Goal: Transaction & Acquisition: Purchase product/service

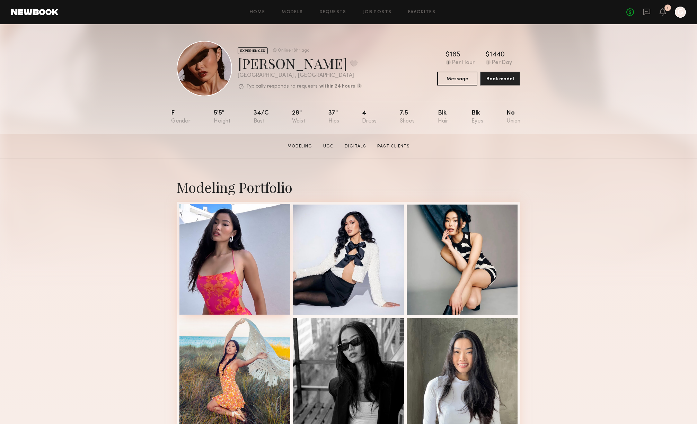
click at [239, 231] on div at bounding box center [234, 259] width 111 height 111
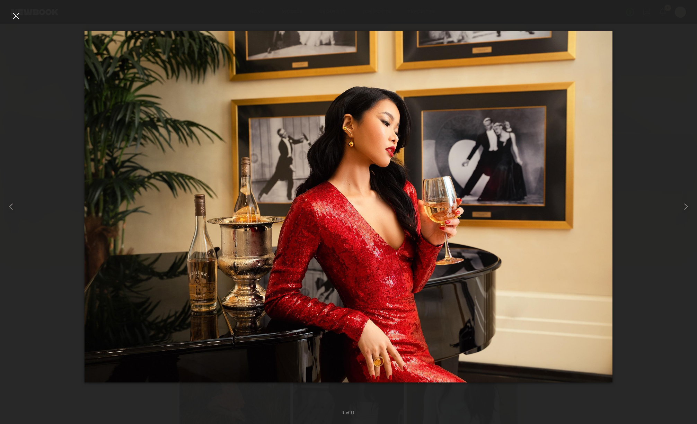
click at [659, 112] on div at bounding box center [348, 206] width 697 height 391
click at [15, 14] on div at bounding box center [15, 15] width 11 height 11
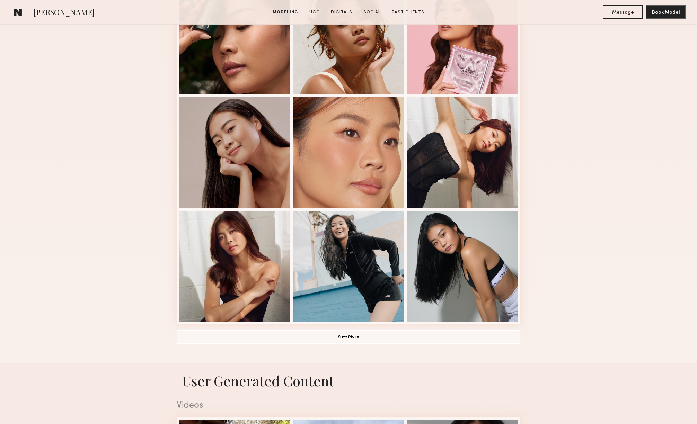
scroll to position [370, 0]
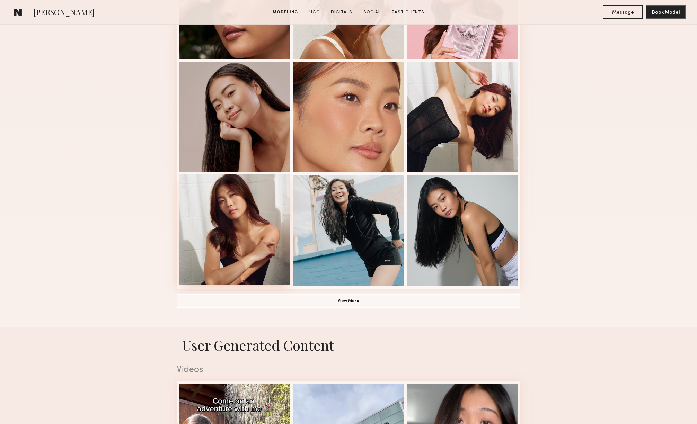
click at [206, 211] on div at bounding box center [234, 230] width 111 height 111
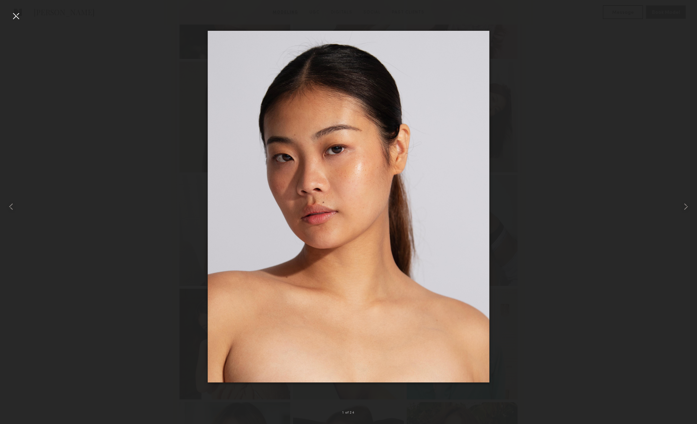
click at [490, 138] on div at bounding box center [348, 206] width 697 height 391
click at [509, 125] on div at bounding box center [348, 206] width 697 height 391
click at [520, 114] on div at bounding box center [348, 206] width 697 height 391
click at [16, 16] on div at bounding box center [15, 15] width 11 height 11
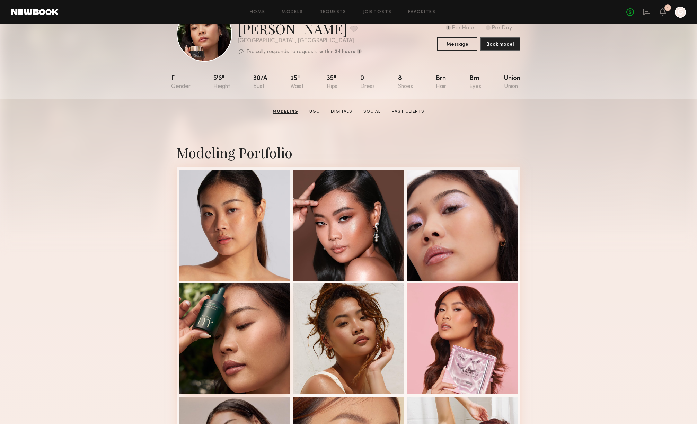
scroll to position [0, 0]
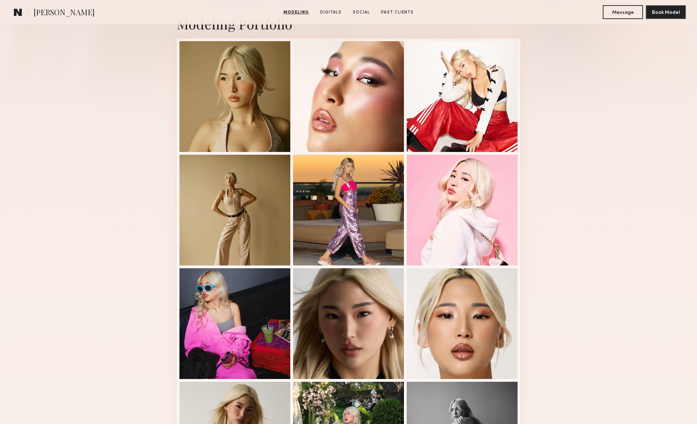
scroll to position [174, 0]
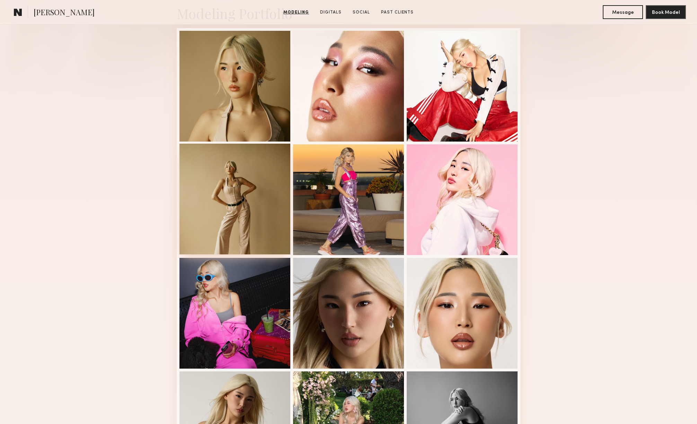
click at [270, 195] on div at bounding box center [234, 199] width 111 height 111
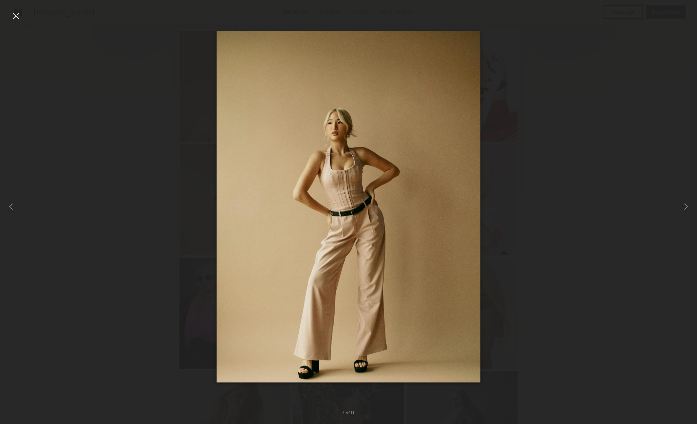
click at [547, 133] on div at bounding box center [348, 206] width 697 height 391
click at [19, 15] on div at bounding box center [15, 15] width 11 height 11
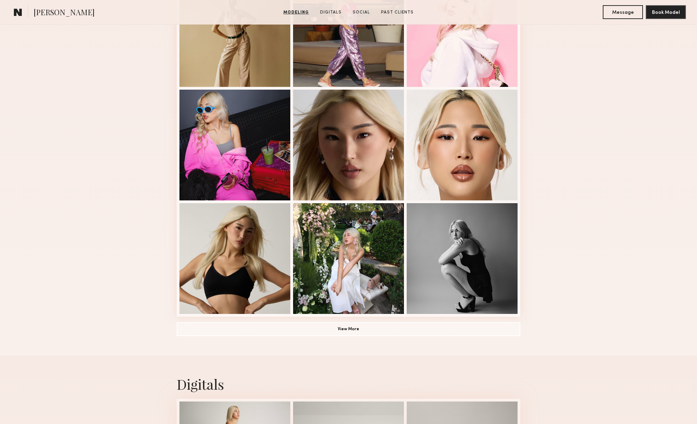
scroll to position [377, 0]
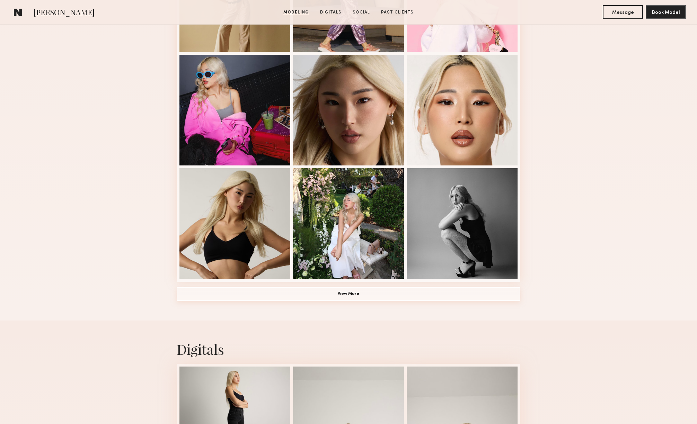
click at [289, 293] on button "View More" at bounding box center [349, 294] width 344 height 14
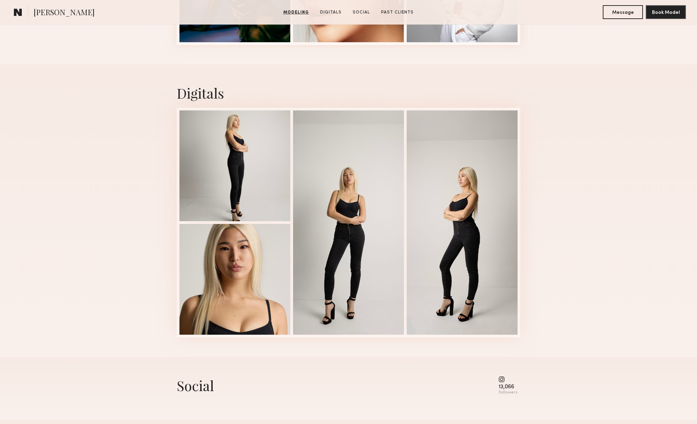
scroll to position [1080, 0]
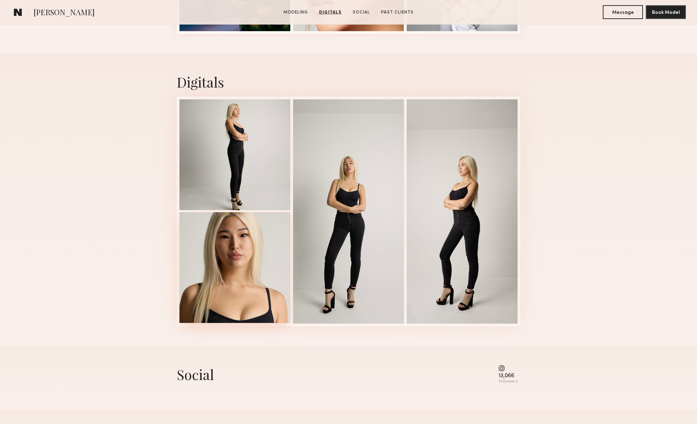
click at [253, 247] on div at bounding box center [234, 267] width 111 height 111
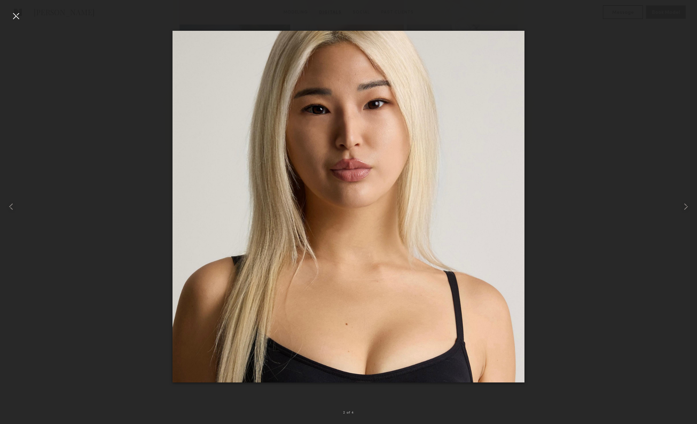
click at [584, 94] on div at bounding box center [348, 206] width 697 height 391
click at [14, 14] on div at bounding box center [15, 15] width 11 height 11
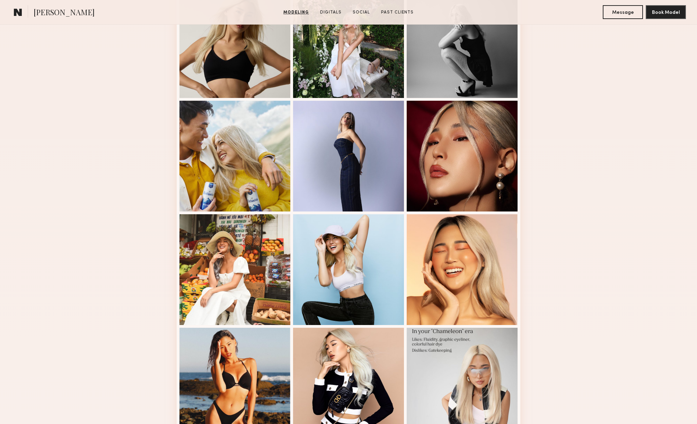
scroll to position [601, 0]
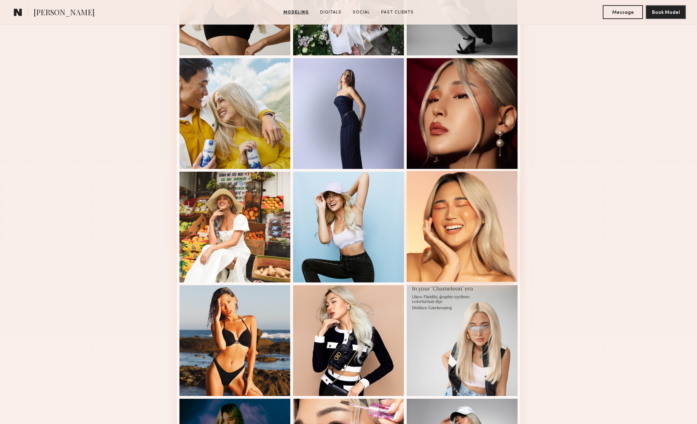
click at [451, 206] on div at bounding box center [462, 226] width 111 height 111
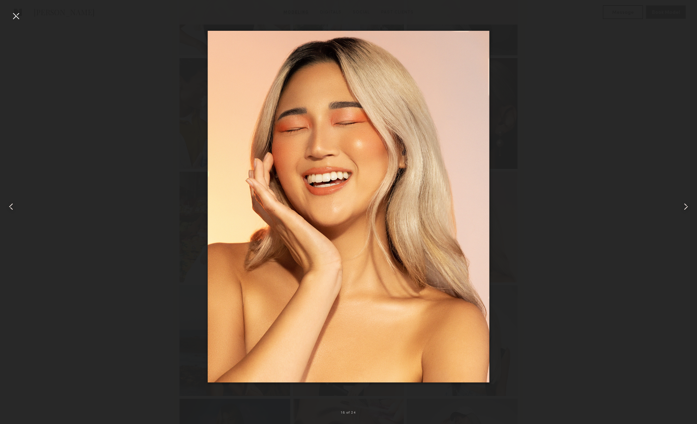
click at [140, 124] on div at bounding box center [348, 206] width 697 height 391
click at [545, 59] on div at bounding box center [348, 206] width 697 height 391
click at [15, 12] on div at bounding box center [15, 15] width 11 height 11
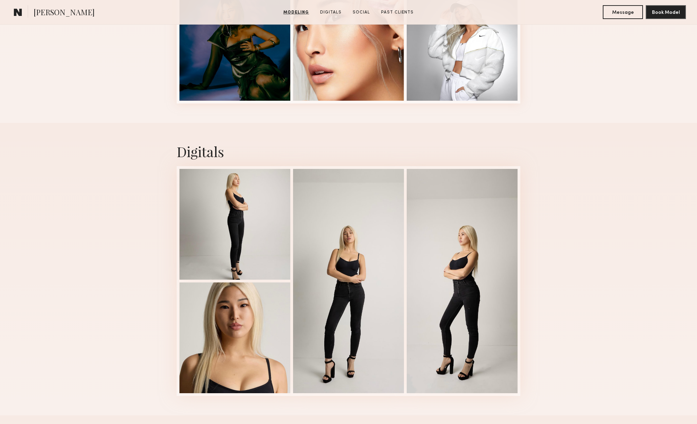
scroll to position [1016, 0]
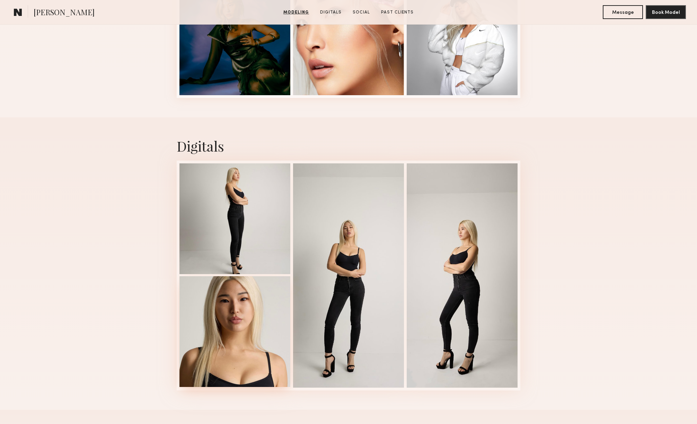
click at [238, 364] on div at bounding box center [234, 331] width 111 height 111
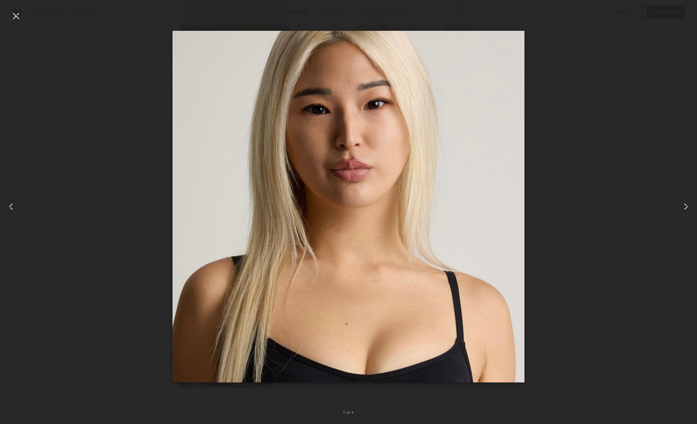
click at [13, 16] on div at bounding box center [15, 15] width 11 height 11
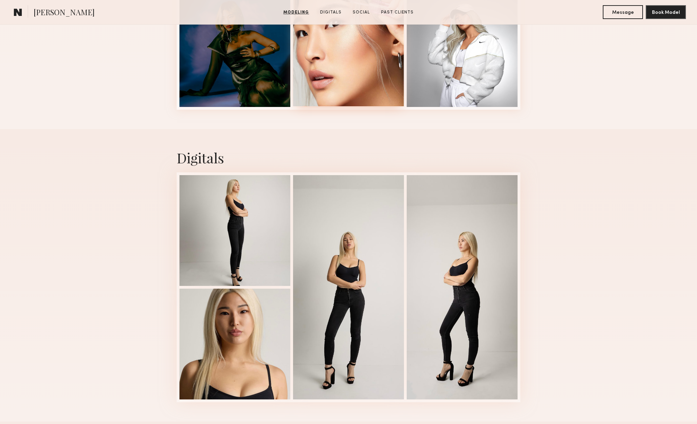
scroll to position [1001, 0]
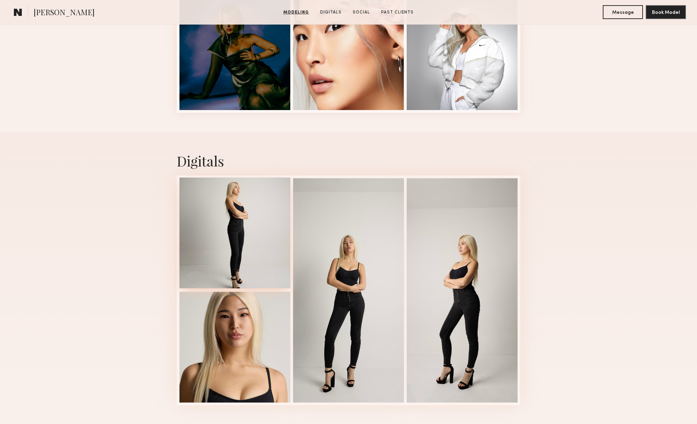
click at [274, 187] on div at bounding box center [234, 233] width 111 height 111
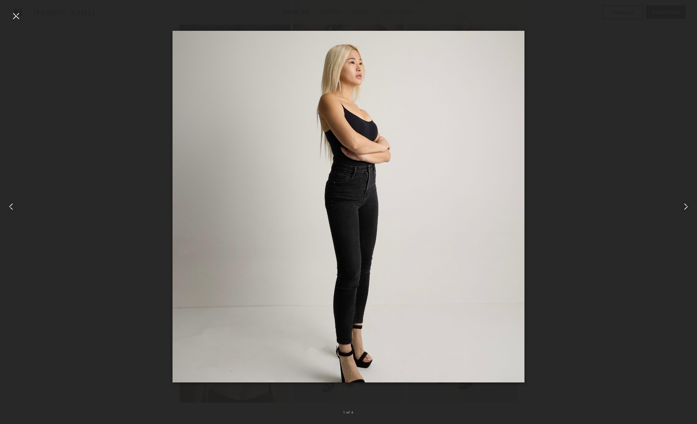
click at [15, 14] on div at bounding box center [15, 15] width 11 height 11
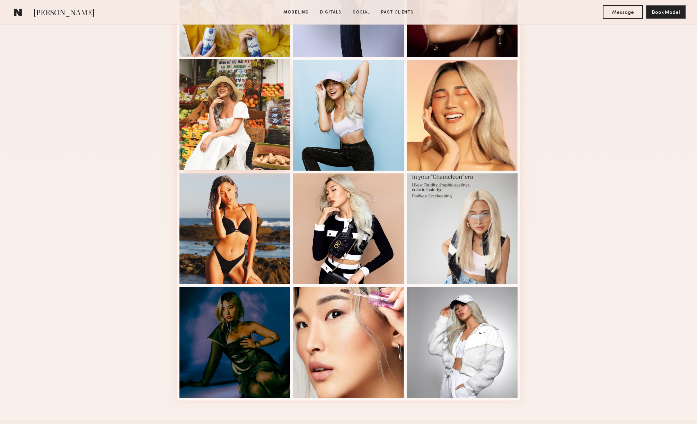
scroll to position [711, 0]
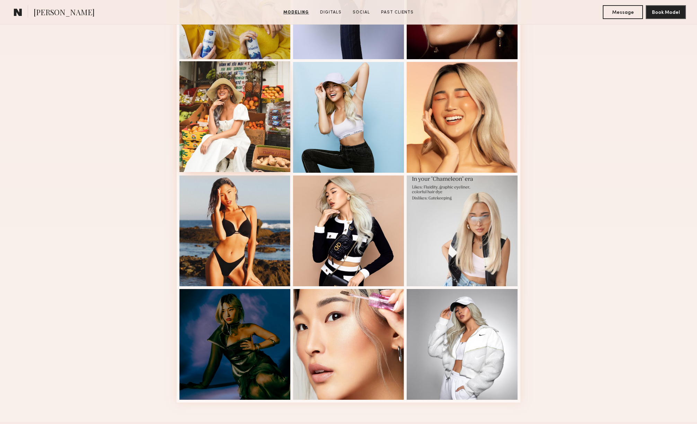
click at [258, 80] on div at bounding box center [234, 116] width 111 height 111
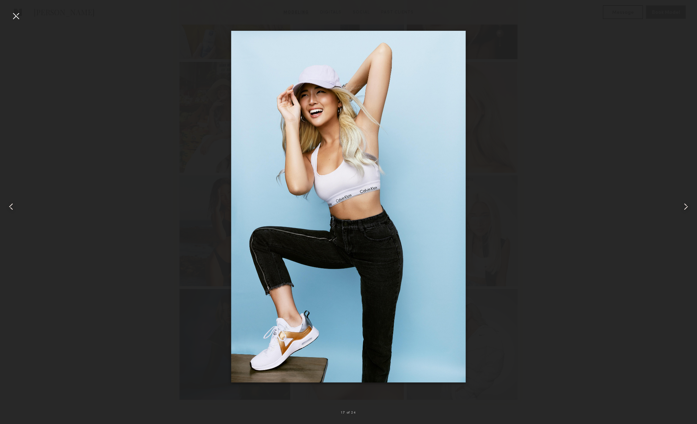
click at [20, 13] on div at bounding box center [15, 15] width 11 height 11
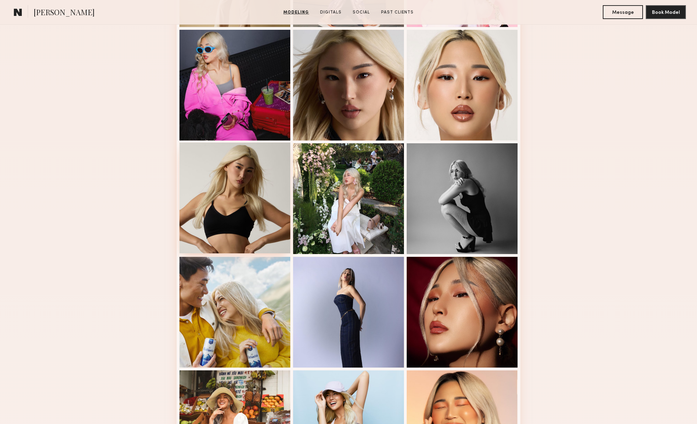
scroll to position [376, 0]
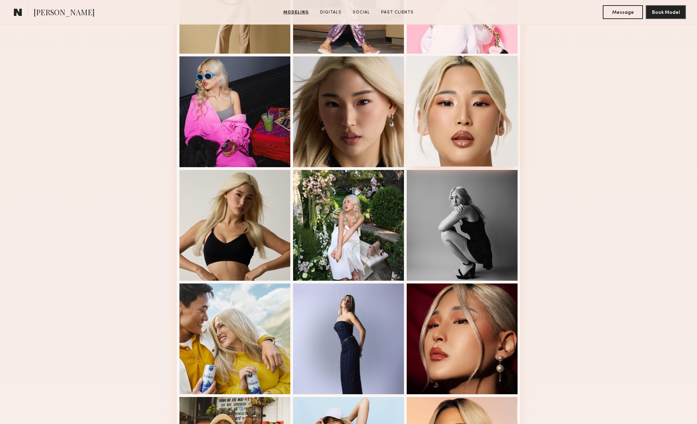
click at [468, 115] on div at bounding box center [462, 111] width 111 height 111
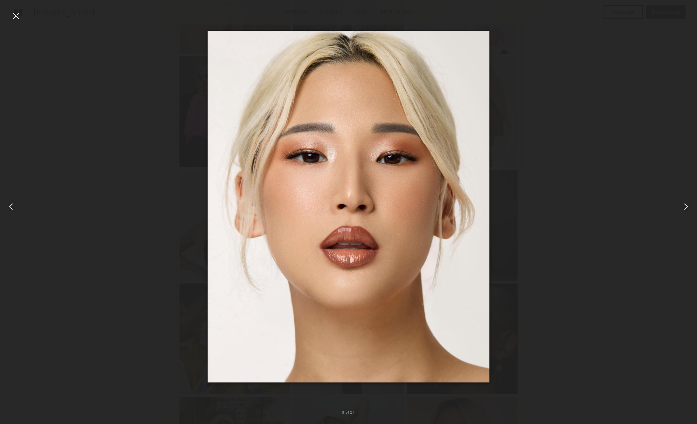
click at [17, 11] on div at bounding box center [15, 15] width 11 height 11
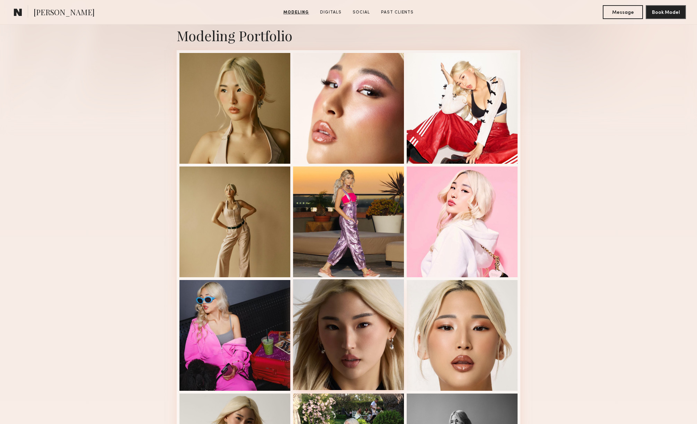
scroll to position [117, 0]
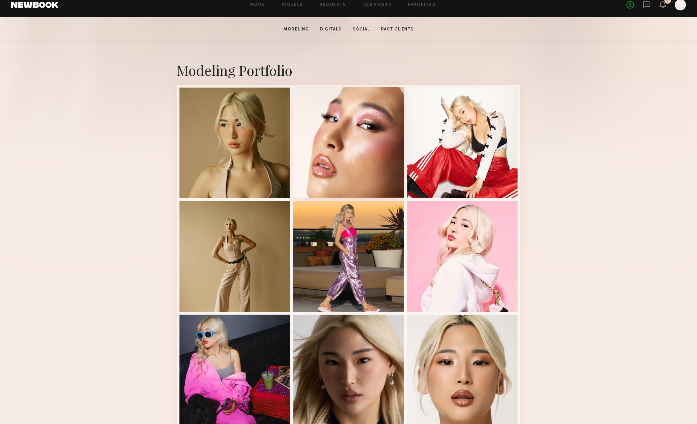
click at [335, 139] on div at bounding box center [348, 142] width 111 height 111
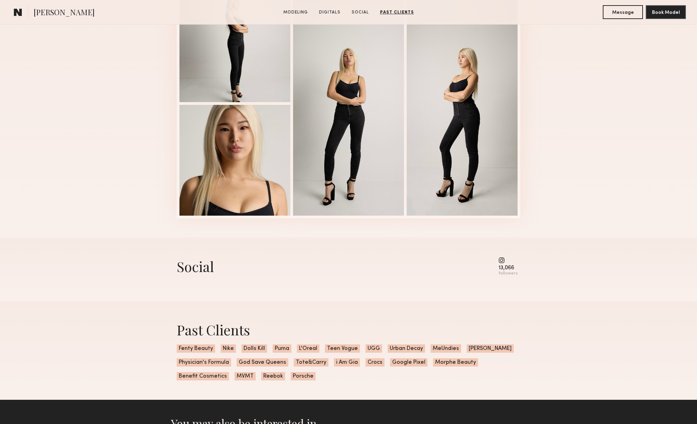
scroll to position [1162, 0]
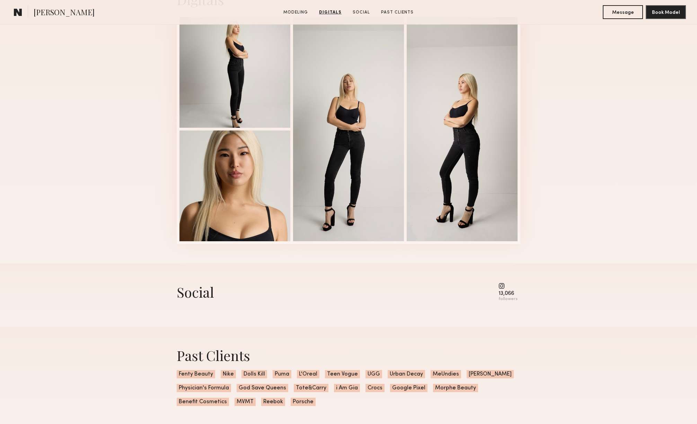
click at [504, 285] on common-icon at bounding box center [508, 286] width 19 height 6
click at [506, 292] on div "13,066" at bounding box center [508, 293] width 19 height 5
click at [507, 299] on div "followers" at bounding box center [508, 299] width 19 height 5
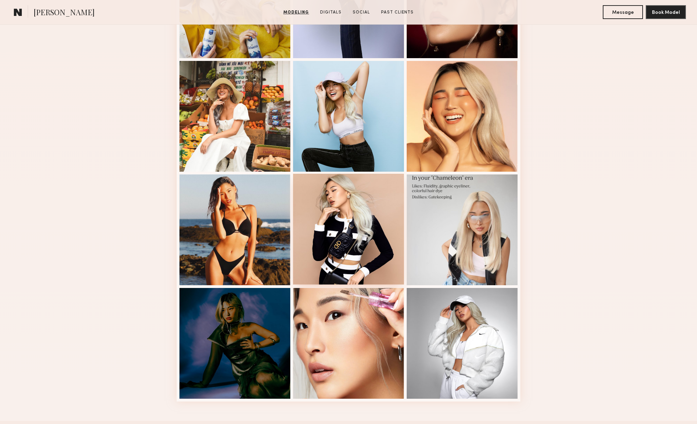
scroll to position [765, 0]
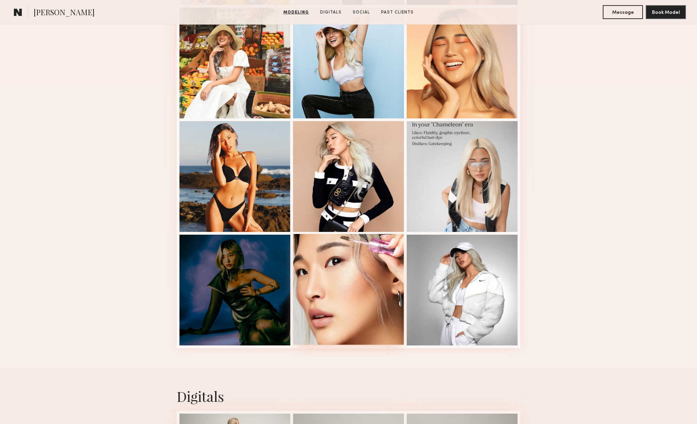
click at [326, 270] on div at bounding box center [348, 289] width 111 height 111
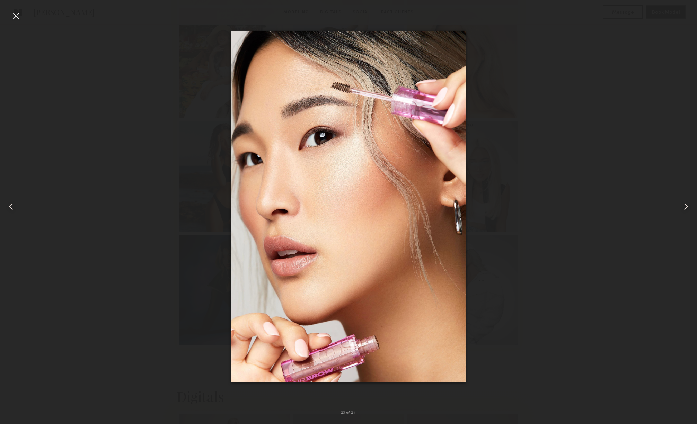
click at [20, 17] on div at bounding box center [15, 15] width 11 height 11
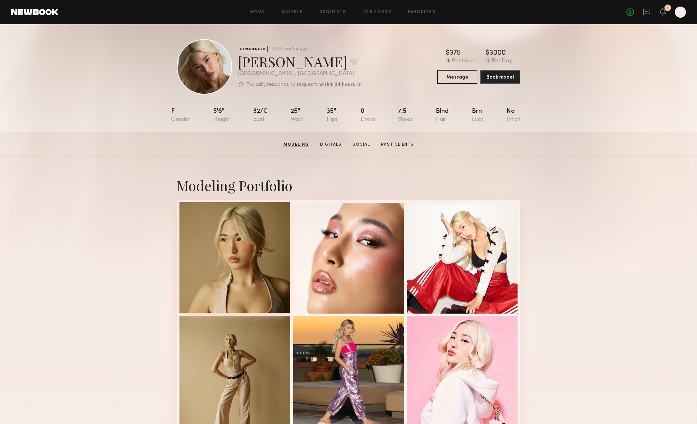
scroll to position [0, 0]
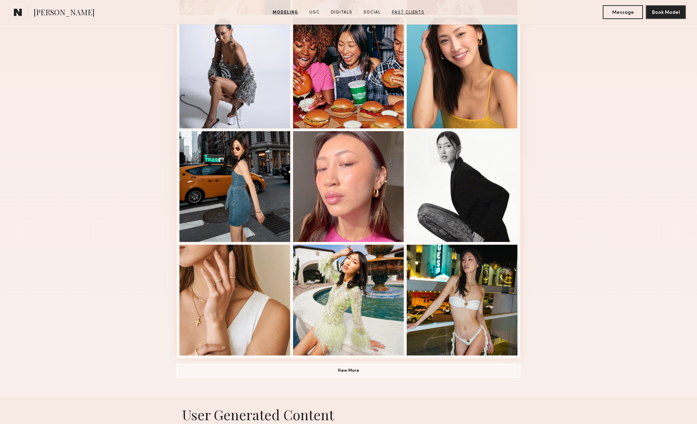
scroll to position [339, 0]
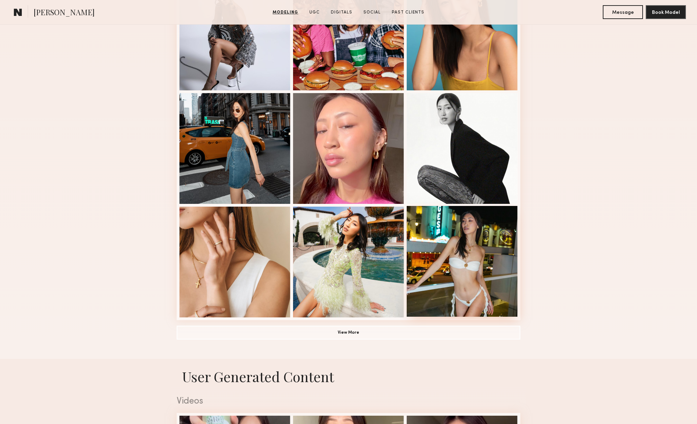
click at [447, 245] on div at bounding box center [462, 261] width 111 height 111
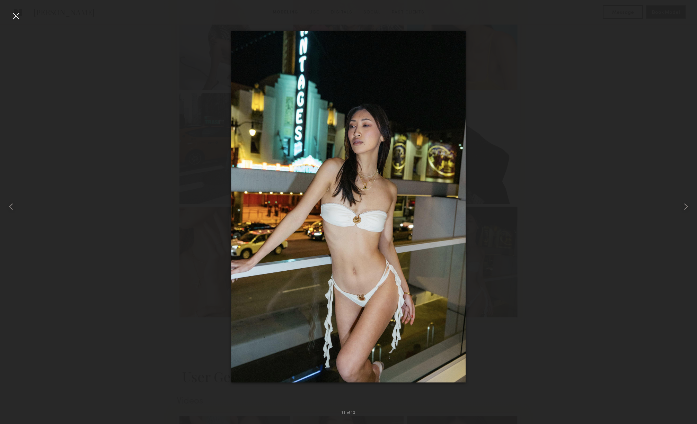
click at [557, 158] on div at bounding box center [348, 206] width 697 height 391
click at [10, 17] on div at bounding box center [15, 15] width 11 height 11
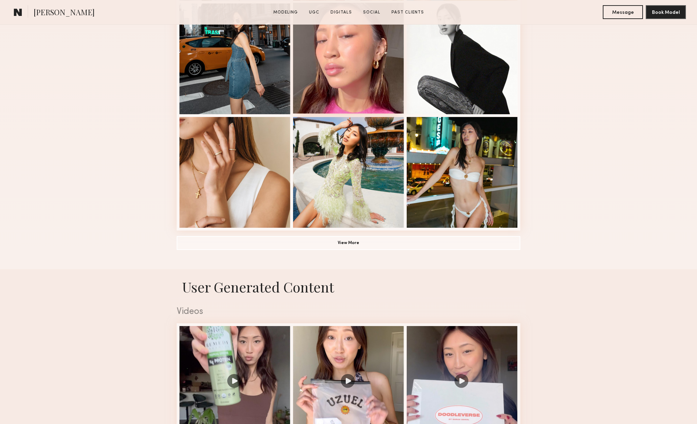
scroll to position [448, 0]
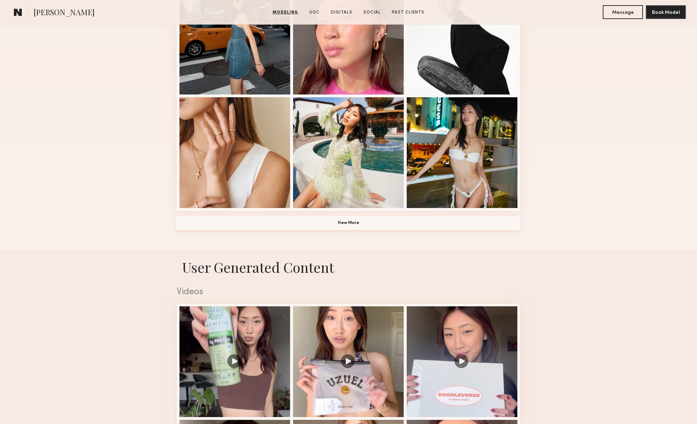
click at [416, 227] on button "View More" at bounding box center [349, 223] width 344 height 14
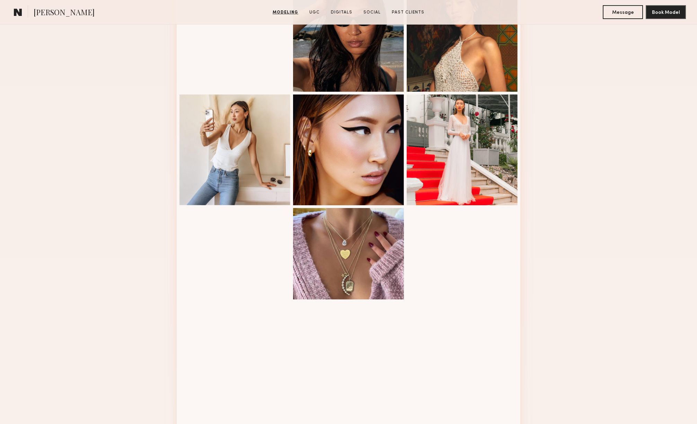
scroll to position [682, 0]
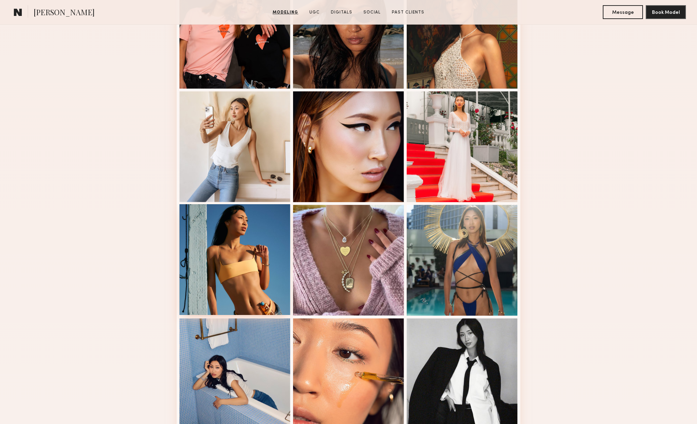
click at [226, 288] on div at bounding box center [234, 259] width 111 height 111
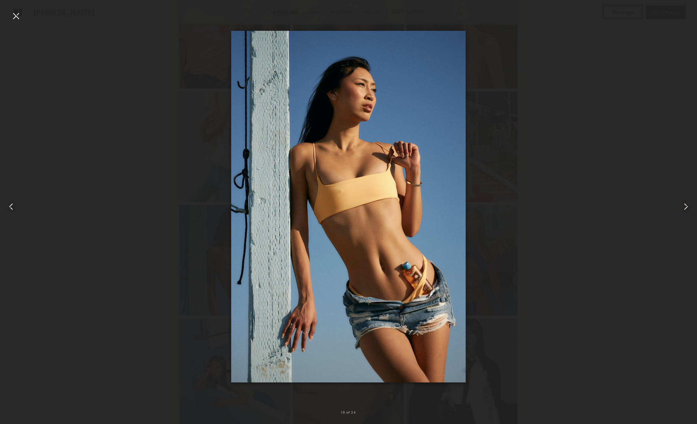
click at [17, 15] on div at bounding box center [15, 15] width 11 height 11
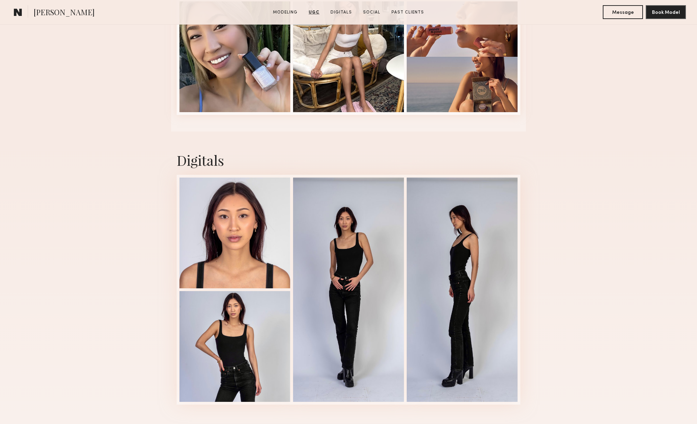
scroll to position [1511, 0]
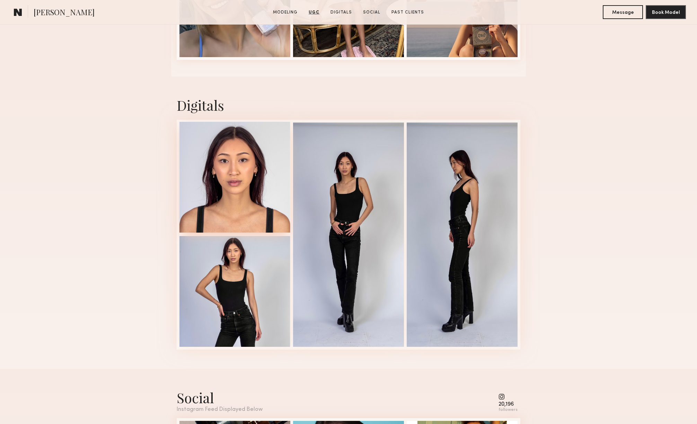
click at [258, 183] on div at bounding box center [234, 177] width 111 height 111
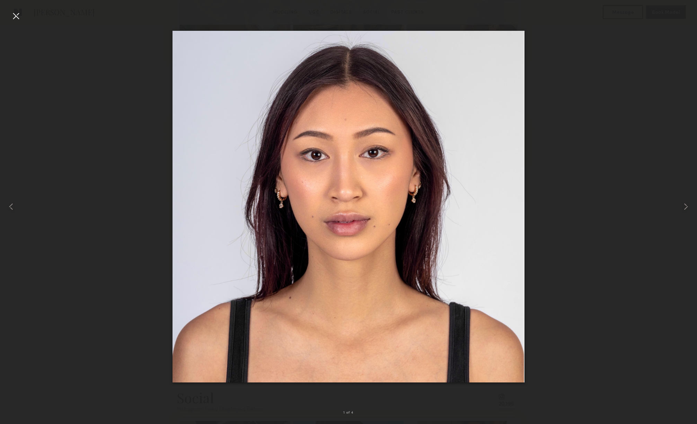
click at [584, 50] on div at bounding box center [348, 206] width 697 height 391
click at [19, 15] on div at bounding box center [15, 15] width 11 height 11
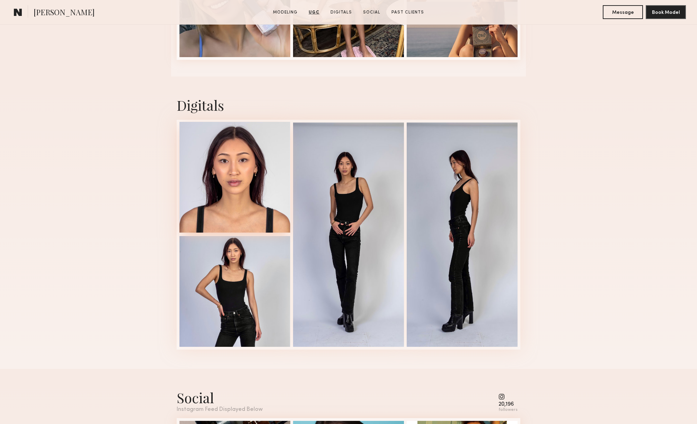
scroll to position [1544, 0]
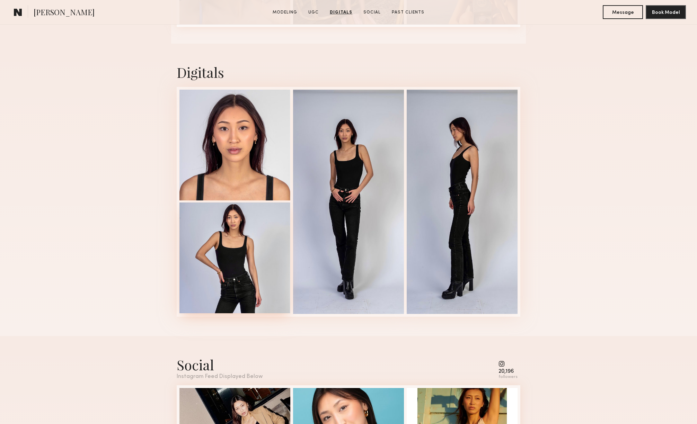
click at [207, 253] on div at bounding box center [234, 258] width 111 height 111
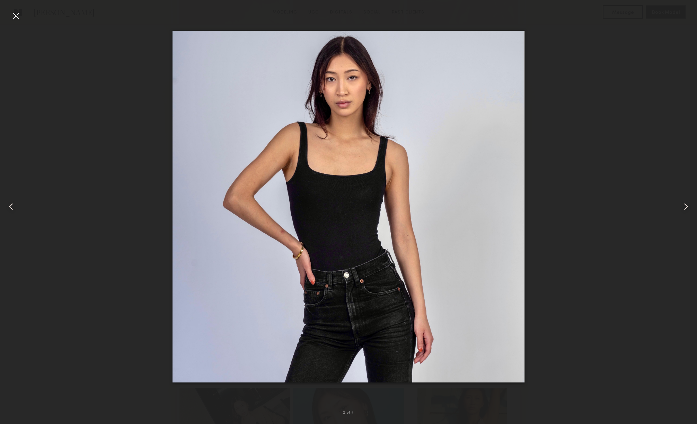
click at [12, 18] on div at bounding box center [15, 15] width 11 height 11
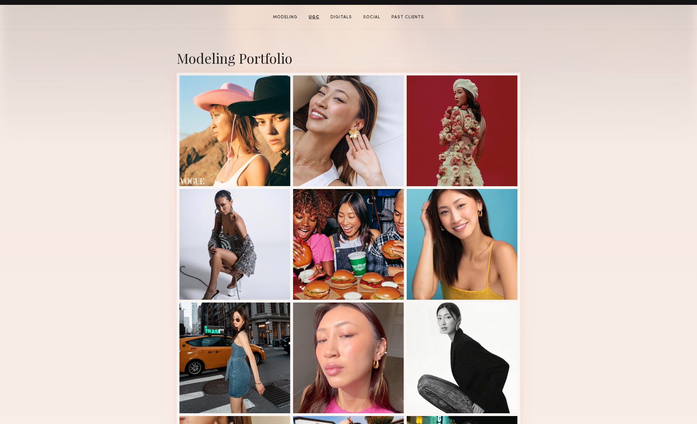
scroll to position [0, 0]
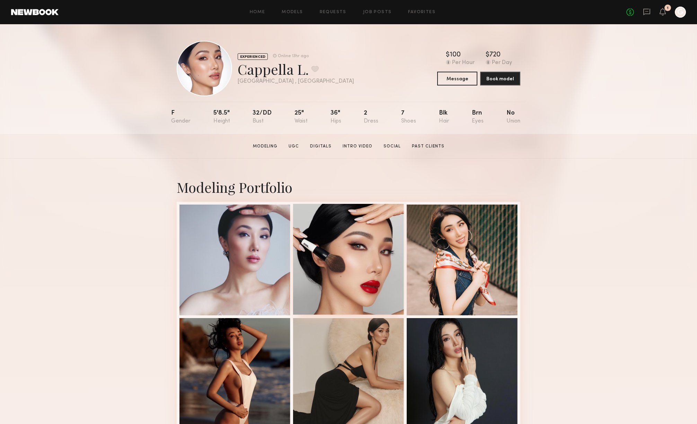
click at [325, 225] on div at bounding box center [348, 259] width 111 height 111
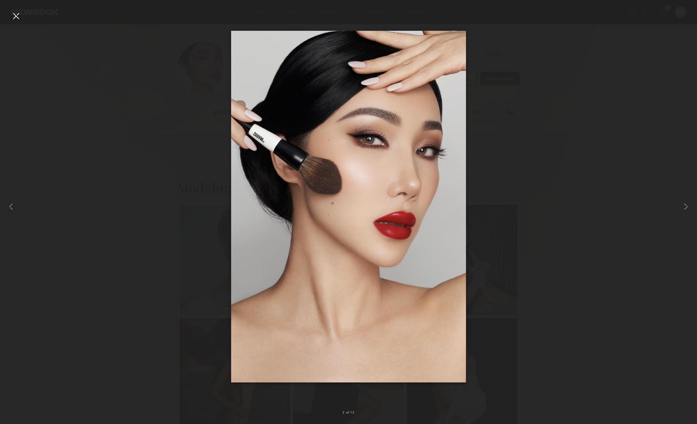
click at [16, 16] on div at bounding box center [15, 15] width 11 height 11
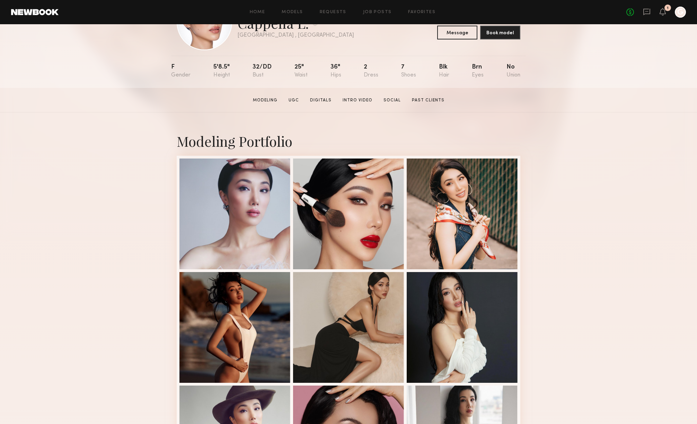
scroll to position [46, 0]
click at [249, 176] on div at bounding box center [234, 213] width 111 height 111
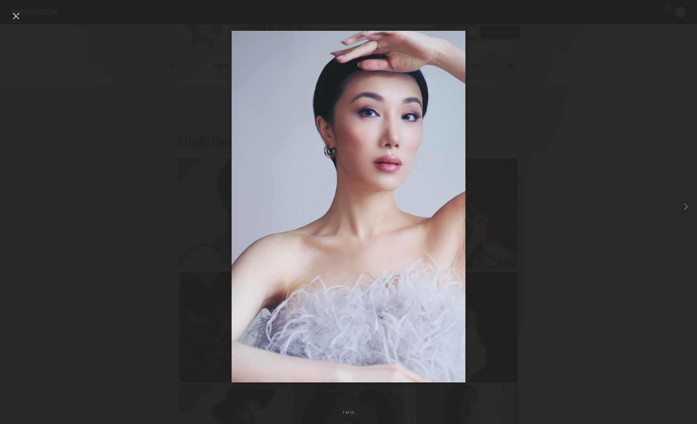
click at [212, 171] on div at bounding box center [348, 206] width 697 height 391
click at [16, 14] on div at bounding box center [15, 15] width 11 height 11
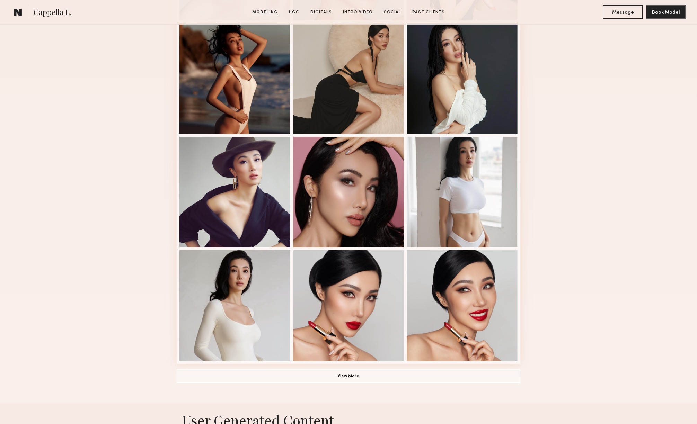
scroll to position [323, 0]
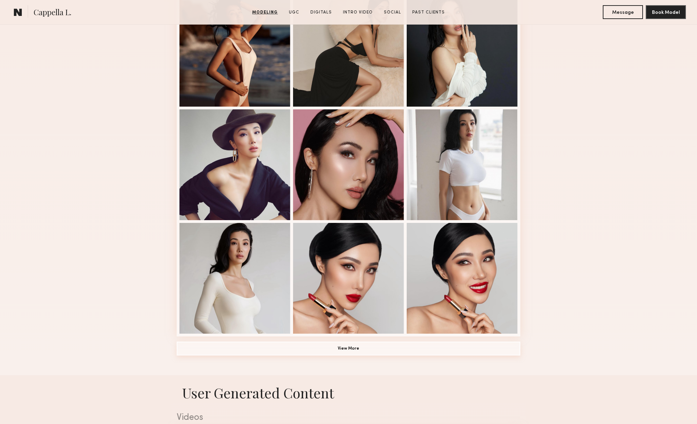
click at [354, 348] on button "View More" at bounding box center [349, 349] width 344 height 14
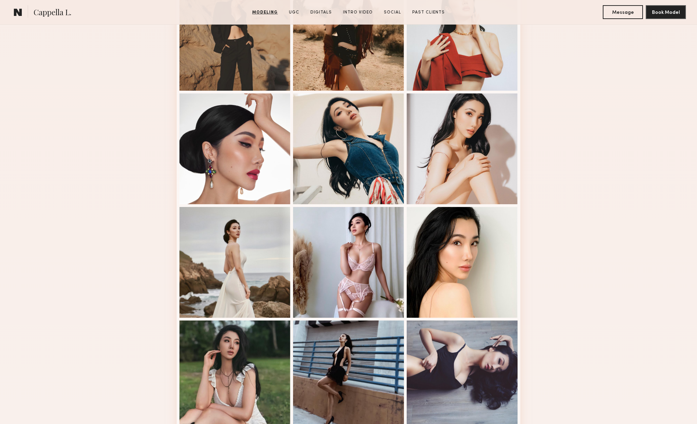
scroll to position [727, 0]
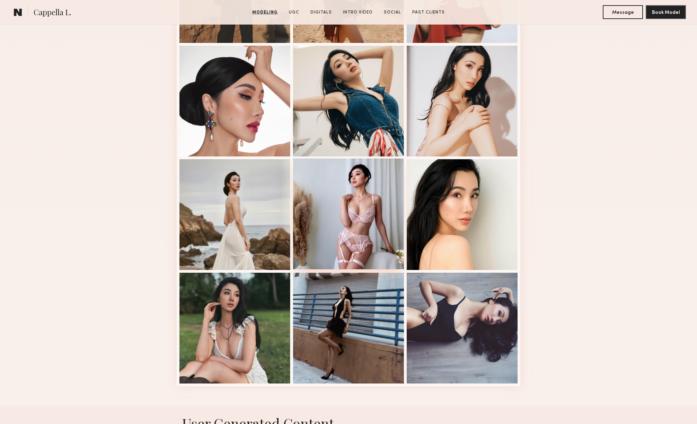
click at [362, 242] on div at bounding box center [348, 214] width 111 height 111
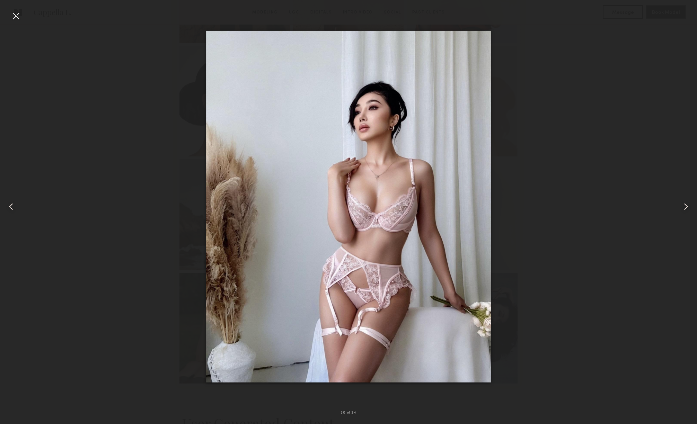
click at [16, 14] on div at bounding box center [15, 15] width 11 height 11
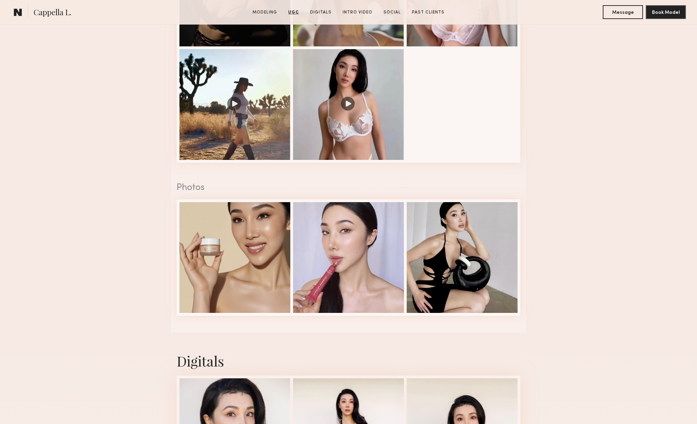
scroll to position [1254, 0]
click at [270, 235] on div at bounding box center [234, 257] width 111 height 111
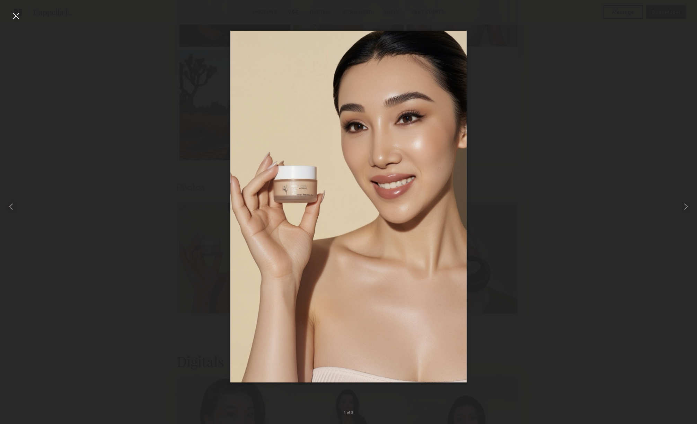
click at [16, 15] on div at bounding box center [15, 15] width 11 height 11
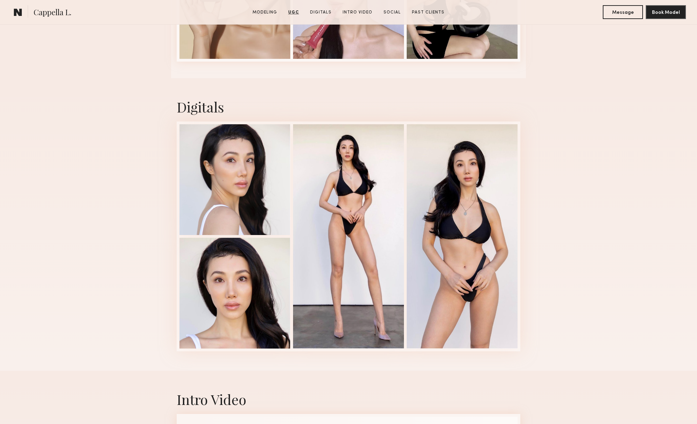
scroll to position [1521, 0]
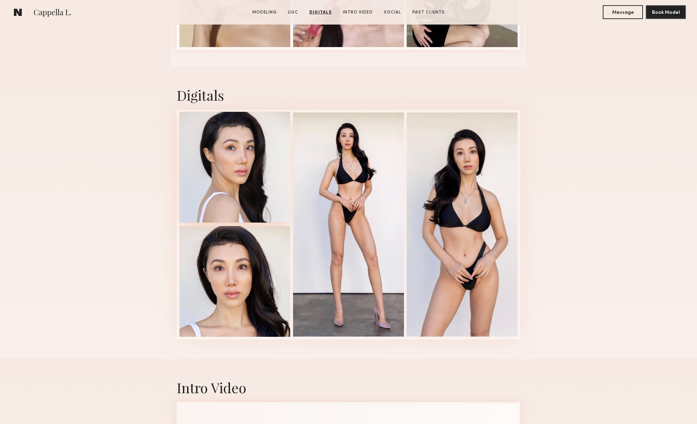
click at [222, 135] on div at bounding box center [234, 167] width 111 height 111
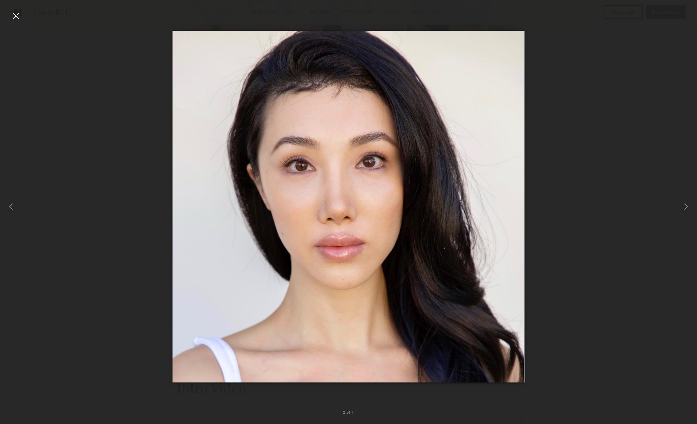
click at [16, 15] on div at bounding box center [15, 15] width 11 height 11
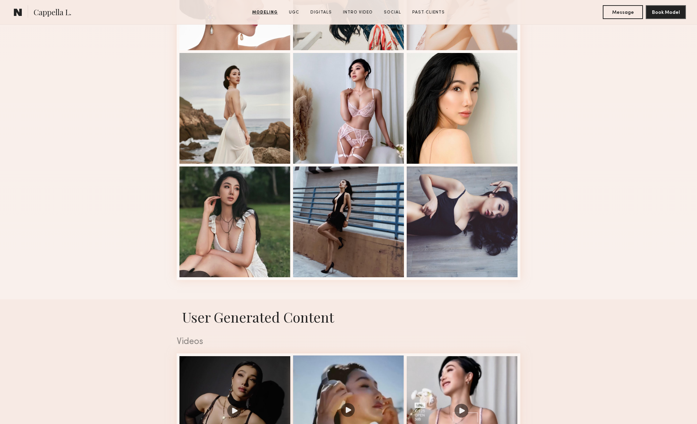
scroll to position [784, 0]
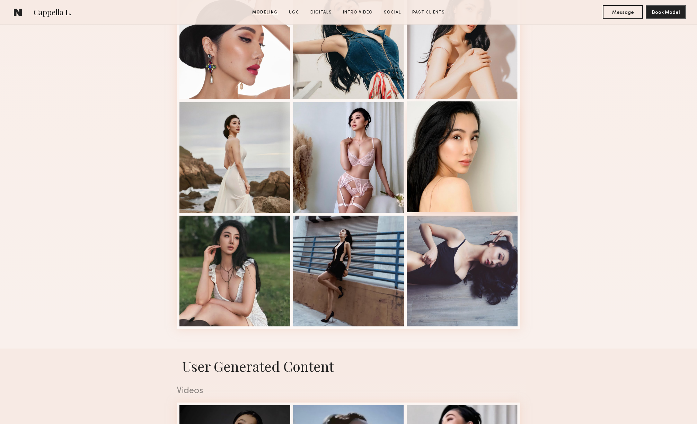
click at [470, 143] on div at bounding box center [462, 157] width 111 height 111
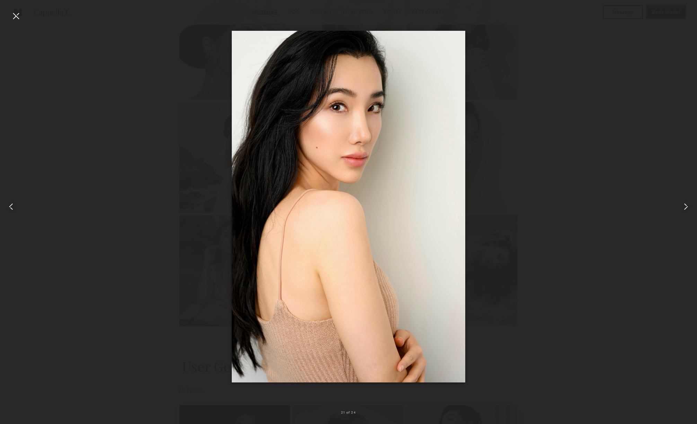
click at [17, 16] on div at bounding box center [15, 15] width 11 height 11
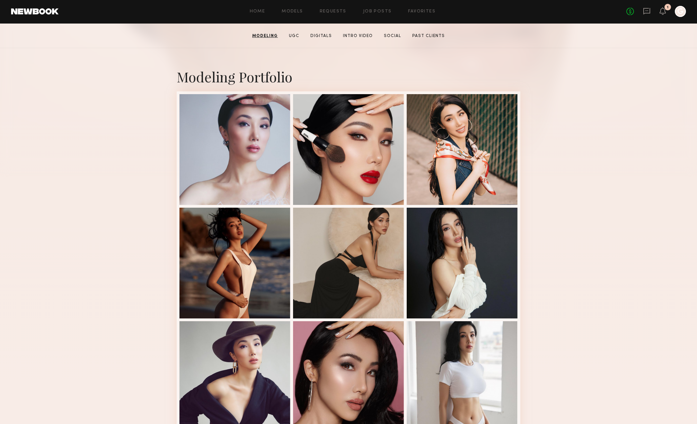
scroll to position [109, 0]
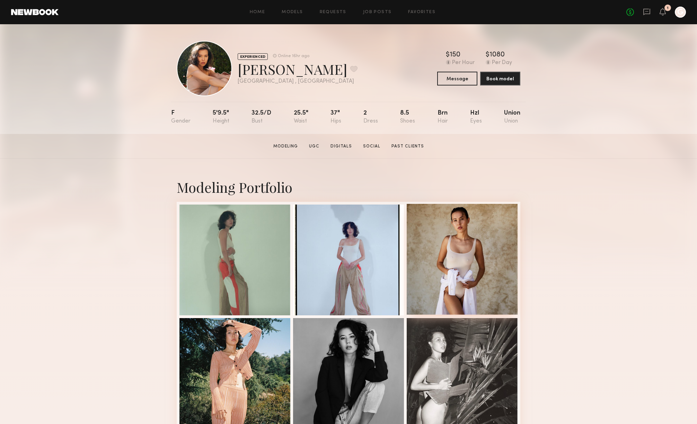
click at [466, 226] on div at bounding box center [462, 259] width 111 height 111
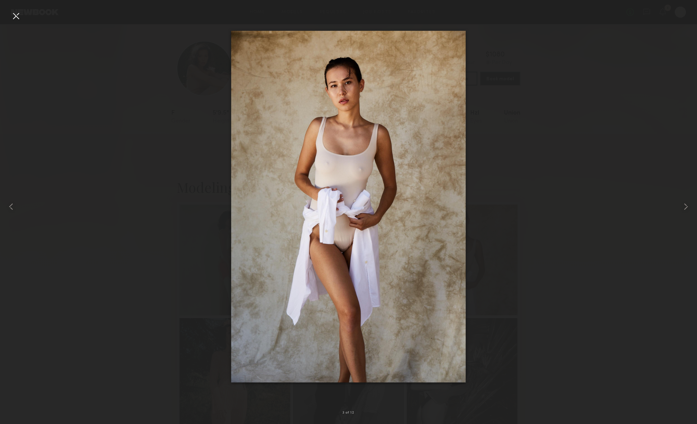
click at [514, 174] on div at bounding box center [348, 206] width 697 height 391
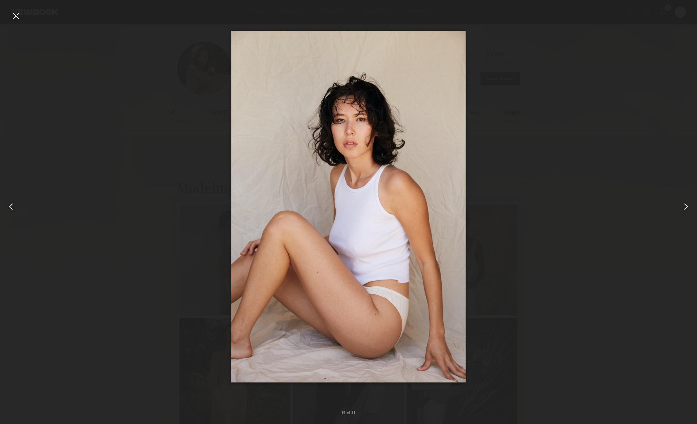
click at [20, 18] on div at bounding box center [15, 15] width 11 height 11
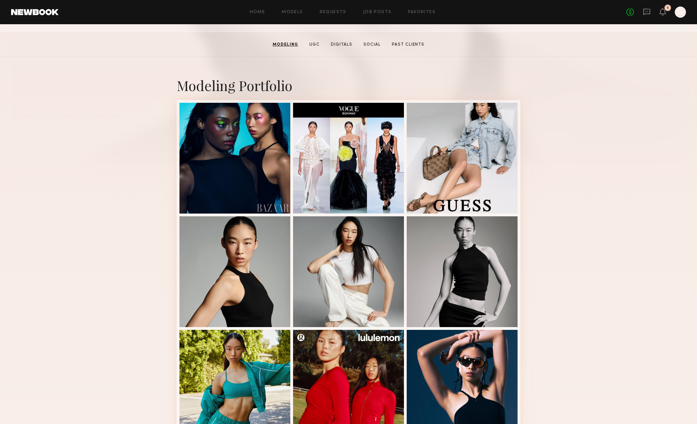
scroll to position [103, 0]
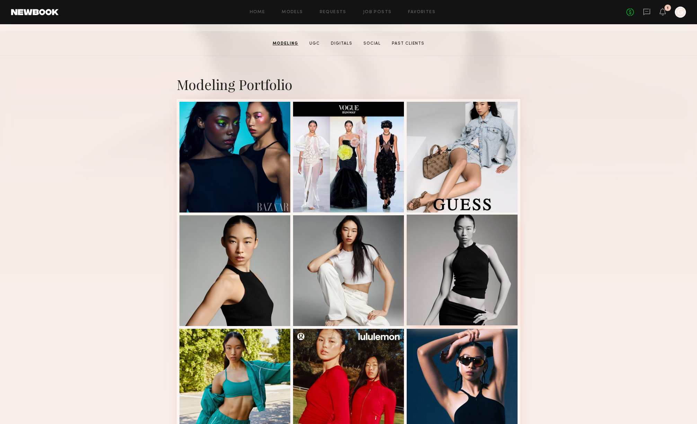
click at [452, 246] on div at bounding box center [462, 270] width 111 height 111
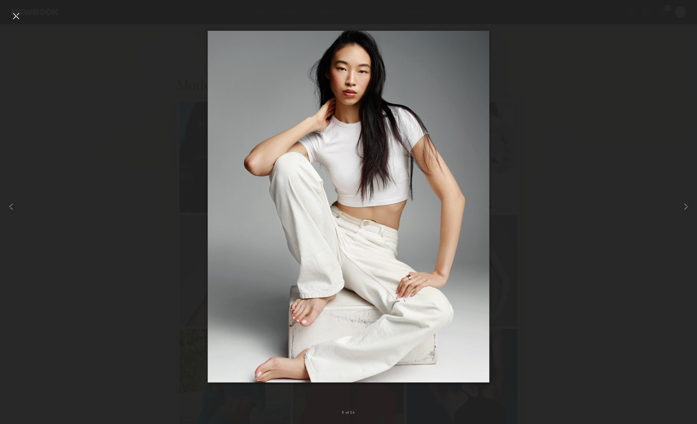
click at [591, 173] on div at bounding box center [348, 206] width 697 height 391
click at [16, 15] on div at bounding box center [15, 15] width 11 height 11
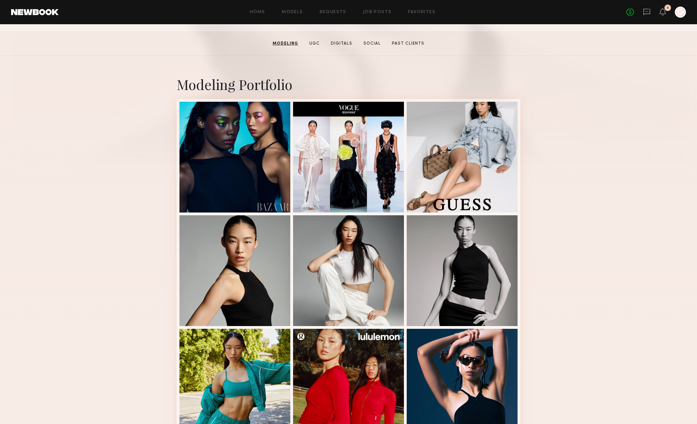
scroll to position [0, 0]
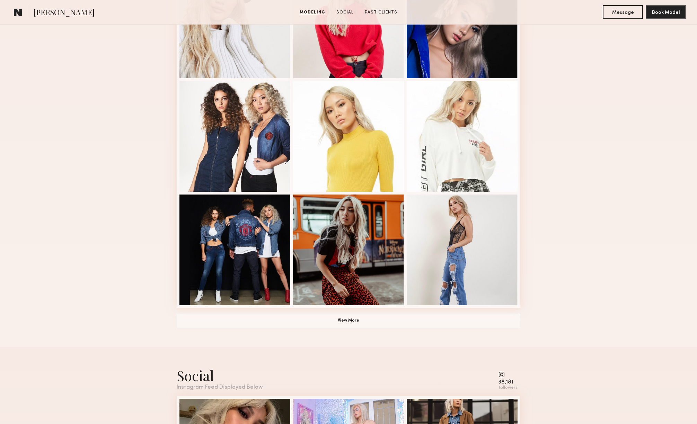
scroll to position [351, 0]
click at [347, 132] on div at bounding box center [348, 135] width 111 height 111
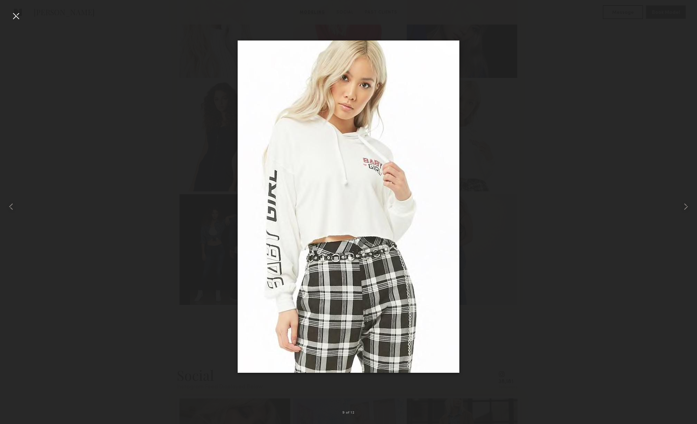
click at [568, 77] on div at bounding box center [348, 206] width 697 height 391
click at [19, 12] on div at bounding box center [15, 15] width 11 height 11
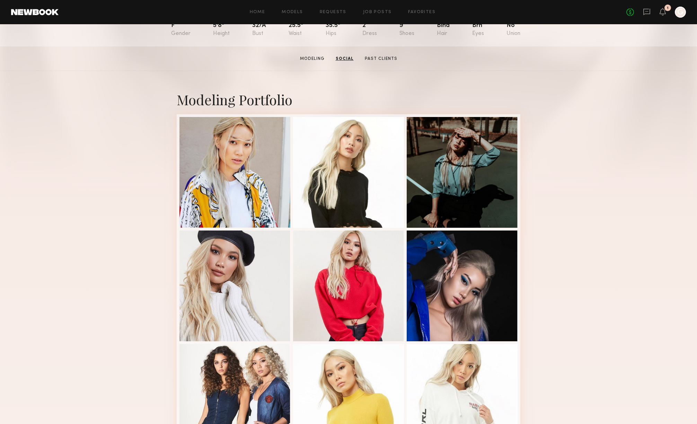
scroll to position [0, 0]
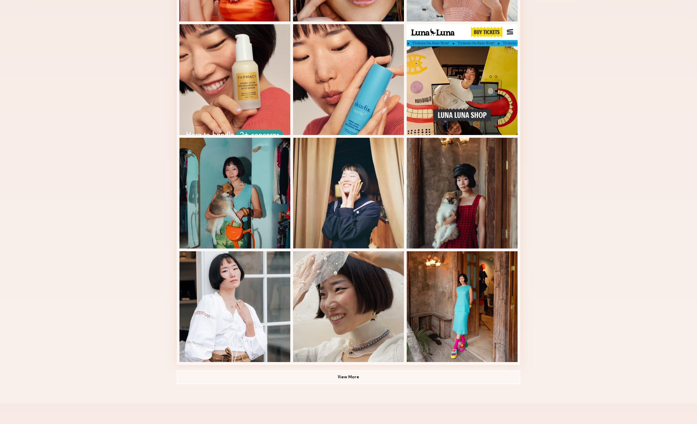
scroll to position [301, 0]
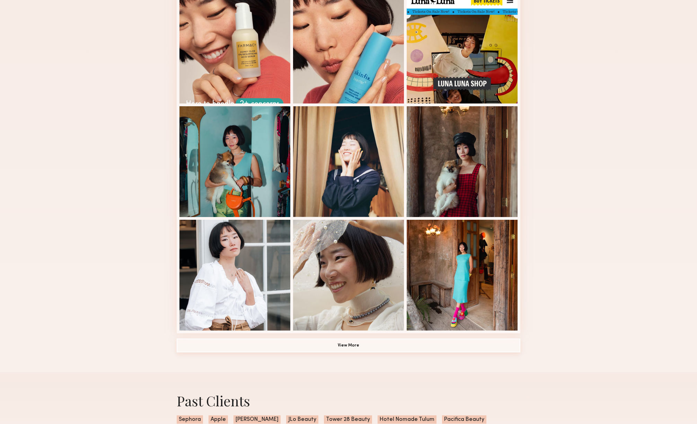
click at [332, 348] on button "View More" at bounding box center [349, 346] width 344 height 14
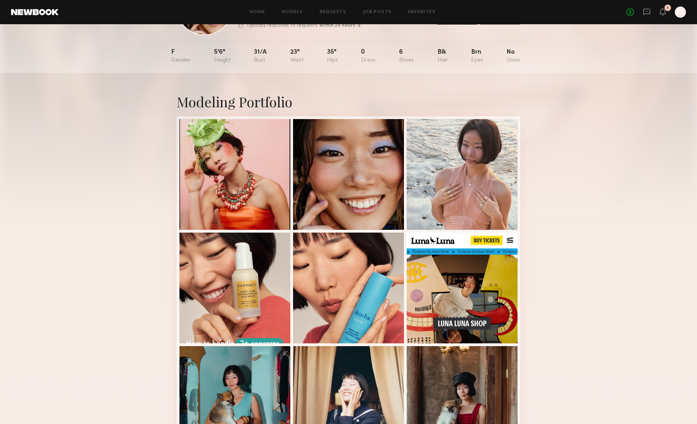
scroll to position [0, 0]
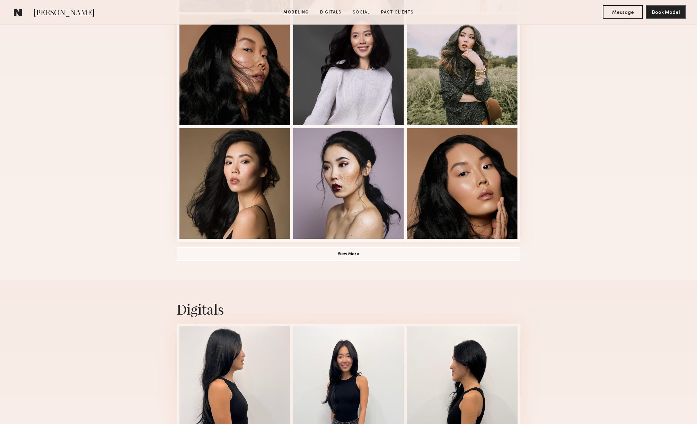
scroll to position [483, 0]
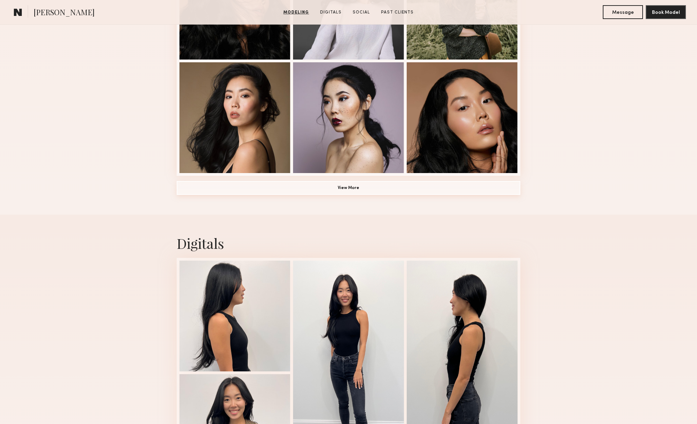
click at [443, 188] on button "View More" at bounding box center [349, 188] width 344 height 14
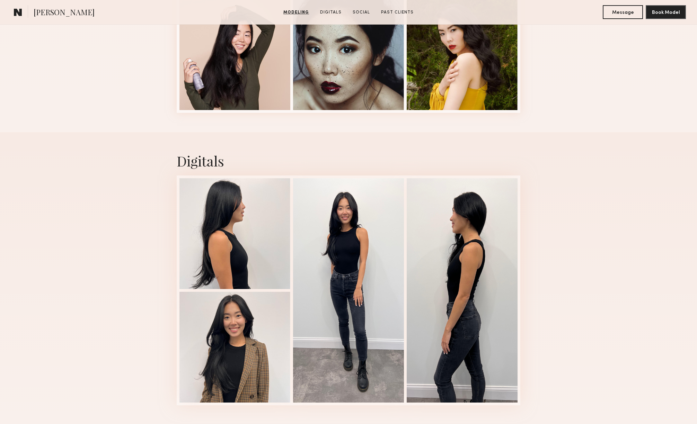
scroll to position [1010, 0]
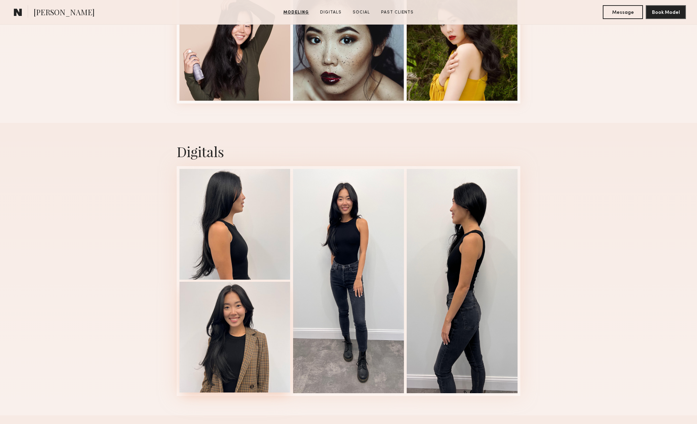
click at [222, 312] on div at bounding box center [234, 337] width 111 height 111
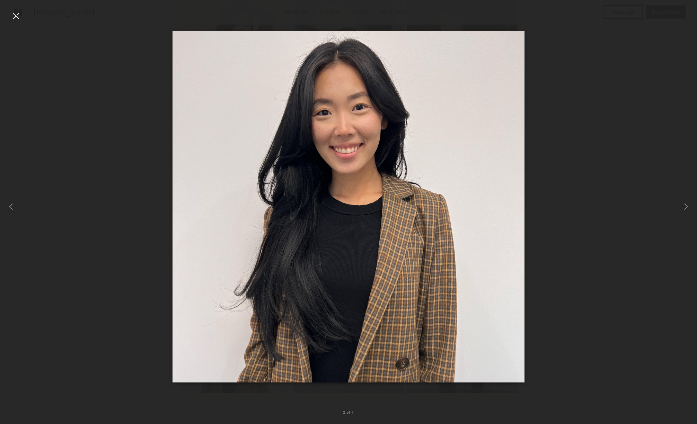
click at [614, 66] on div at bounding box center [348, 206] width 697 height 391
click at [15, 15] on div at bounding box center [15, 15] width 11 height 11
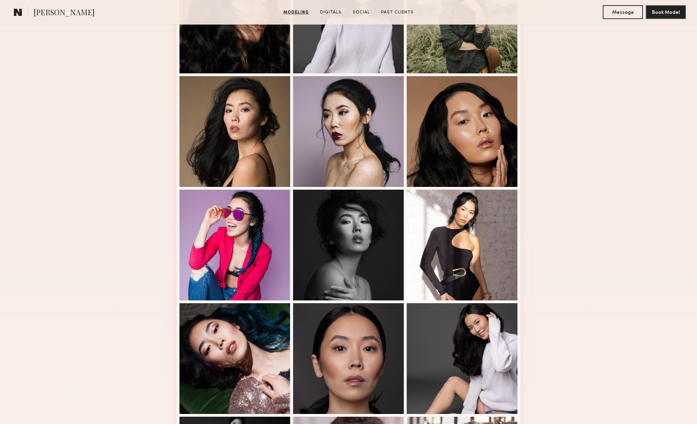
scroll to position [0, 0]
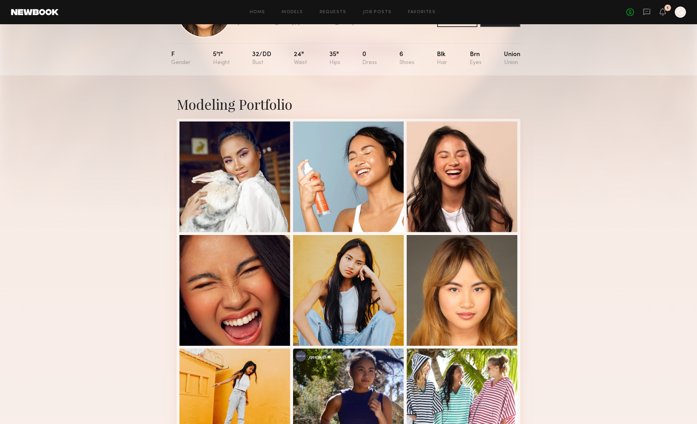
scroll to position [59, 0]
click at [203, 196] on div at bounding box center [234, 176] width 111 height 111
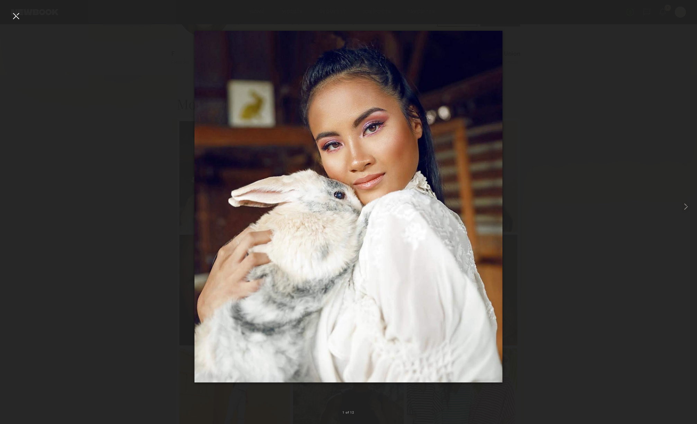
click at [546, 87] on div at bounding box center [348, 206] width 697 height 391
click at [20, 13] on div at bounding box center [15, 15] width 11 height 11
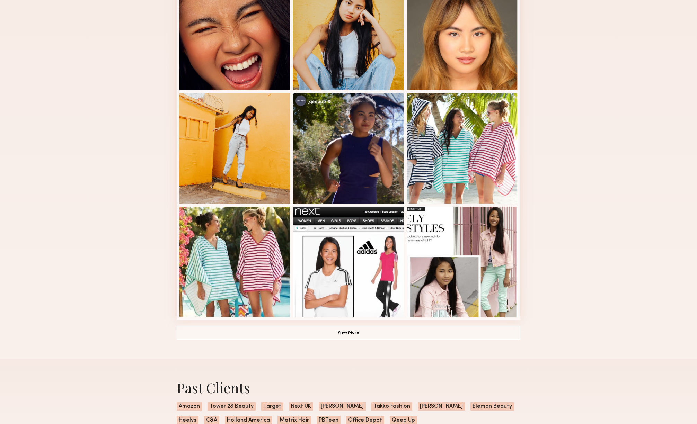
scroll to position [318, 0]
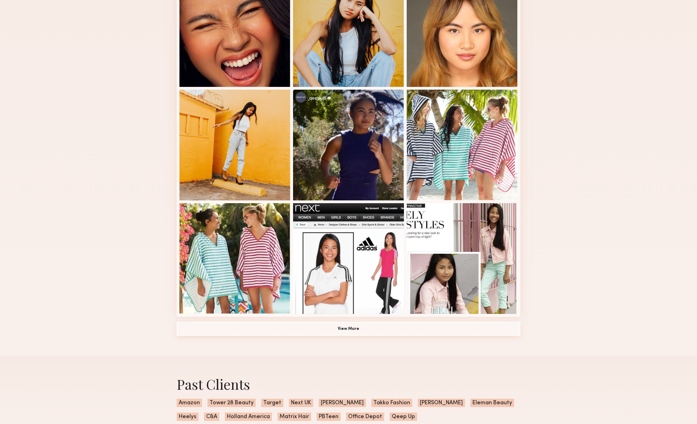
click at [347, 325] on button "View More" at bounding box center [349, 329] width 344 height 14
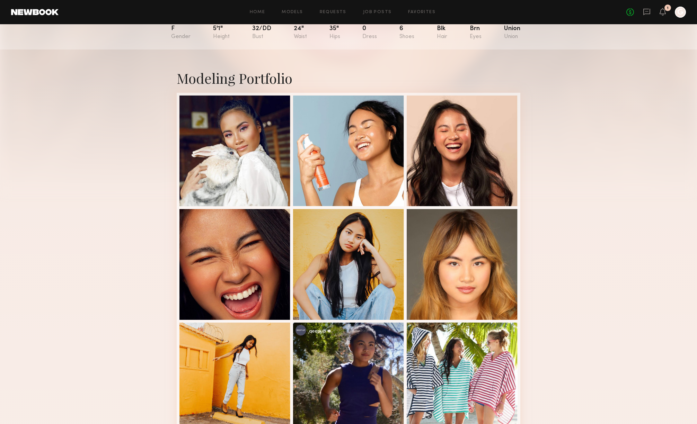
scroll to position [0, 0]
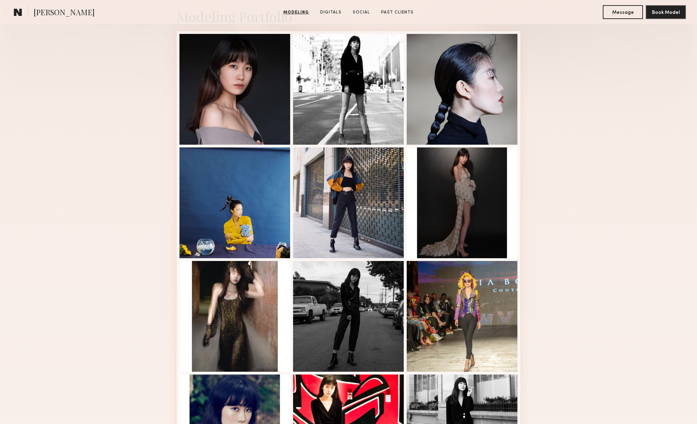
scroll to position [173, 0]
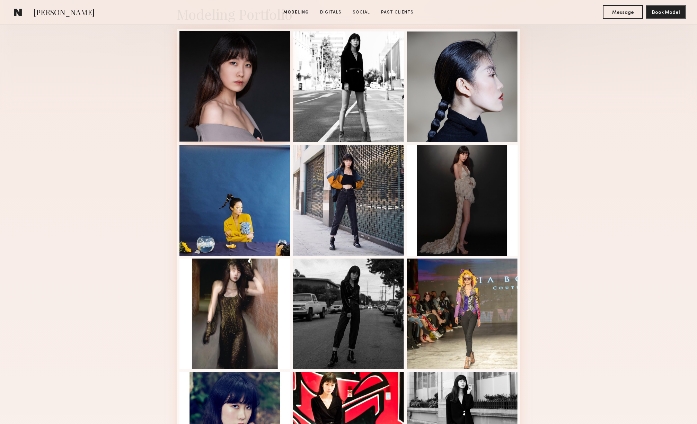
click at [234, 110] on div at bounding box center [234, 86] width 111 height 111
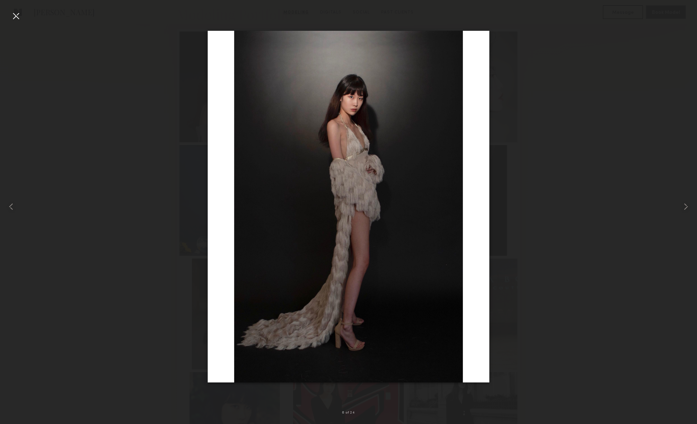
click at [521, 123] on div at bounding box center [348, 206] width 697 height 391
click at [16, 13] on div at bounding box center [15, 15] width 11 height 11
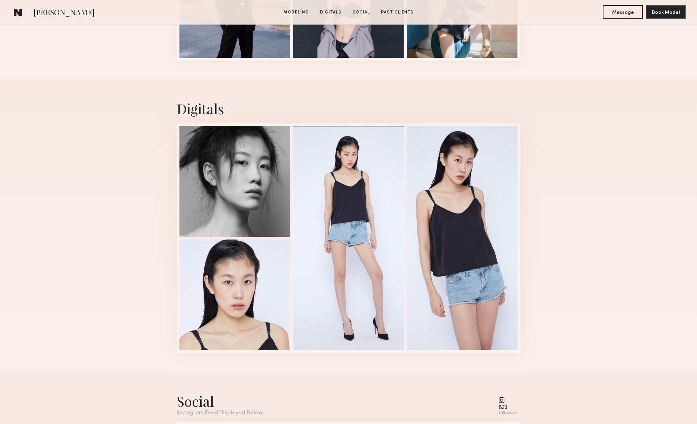
scroll to position [1060, 0]
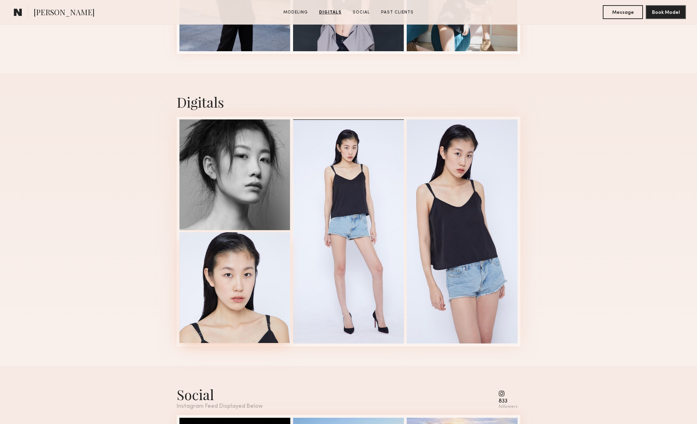
click at [225, 296] on div at bounding box center [234, 287] width 111 height 111
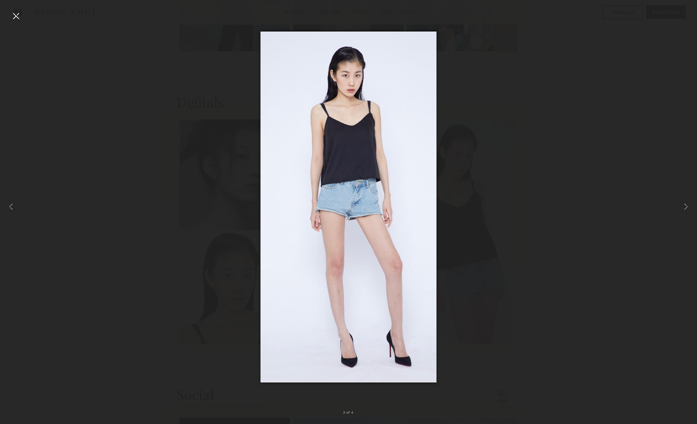
click at [504, 166] on div at bounding box center [348, 206] width 697 height 391
click at [12, 18] on div at bounding box center [15, 15] width 11 height 11
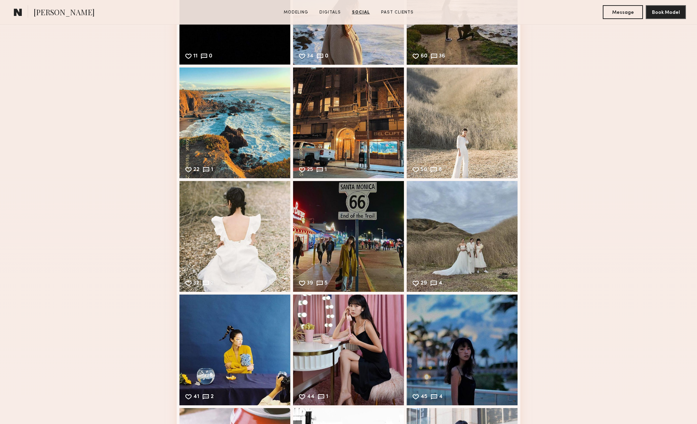
scroll to position [1627, 0]
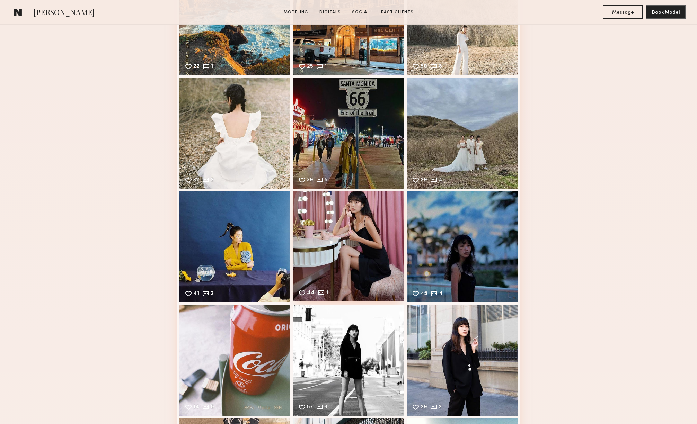
click at [337, 245] on div "44 1 Likes & comments displayed to show model’s engagement" at bounding box center [348, 246] width 111 height 111
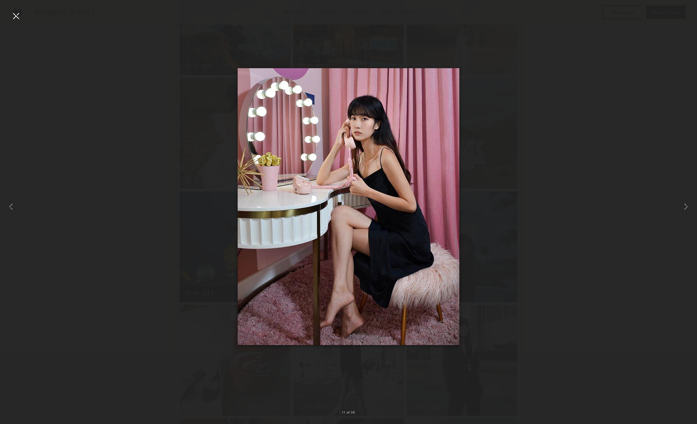
click at [16, 15] on div at bounding box center [15, 15] width 11 height 11
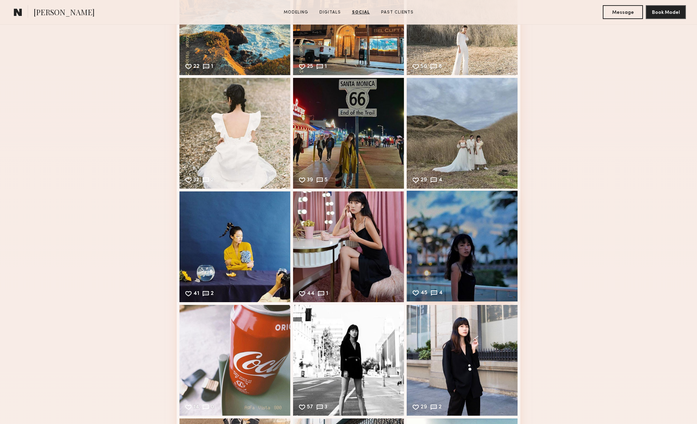
click at [456, 208] on div "45 4 Likes & comments displayed to show model’s engagement" at bounding box center [462, 246] width 111 height 111
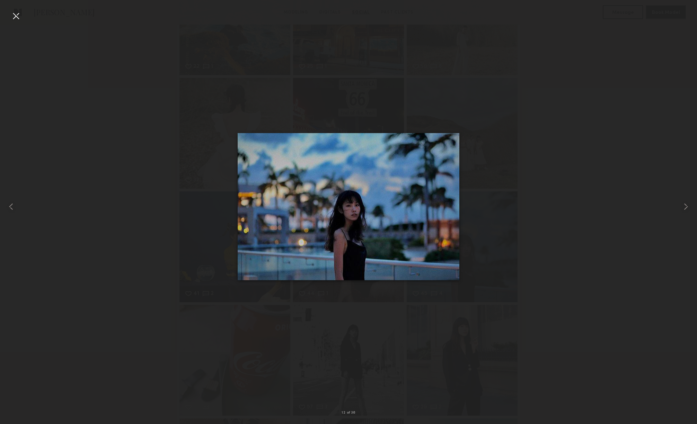
click at [18, 12] on div at bounding box center [15, 15] width 11 height 11
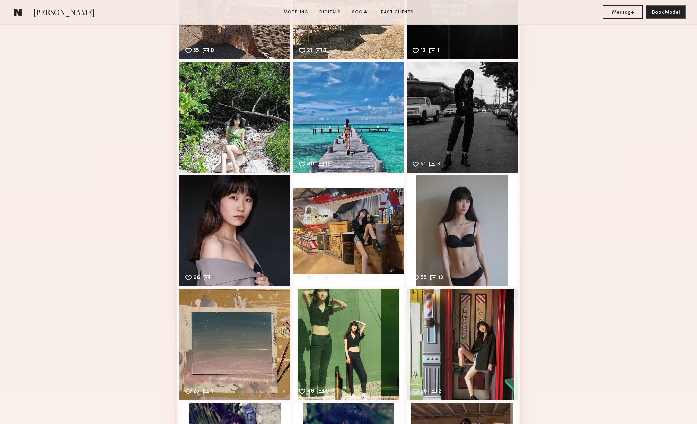
scroll to position [2221, 0]
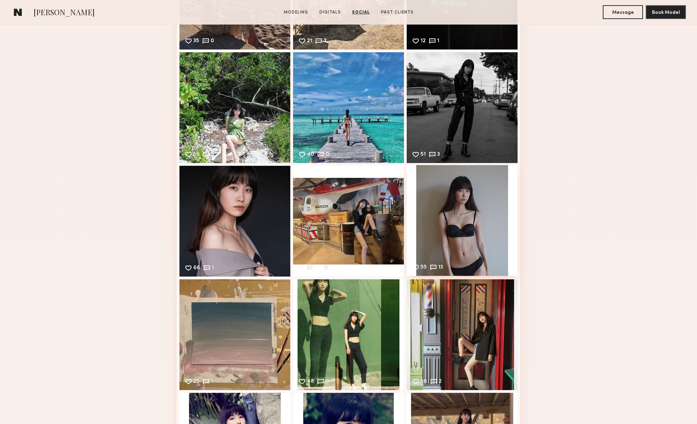
click at [471, 194] on div "55 13 Likes & comments displayed to show model’s engagement" at bounding box center [462, 220] width 111 height 111
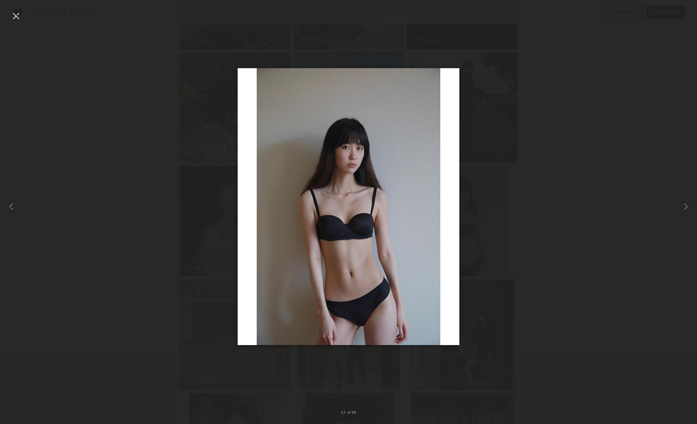
click at [556, 119] on div at bounding box center [348, 206] width 697 height 391
click at [22, 18] on div at bounding box center [14, 206] width 28 height 391
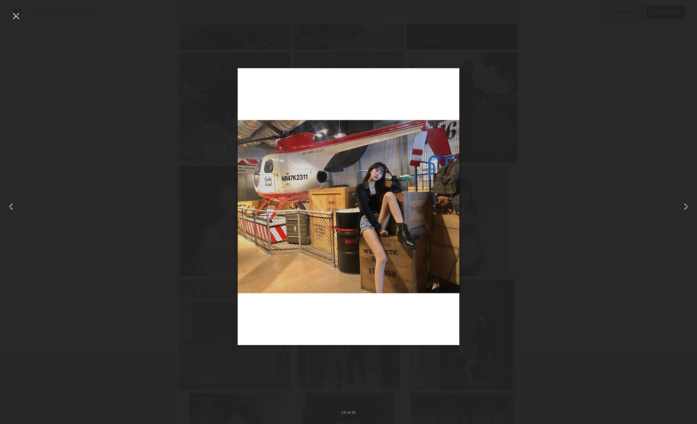
click at [15, 14] on div at bounding box center [15, 15] width 11 height 11
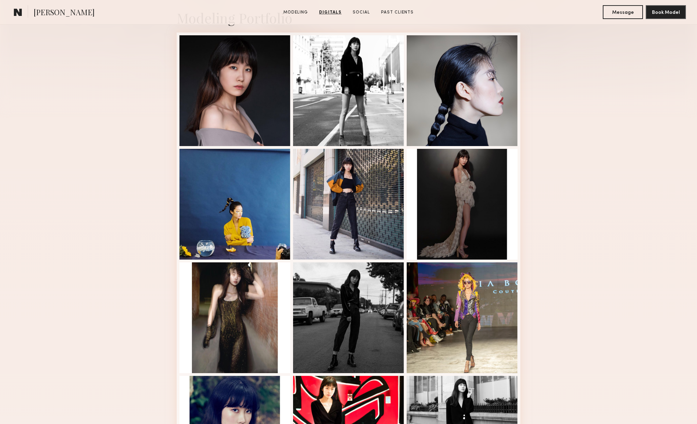
scroll to position [0, 0]
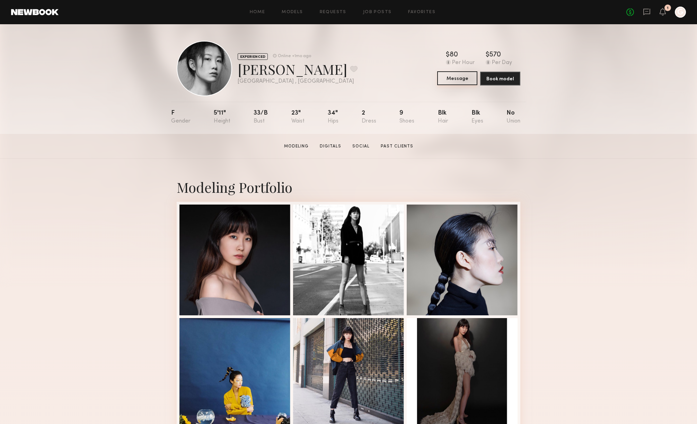
click at [462, 80] on button "Message" at bounding box center [457, 78] width 40 height 14
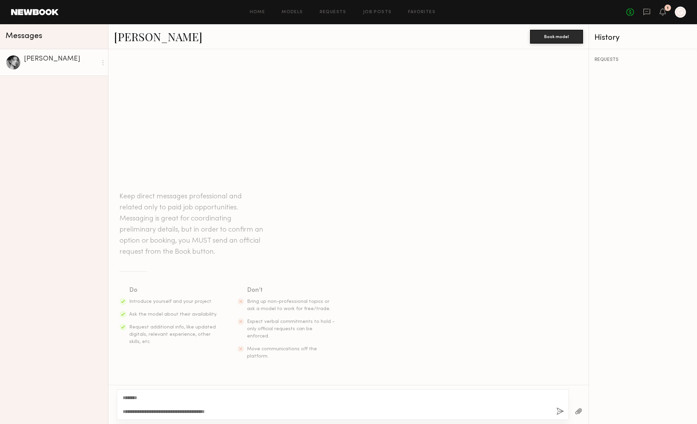
click at [199, 413] on textarea "**********" at bounding box center [337, 405] width 428 height 21
click at [204, 413] on textarea "**********" at bounding box center [337, 405] width 428 height 21
click at [201, 411] on textarea "**********" at bounding box center [337, 405] width 428 height 21
click at [253, 411] on textarea "**********" at bounding box center [337, 405] width 428 height 21
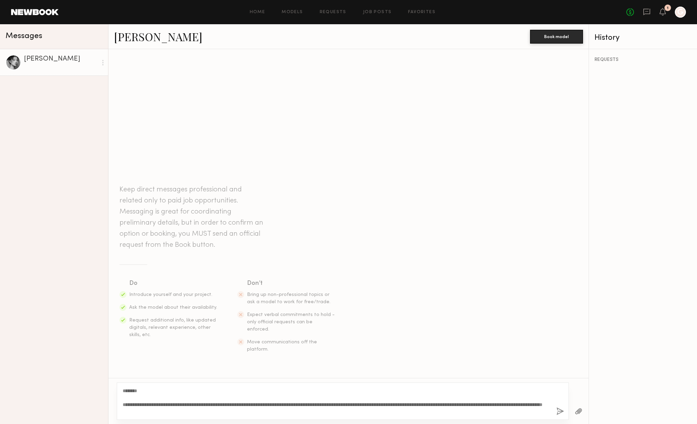
type textarea "**********"
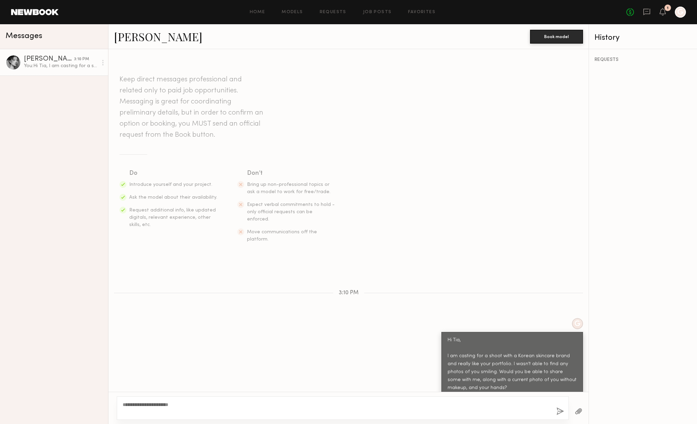
type textarea "**********"
click at [562, 414] on button "button" at bounding box center [560, 412] width 8 height 9
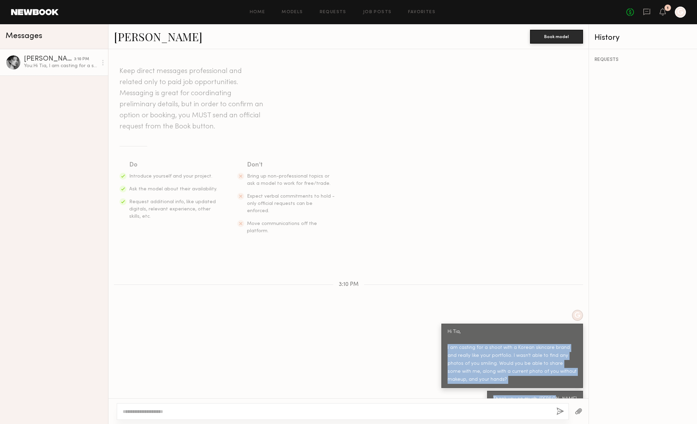
drag, startPoint x: 448, startPoint y: 333, endPoint x: 580, endPoint y: 386, distance: 141.9
click at [580, 386] on div "Keep direct messages professional and related only to paid job opportunities. M…" at bounding box center [348, 224] width 480 height 350
copy div "I am casting for a shoot with a Korean skincare brand and really like your port…"
click at [62, 59] on div "[PERSON_NAME]" at bounding box center [49, 59] width 50 height 7
click at [11, 62] on div at bounding box center [14, 63] width 16 height 16
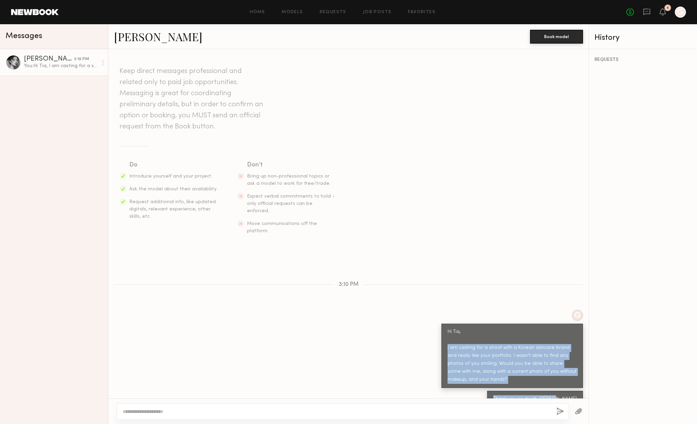
click at [126, 37] on link "[PERSON_NAME]" at bounding box center [158, 36] width 88 height 15
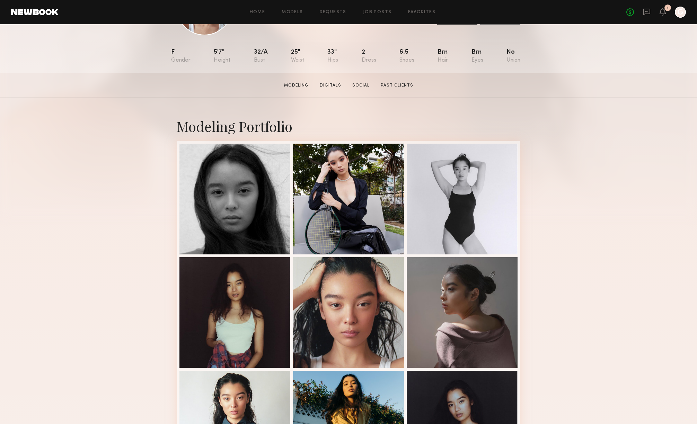
scroll to position [36, 0]
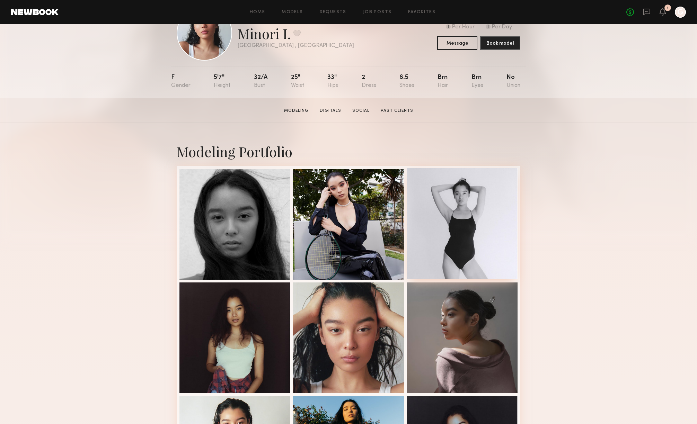
click at [480, 200] on div at bounding box center [462, 223] width 111 height 111
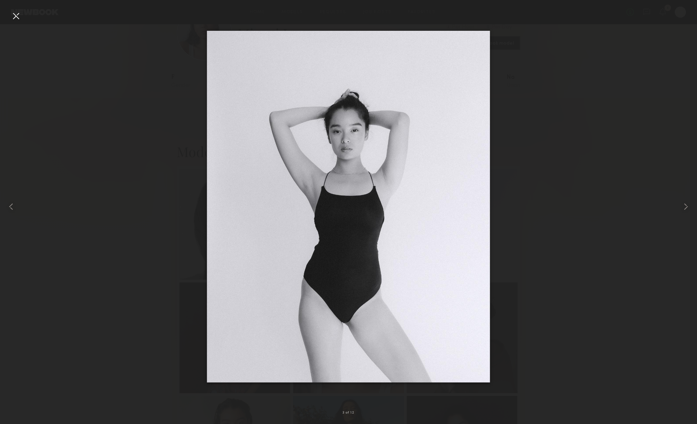
click at [557, 156] on div at bounding box center [348, 206] width 697 height 391
click at [13, 12] on div at bounding box center [15, 15] width 11 height 11
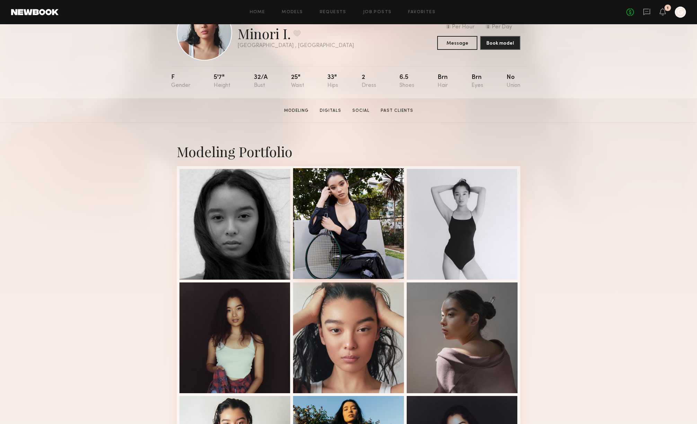
click at [331, 202] on div at bounding box center [348, 223] width 111 height 111
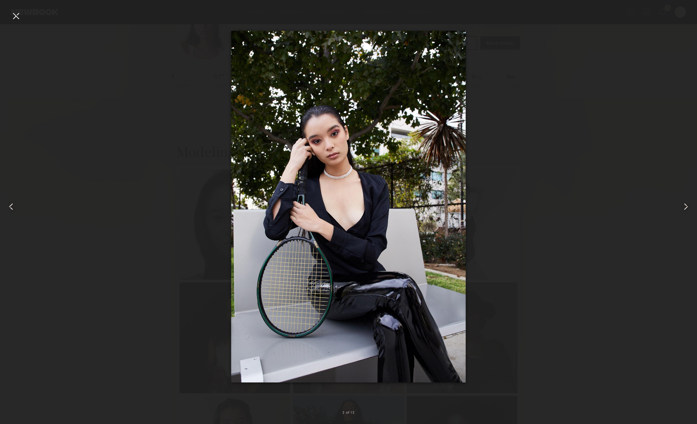
click at [17, 14] on div at bounding box center [15, 15] width 11 height 11
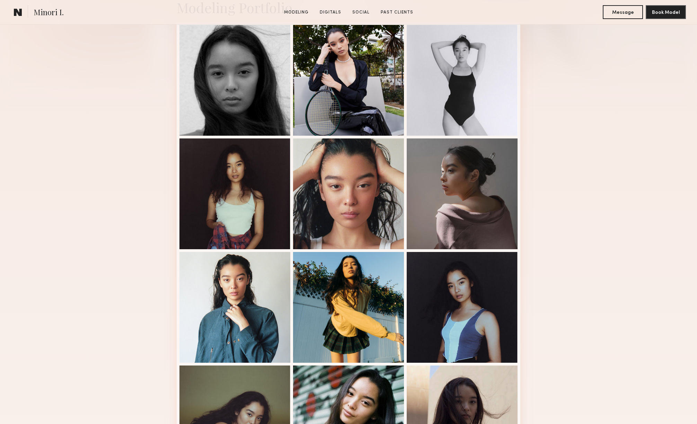
scroll to position [239, 0]
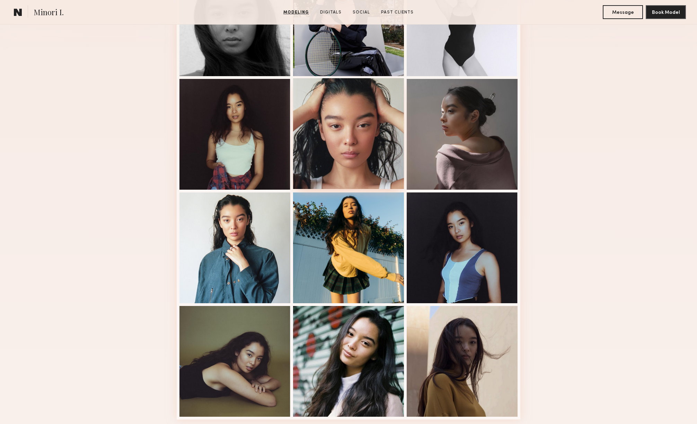
click at [343, 130] on div at bounding box center [348, 133] width 111 height 111
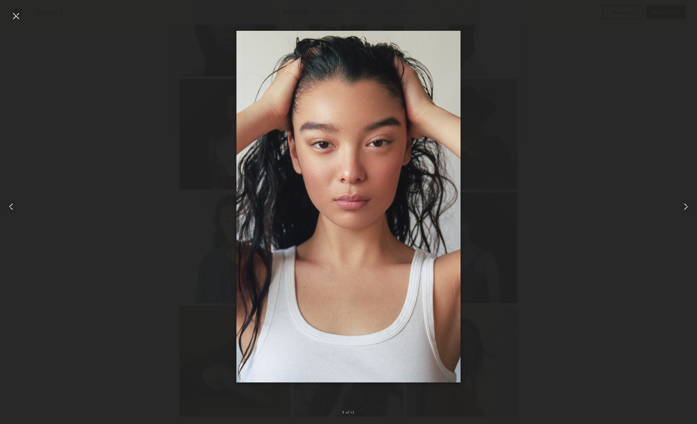
click at [684, 206] on common-icon at bounding box center [685, 206] width 11 height 11
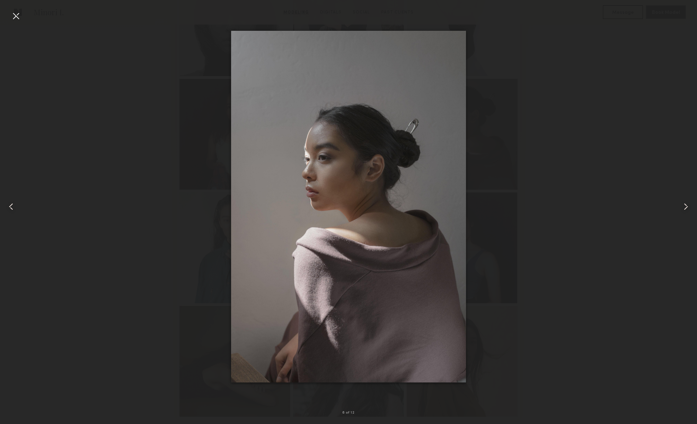
click at [684, 206] on common-icon at bounding box center [685, 206] width 11 height 11
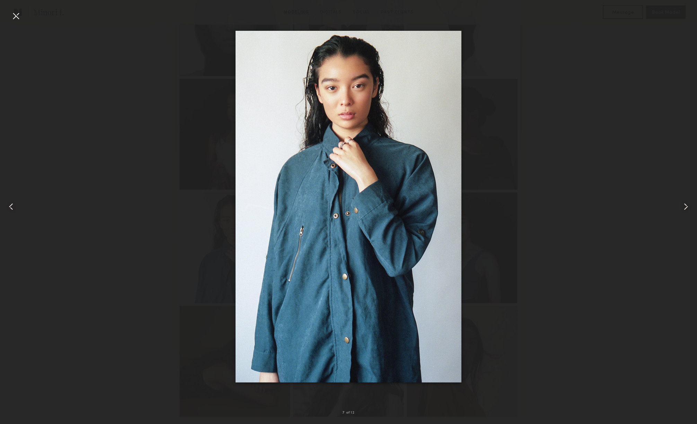
click at [684, 206] on common-icon at bounding box center [685, 206] width 11 height 11
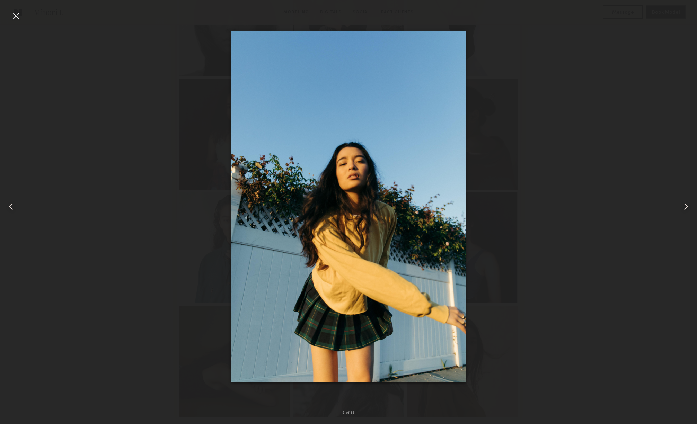
click at [594, 198] on div at bounding box center [348, 206] width 697 height 391
click at [14, 17] on div at bounding box center [15, 15] width 11 height 11
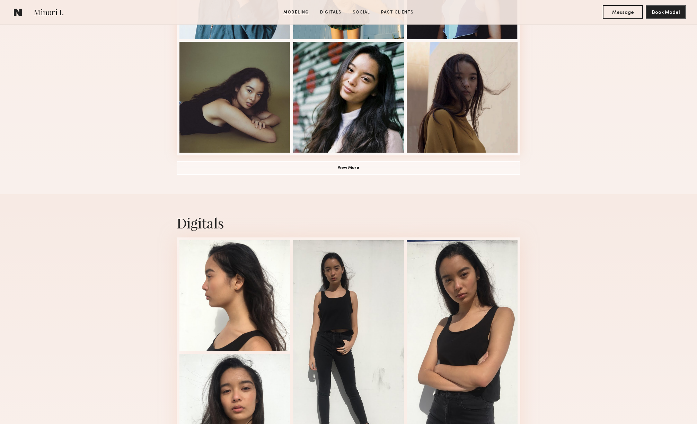
scroll to position [484, 0]
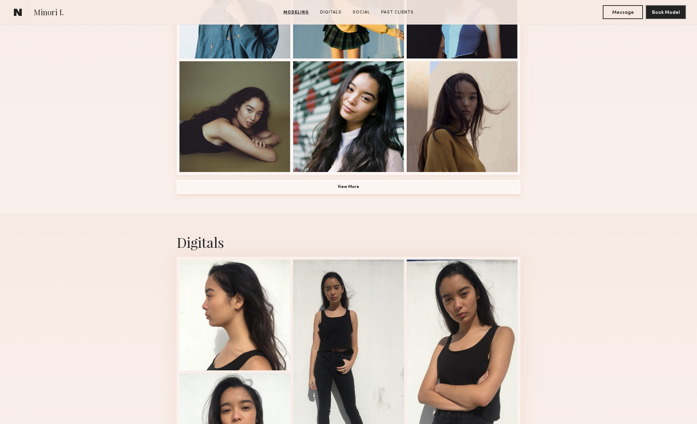
click at [337, 185] on button "View More" at bounding box center [349, 187] width 344 height 14
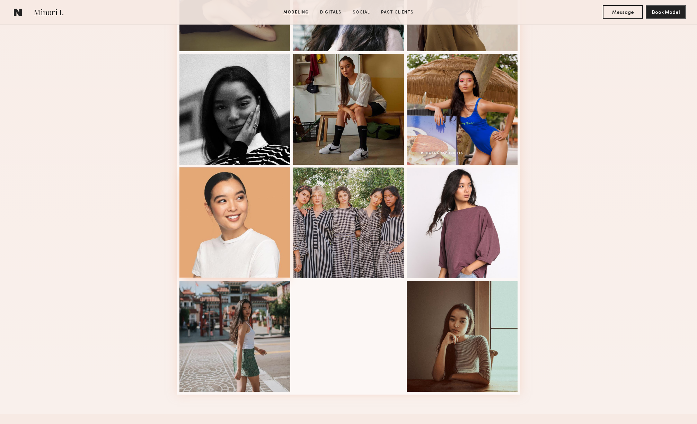
scroll to position [703, 0]
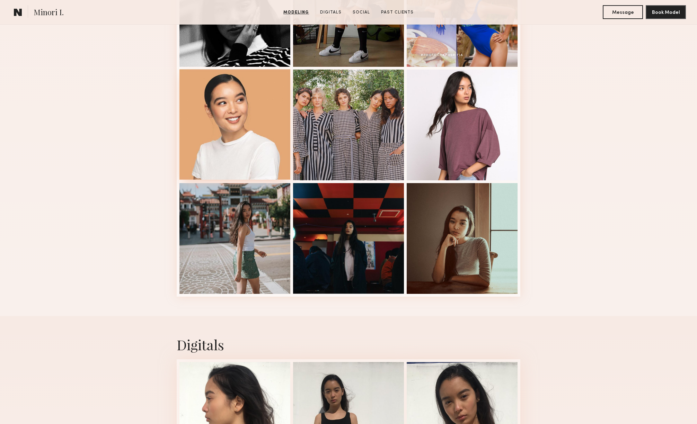
click at [236, 142] on div at bounding box center [234, 124] width 111 height 111
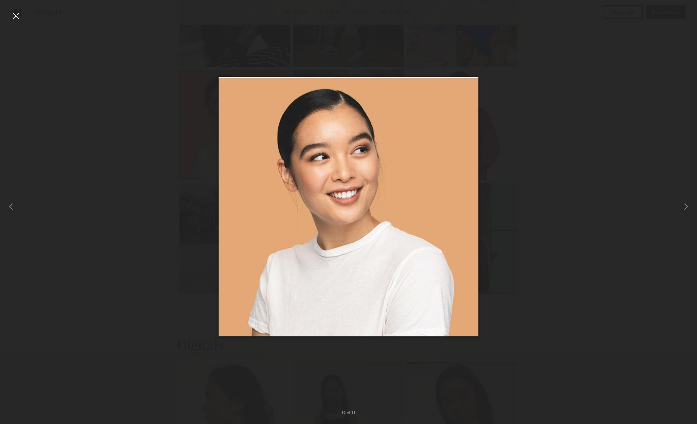
click at [191, 153] on div at bounding box center [348, 206] width 697 height 391
click at [14, 14] on div at bounding box center [15, 15] width 11 height 11
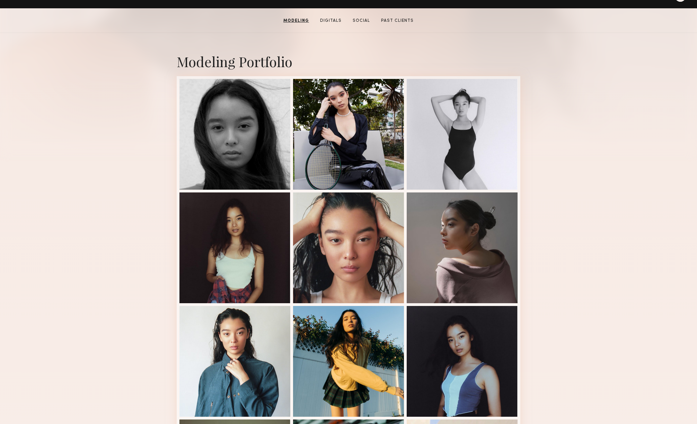
scroll to position [107, 0]
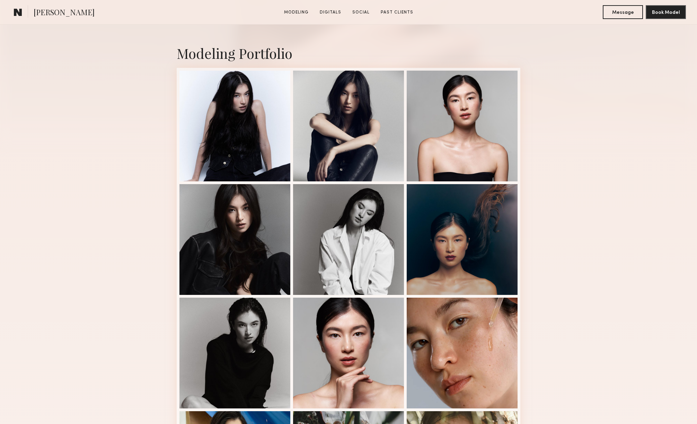
scroll to position [176, 0]
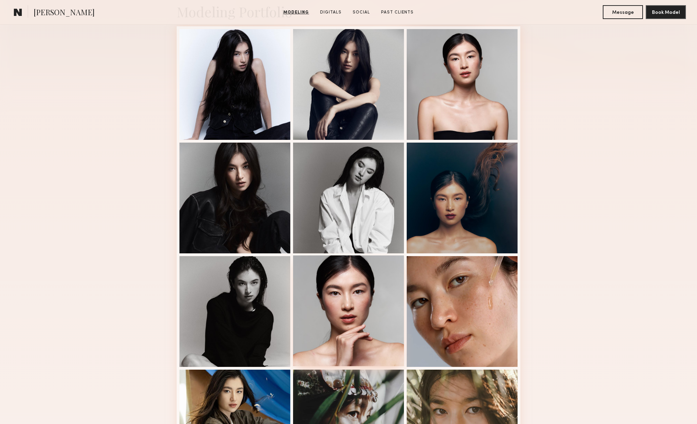
click at [391, 291] on div at bounding box center [348, 311] width 111 height 111
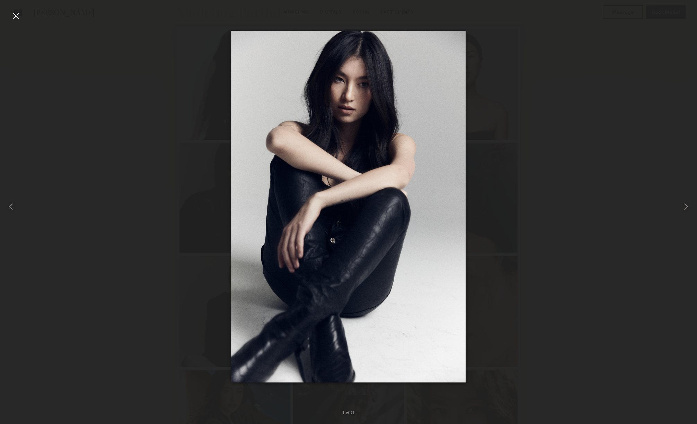
click at [581, 127] on div at bounding box center [348, 206] width 697 height 391
click at [20, 16] on div at bounding box center [15, 15] width 11 height 11
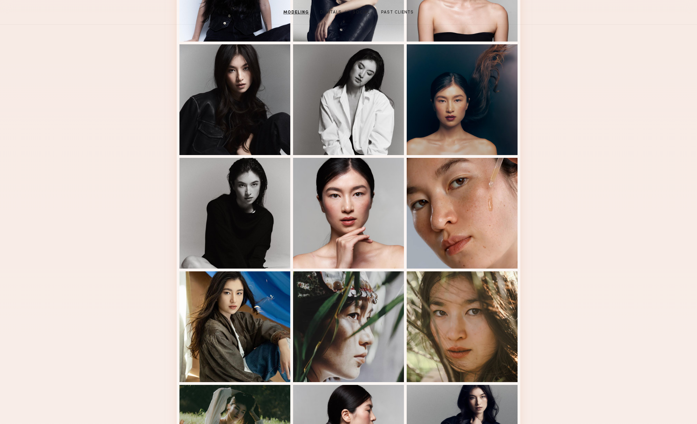
scroll to position [0, 0]
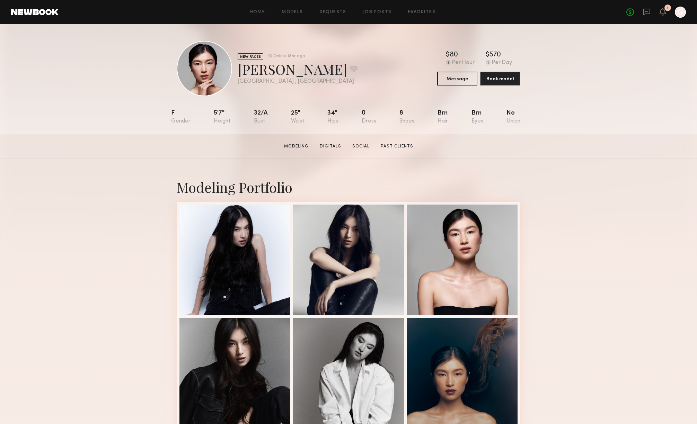
click at [329, 146] on link "Digitals" at bounding box center [330, 146] width 27 height 6
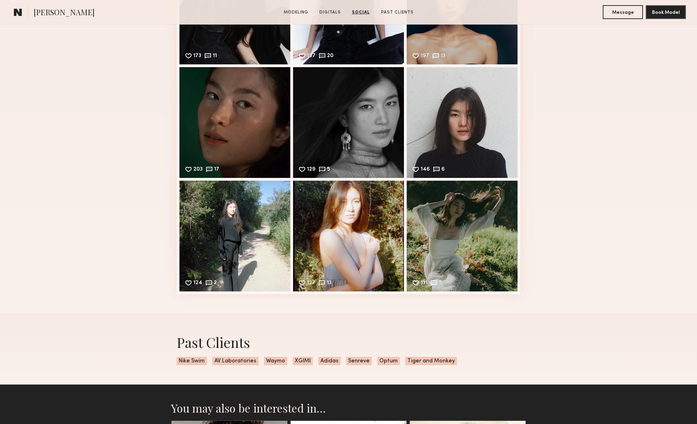
scroll to position [1681, 0]
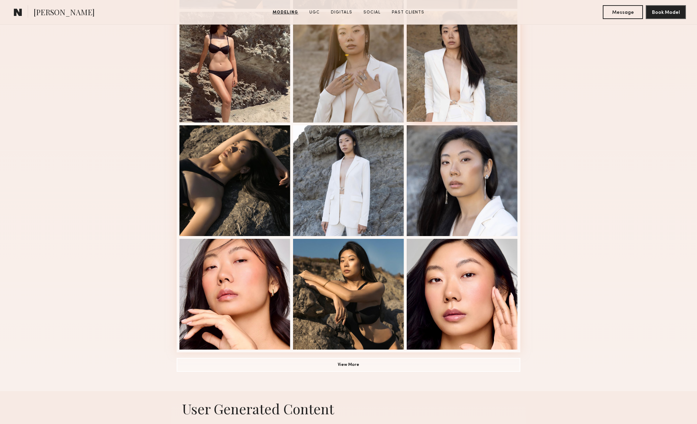
scroll to position [334, 0]
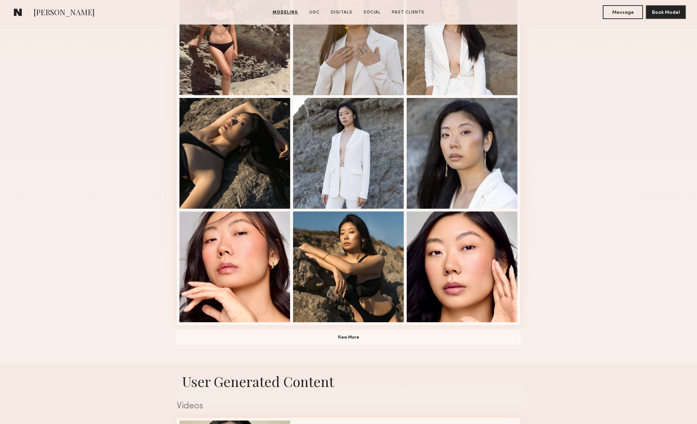
click at [361, 330] on div "Modeling Portfolio View More" at bounding box center [349, 94] width 344 height 539
click at [357, 339] on button "View More" at bounding box center [349, 338] width 344 height 14
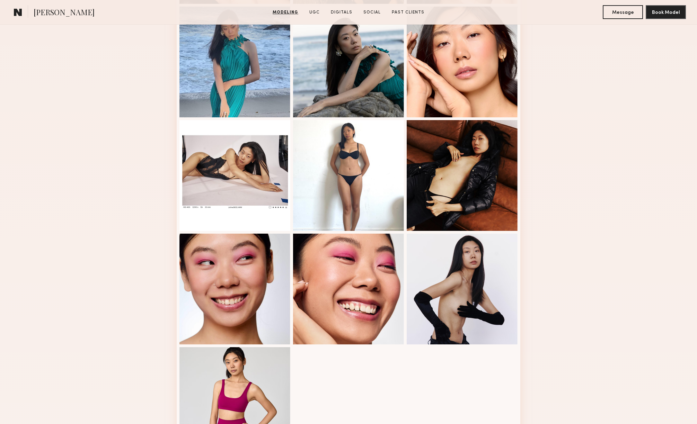
scroll to position [655, 0]
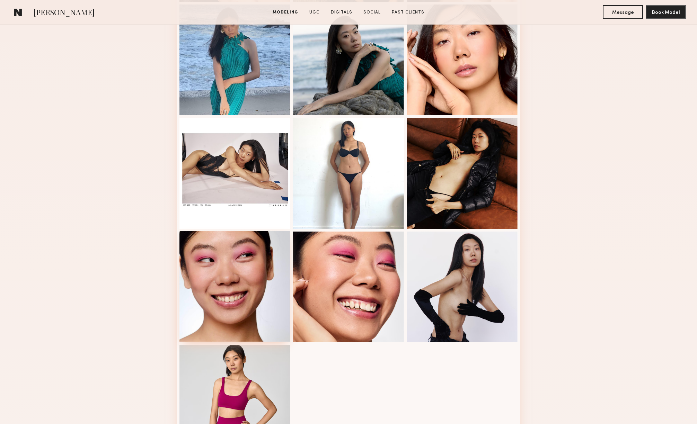
click at [235, 315] on div at bounding box center [234, 286] width 111 height 111
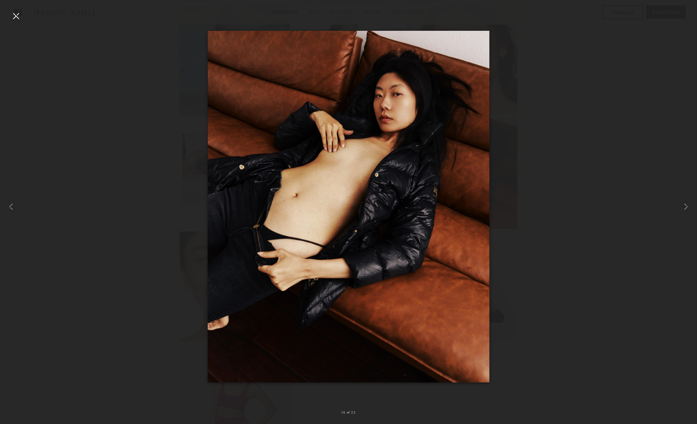
click at [575, 210] on div at bounding box center [348, 206] width 697 height 391
click at [16, 19] on div at bounding box center [15, 15] width 11 height 11
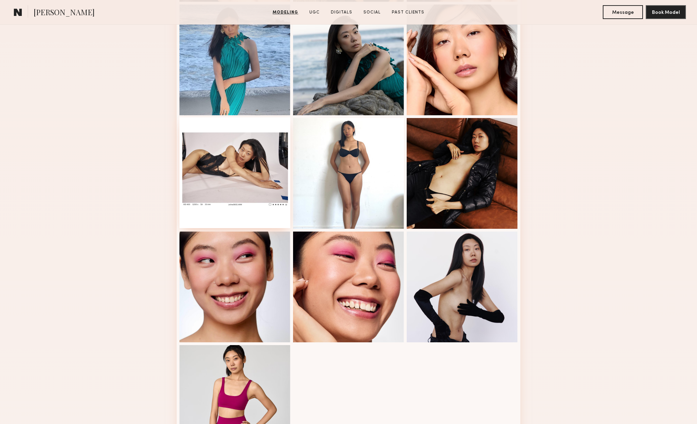
scroll to position [734, 0]
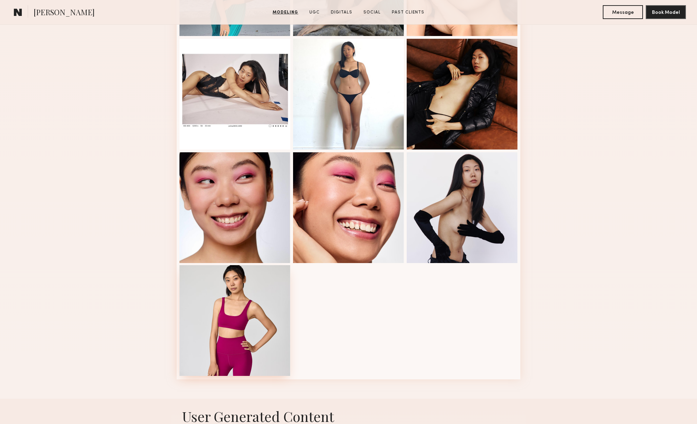
click at [202, 298] on div at bounding box center [234, 320] width 111 height 111
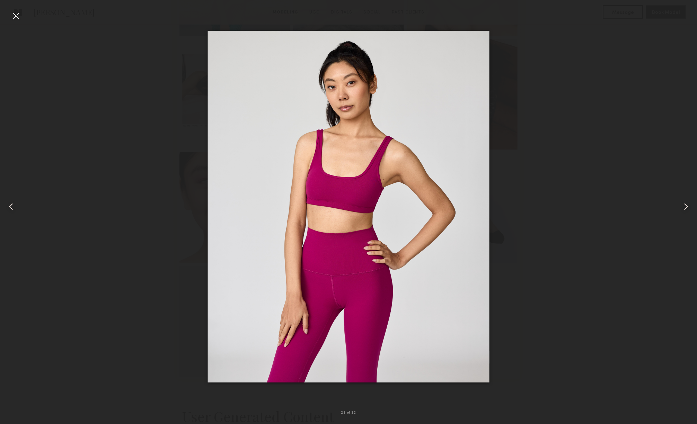
click at [541, 91] on div at bounding box center [348, 206] width 697 height 391
click at [17, 16] on div at bounding box center [15, 15] width 11 height 11
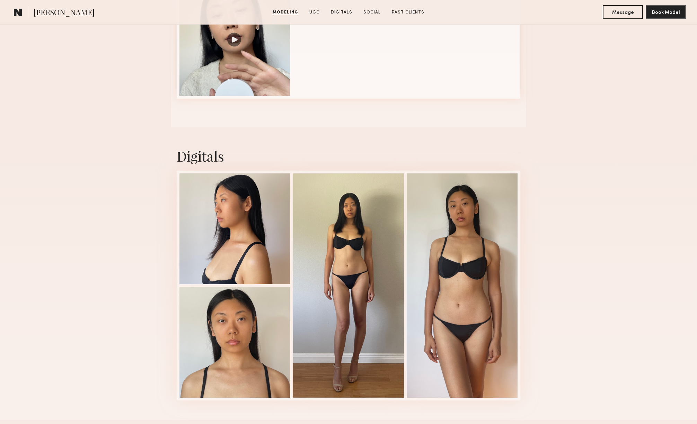
scroll to position [1235, 0]
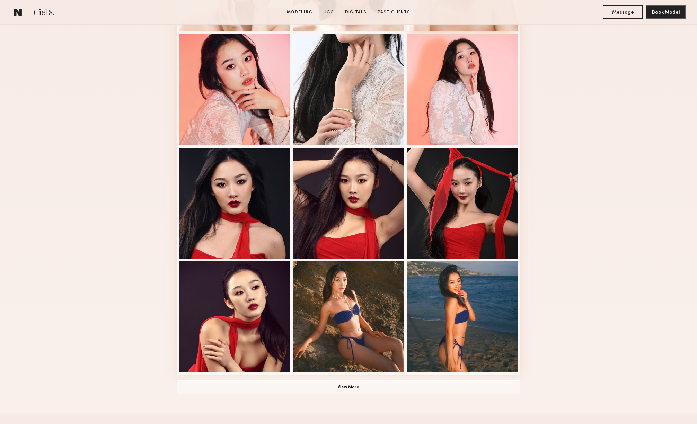
scroll to position [293, 0]
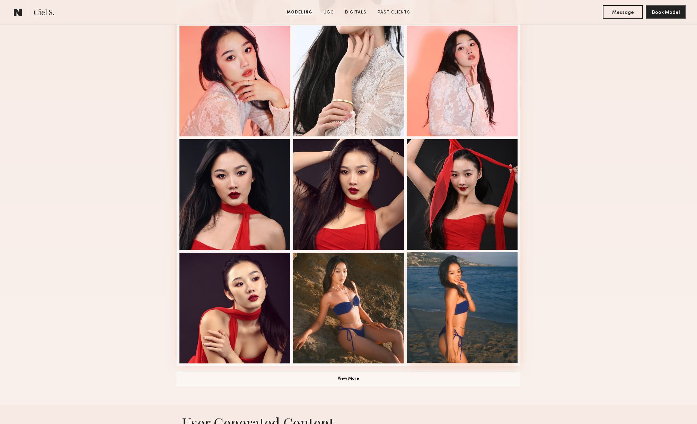
click at [455, 302] on div at bounding box center [462, 307] width 111 height 111
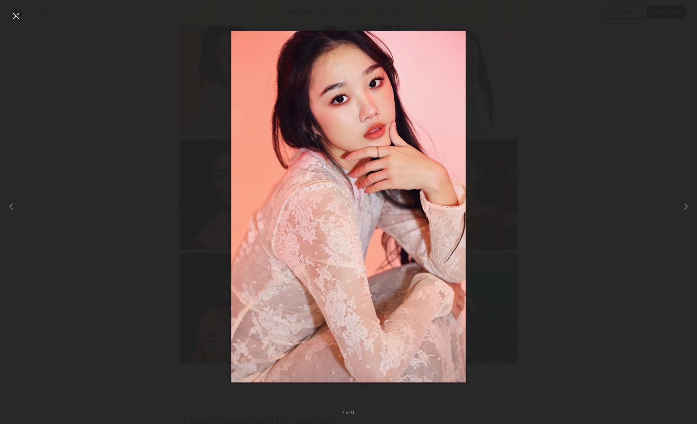
click at [16, 15] on div at bounding box center [15, 15] width 11 height 11
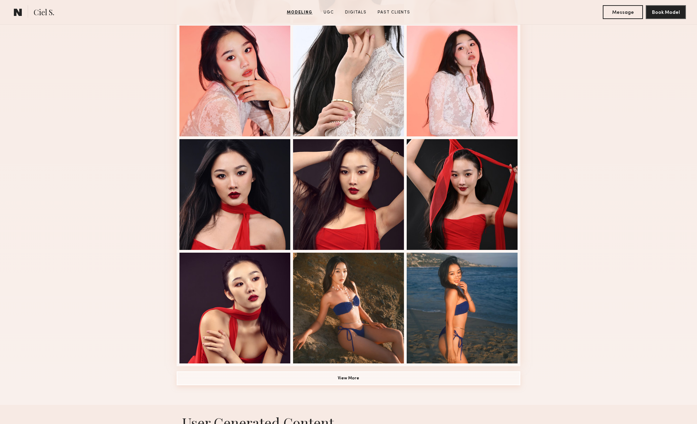
click at [309, 377] on button "View More" at bounding box center [349, 379] width 344 height 14
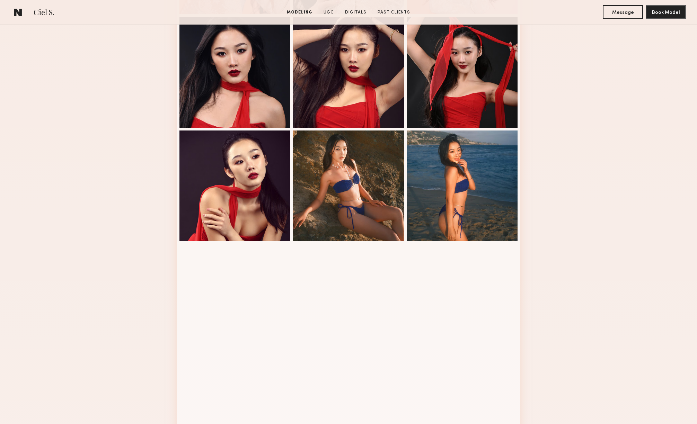
scroll to position [506, 0]
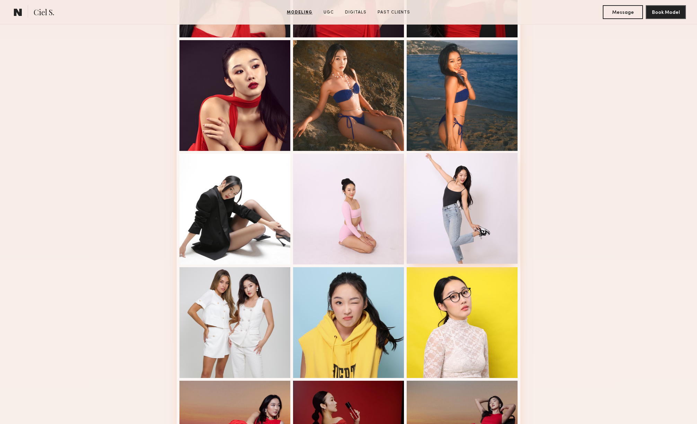
click at [458, 254] on div at bounding box center [462, 208] width 111 height 111
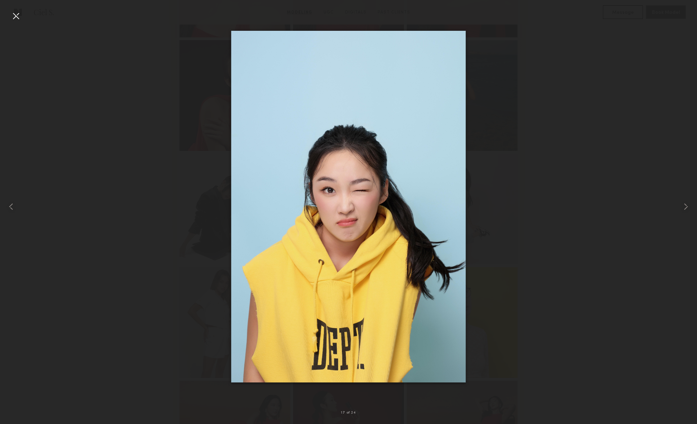
click at [559, 157] on div at bounding box center [348, 206] width 697 height 391
click at [15, 12] on div at bounding box center [15, 15] width 11 height 11
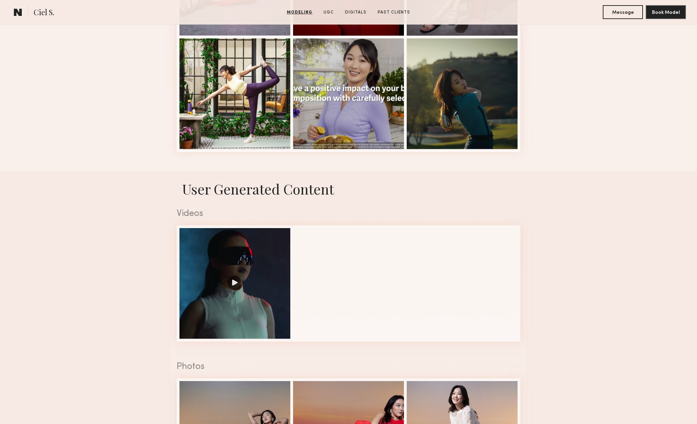
scroll to position [961, 0]
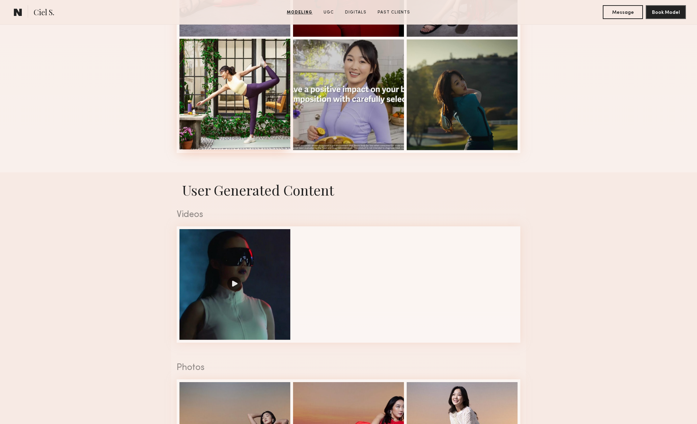
click at [225, 94] on div at bounding box center [234, 94] width 111 height 111
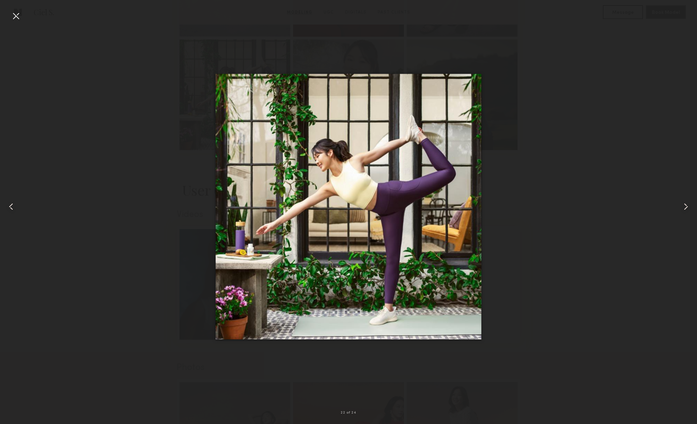
click at [15, 14] on div at bounding box center [15, 15] width 11 height 11
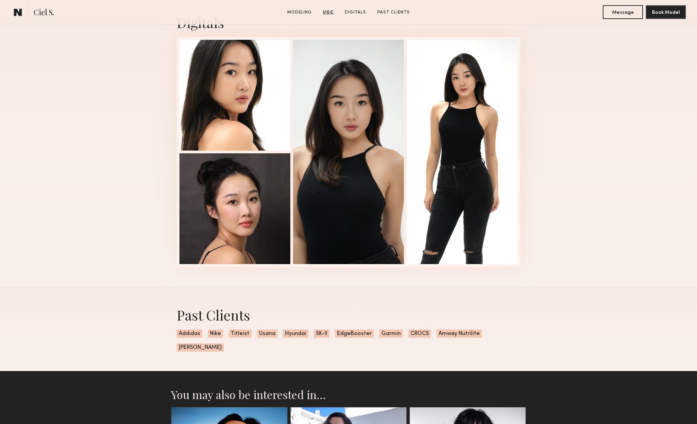
scroll to position [1600, 0]
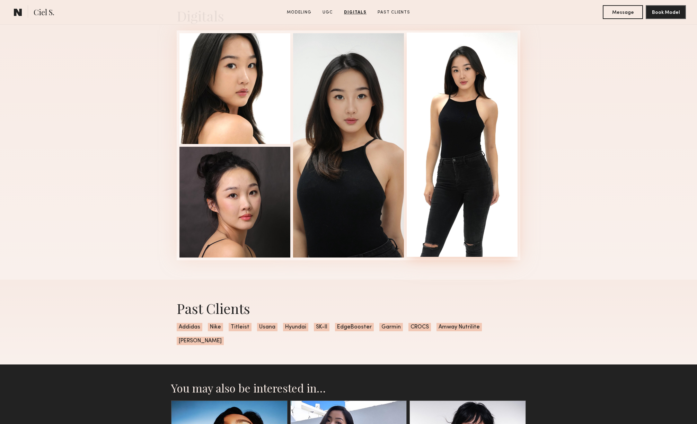
click at [449, 134] on div at bounding box center [462, 145] width 111 height 225
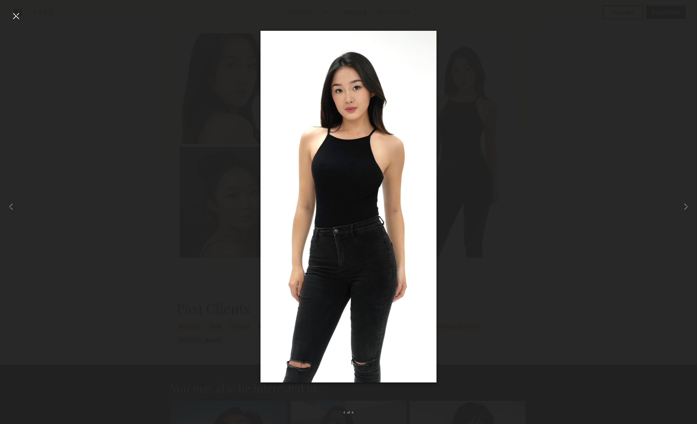
click at [19, 14] on div at bounding box center [15, 15] width 11 height 11
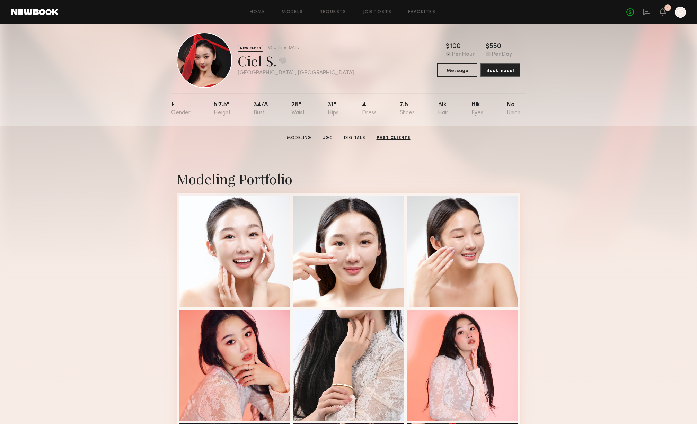
scroll to position [0, 0]
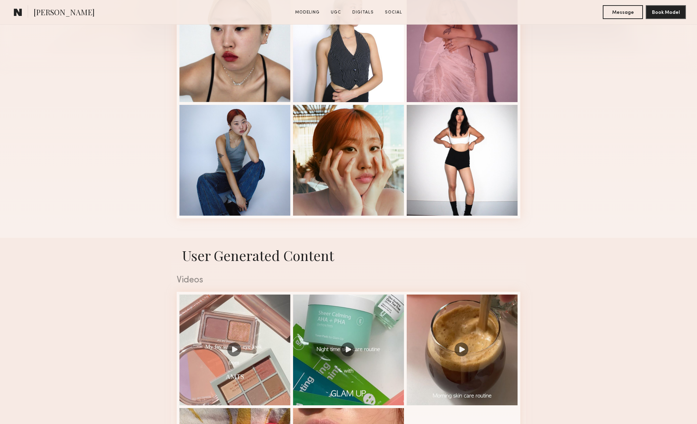
scroll to position [232, 0]
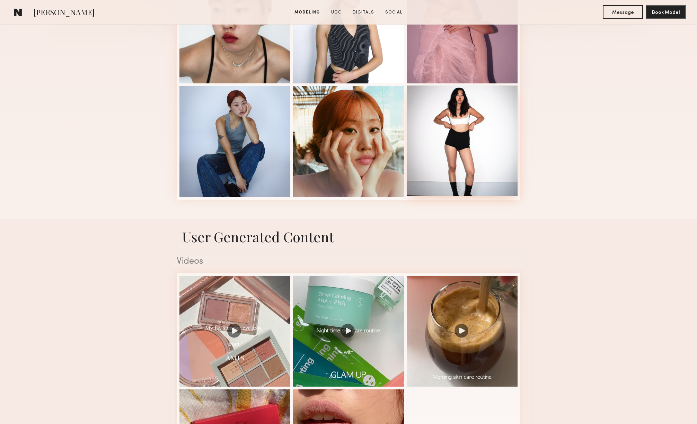
click at [498, 160] on div at bounding box center [462, 141] width 111 height 111
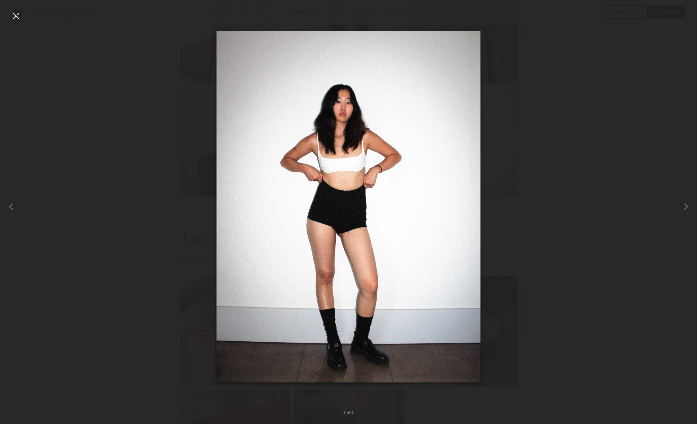
click at [19, 16] on div at bounding box center [15, 15] width 11 height 11
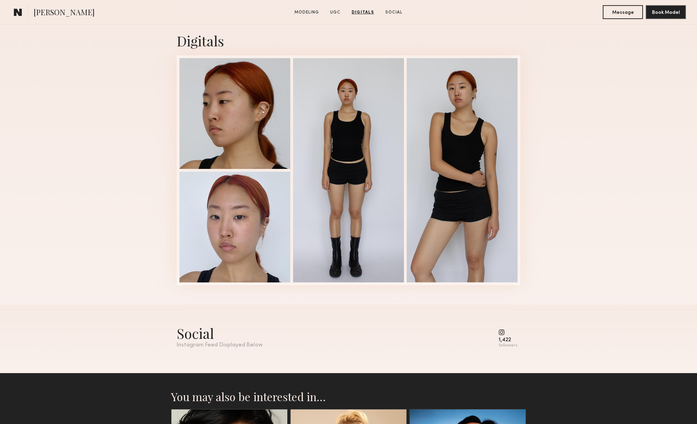
scroll to position [747, 0]
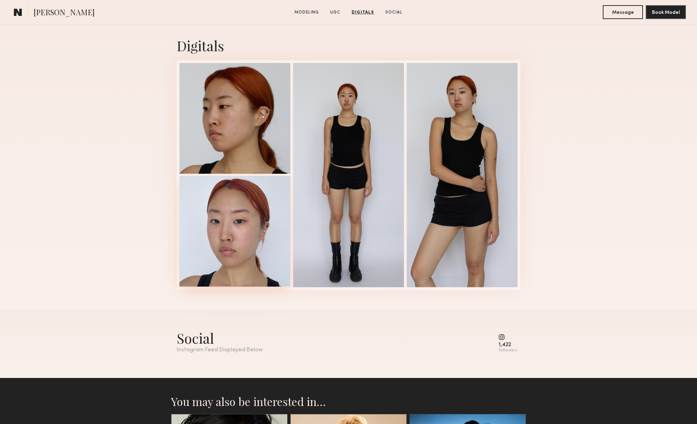
click at [237, 220] on div at bounding box center [234, 231] width 111 height 111
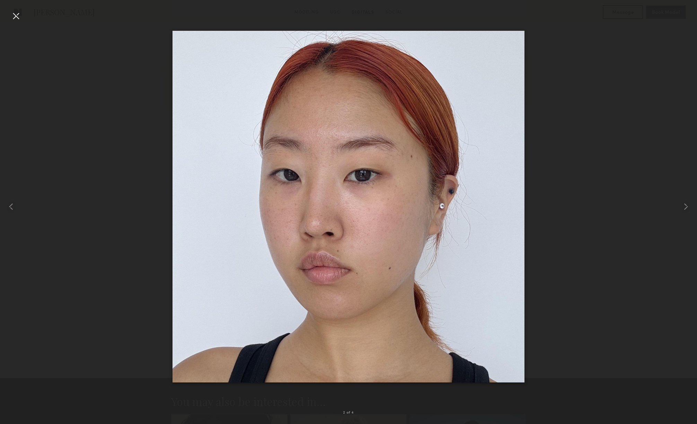
click at [601, 85] on div at bounding box center [348, 206] width 697 height 391
click at [20, 10] on div at bounding box center [15, 15] width 11 height 11
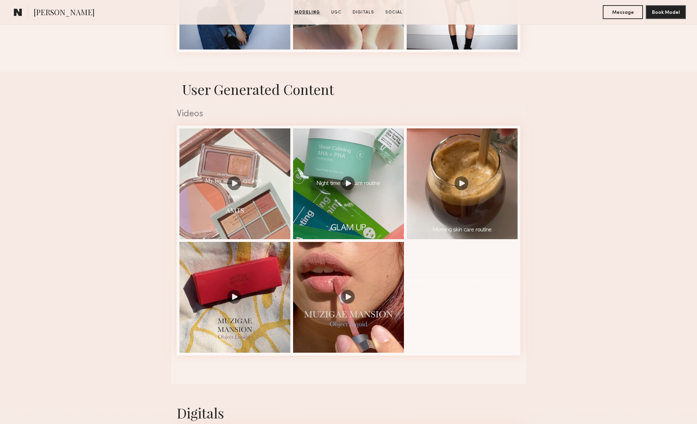
scroll to position [394, 0]
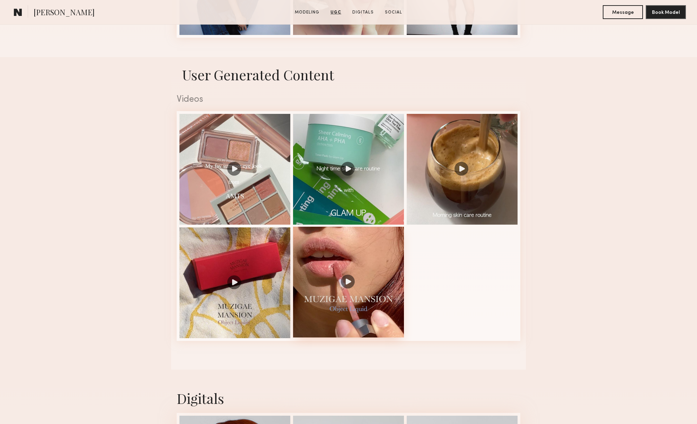
click at [317, 251] on div at bounding box center [348, 282] width 111 height 111
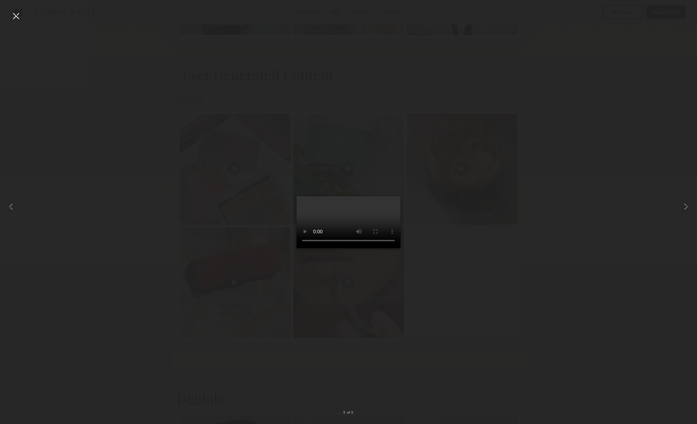
click at [501, 285] on div at bounding box center [348, 206] width 697 height 391
click at [10, 9] on nb-gallery-light "5 of 5" at bounding box center [348, 212] width 697 height 424
click at [17, 15] on div at bounding box center [15, 15] width 11 height 11
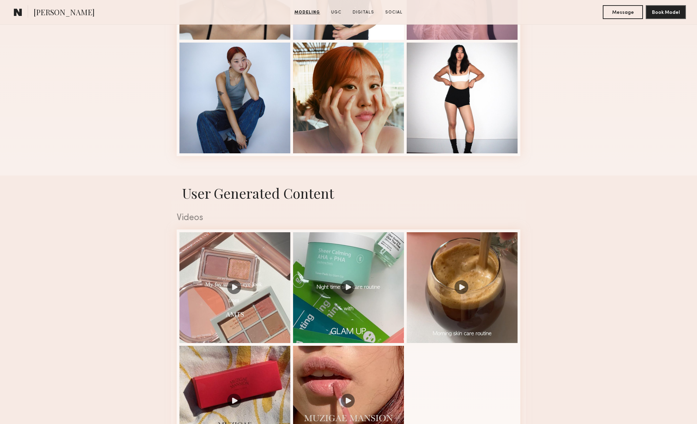
scroll to position [295, 0]
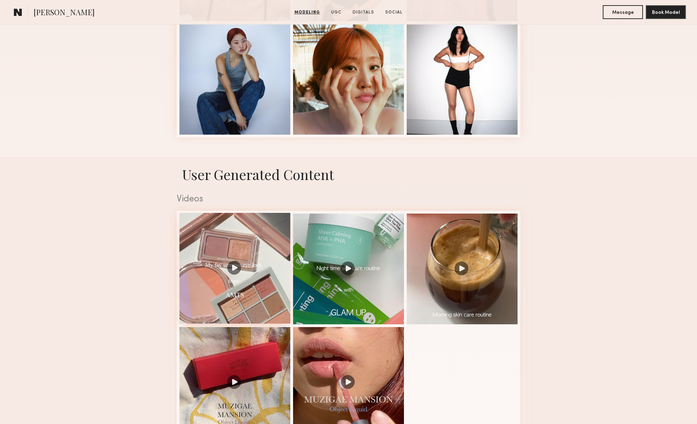
click at [226, 269] on div at bounding box center [234, 268] width 111 height 111
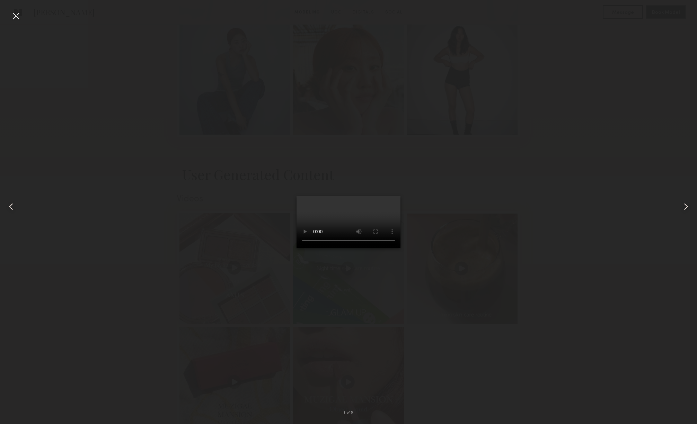
click at [226, 269] on div at bounding box center [348, 206] width 697 height 391
click at [474, 138] on div at bounding box center [348, 206] width 697 height 391
click at [11, 11] on div at bounding box center [15, 15] width 11 height 11
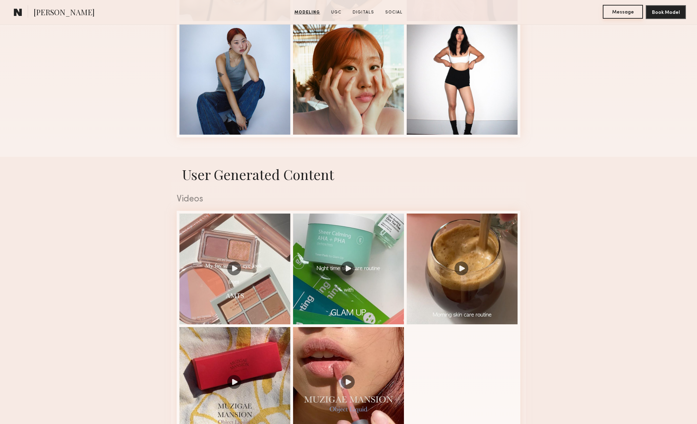
click at [626, 12] on button "Message" at bounding box center [623, 12] width 40 height 14
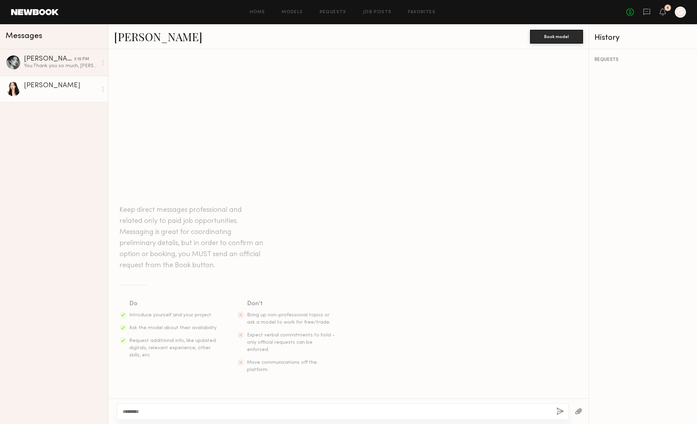
type textarea "*********"
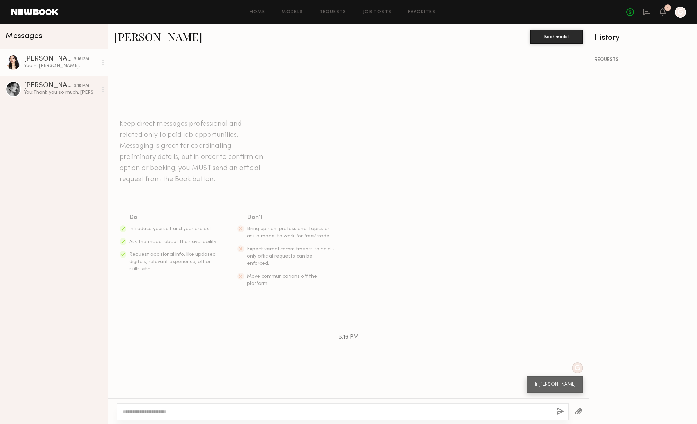
type textarea "**********"
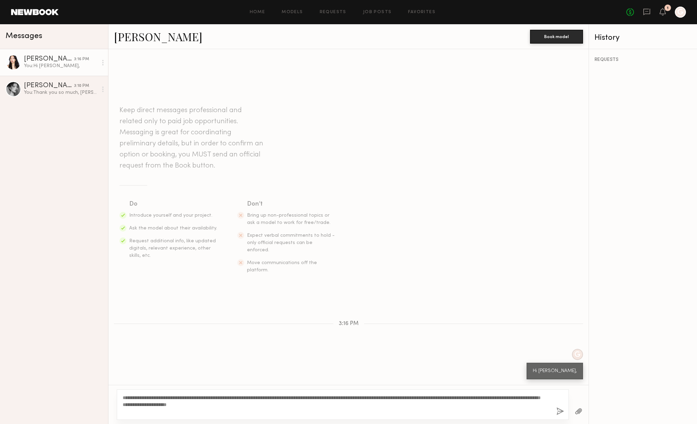
click at [234, 399] on textarea "**********" at bounding box center [337, 405] width 428 height 21
click at [233, 403] on textarea "**********" at bounding box center [337, 405] width 428 height 21
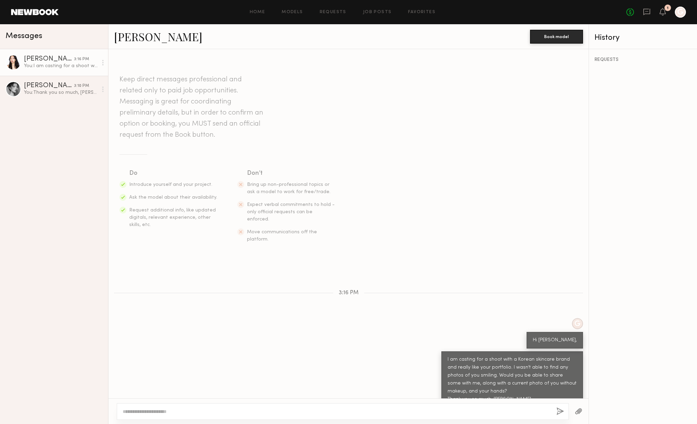
scroll to position [0, 0]
click at [128, 37] on link "Daeun B." at bounding box center [158, 36] width 88 height 15
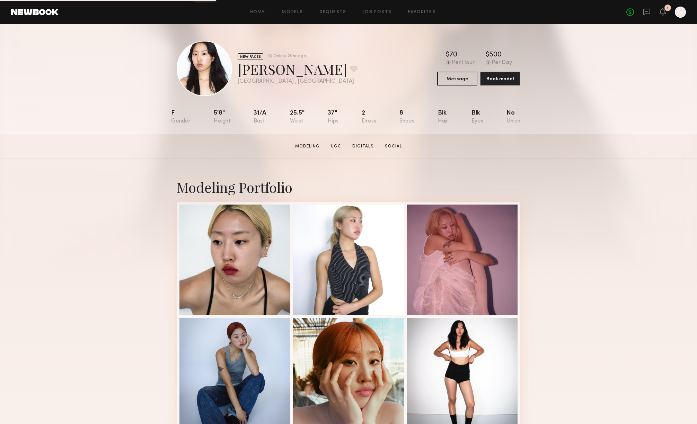
click at [392, 144] on link "Social" at bounding box center [393, 146] width 23 height 6
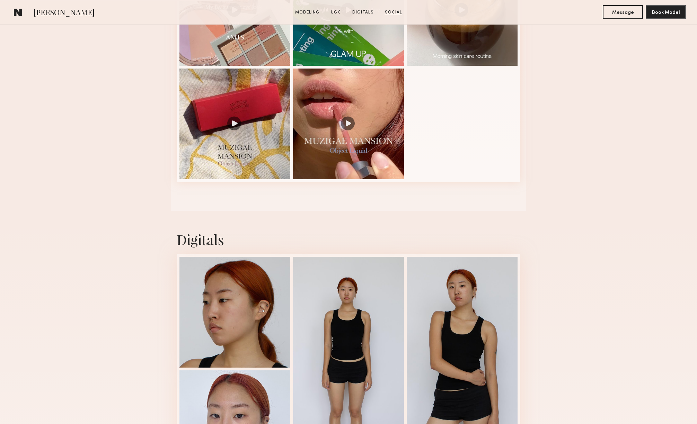
scroll to position [732, 0]
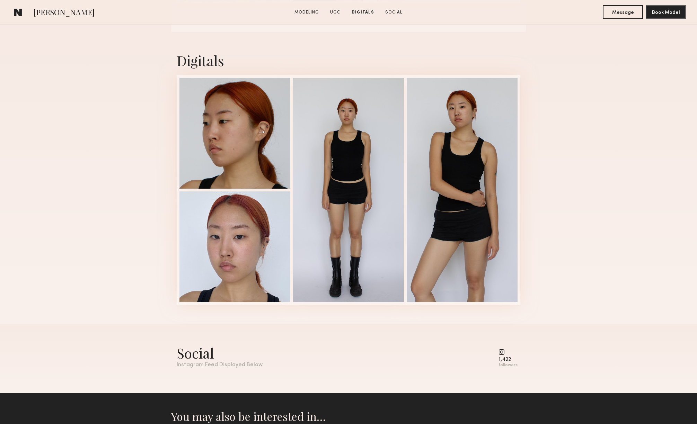
click at [504, 352] on common-icon at bounding box center [508, 352] width 19 height 6
click at [504, 363] on div "followers" at bounding box center [508, 365] width 19 height 5
click at [505, 366] on div "followers" at bounding box center [508, 365] width 19 height 5
click at [260, 361] on div "Social Instagram Feed Displayed Below 1,422 followers" at bounding box center [349, 356] width 344 height 24
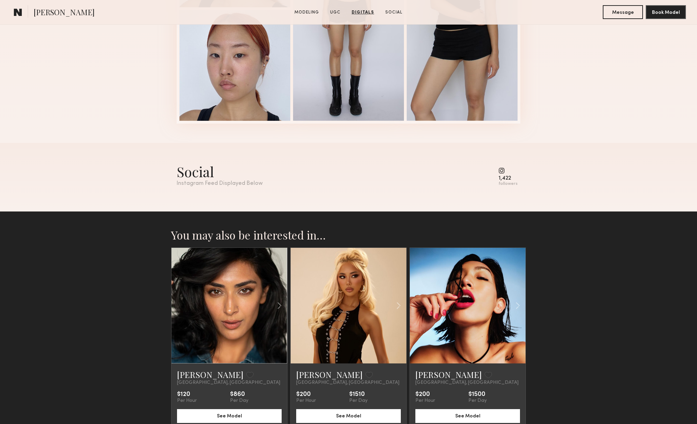
scroll to position [915, 0]
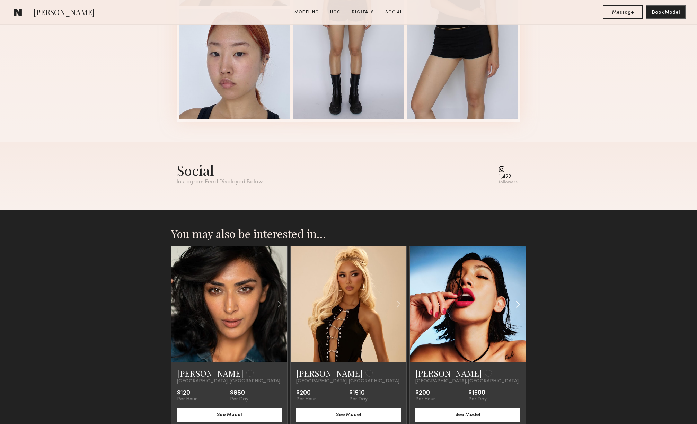
click at [517, 304] on common-icon at bounding box center [518, 304] width 10 height 13
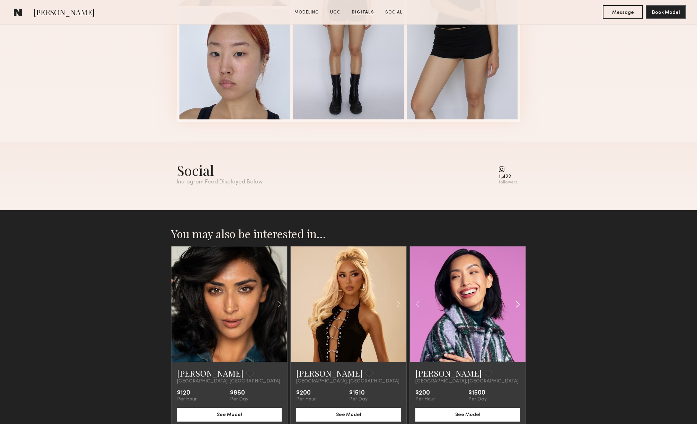
click at [517, 304] on common-icon at bounding box center [518, 304] width 10 height 13
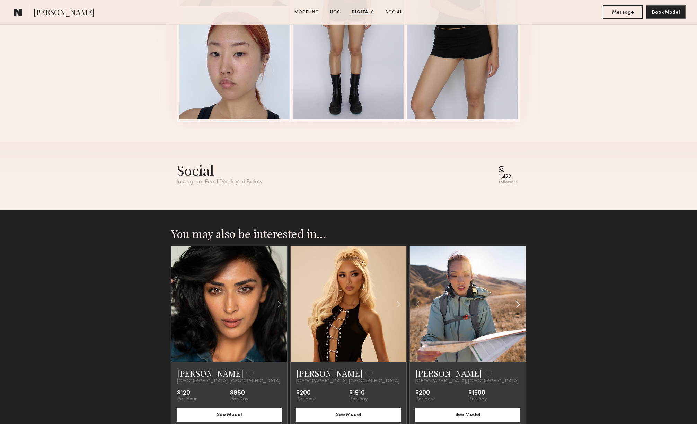
click at [517, 304] on common-icon at bounding box center [518, 304] width 10 height 13
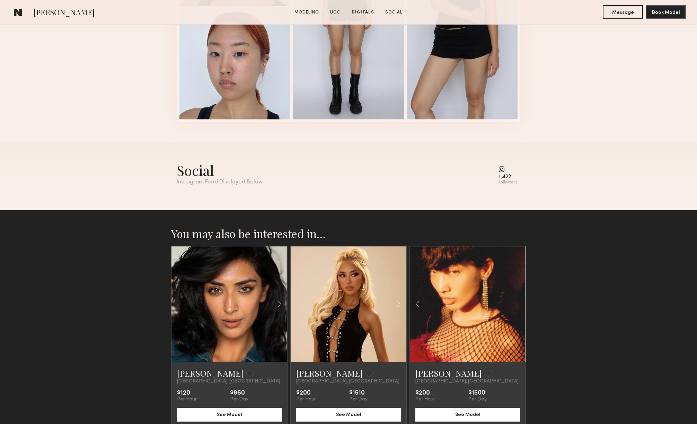
click at [517, 304] on div at bounding box center [468, 305] width 116 height 116
click at [417, 301] on common-icon at bounding box center [418, 304] width 10 height 13
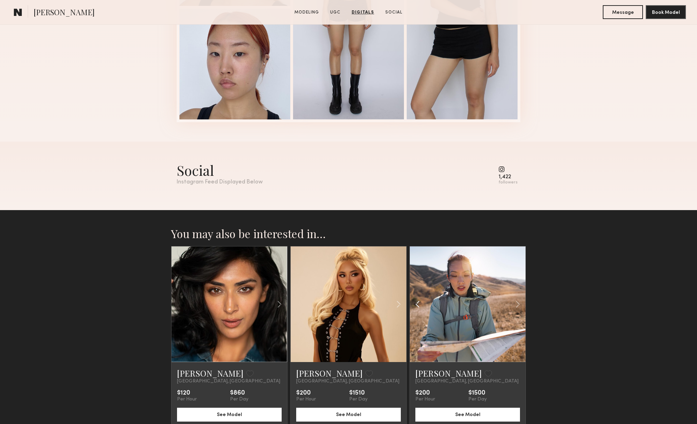
click at [417, 301] on common-icon at bounding box center [418, 304] width 10 height 13
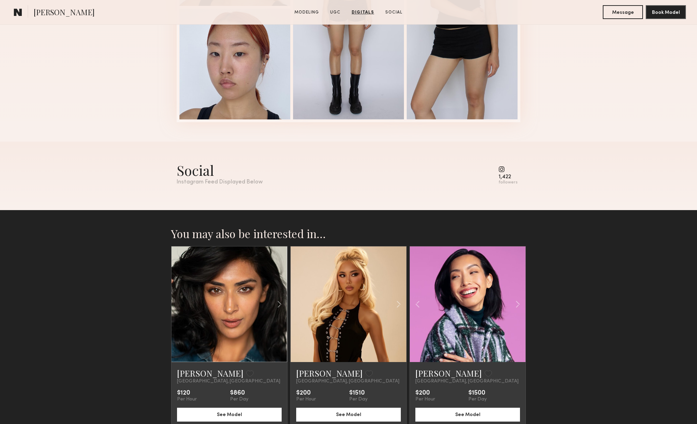
click at [477, 297] on link at bounding box center [467, 305] width 39 height 116
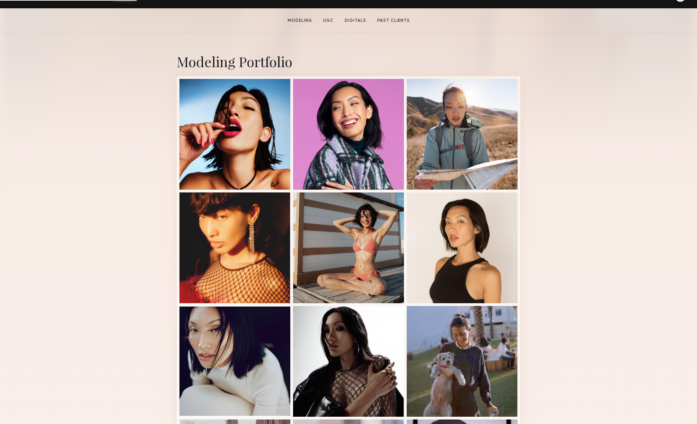
scroll to position [172, 0]
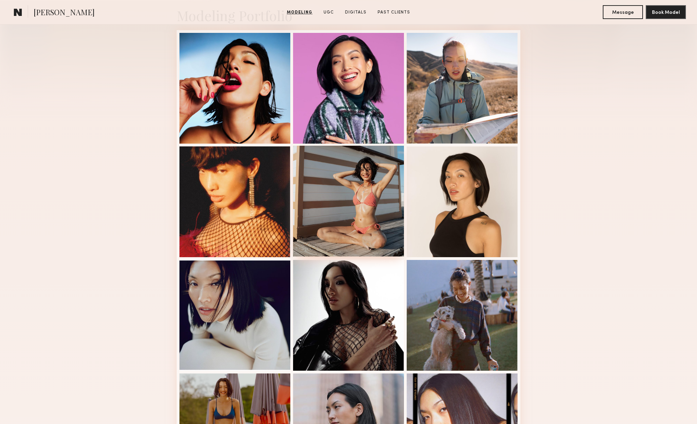
click at [380, 173] on div at bounding box center [348, 201] width 111 height 111
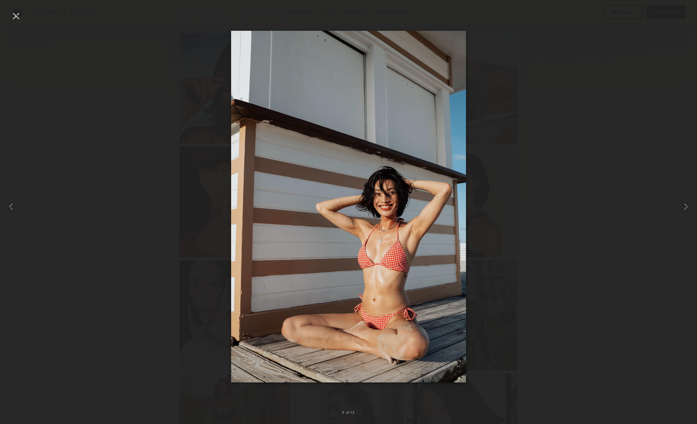
click at [570, 110] on div at bounding box center [348, 206] width 697 height 391
click at [21, 16] on div at bounding box center [15, 15] width 11 height 11
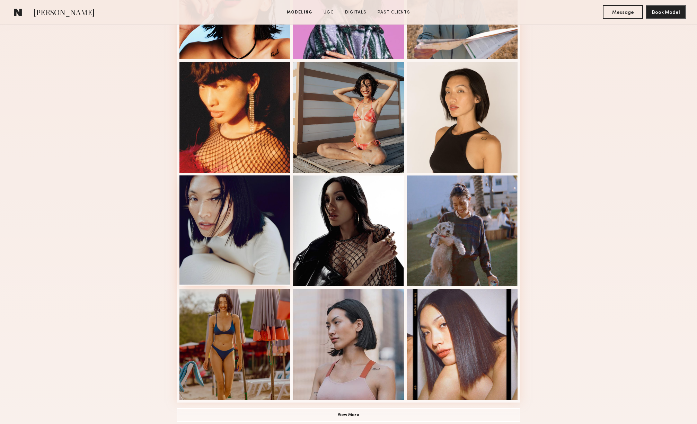
scroll to position [250, 0]
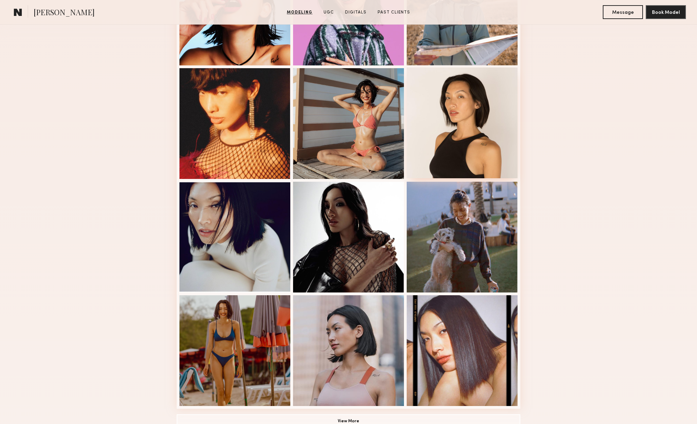
click at [439, 101] on div at bounding box center [462, 123] width 111 height 111
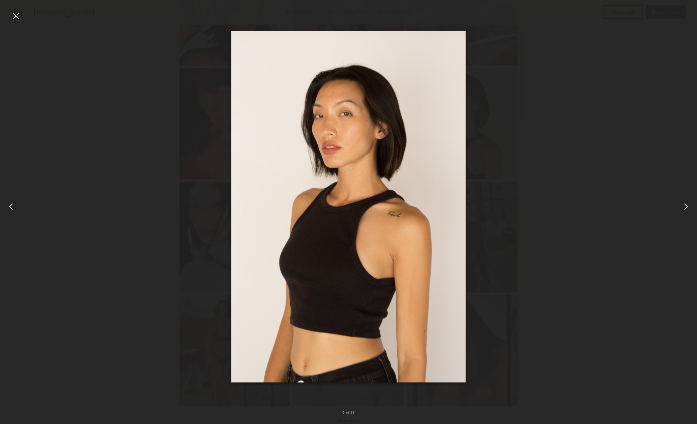
click at [18, 21] on div at bounding box center [15, 15] width 11 height 11
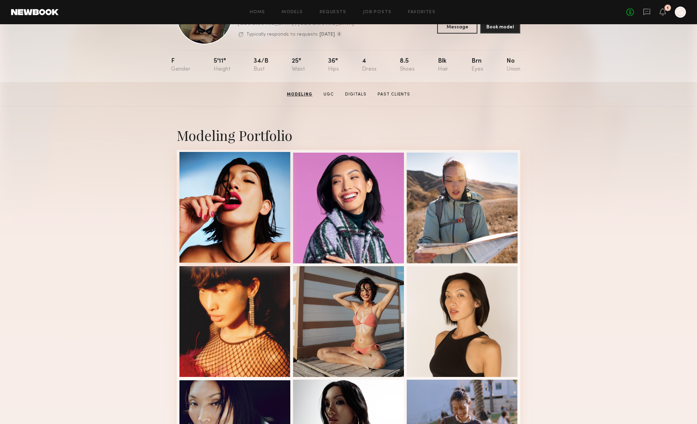
scroll to position [12, 0]
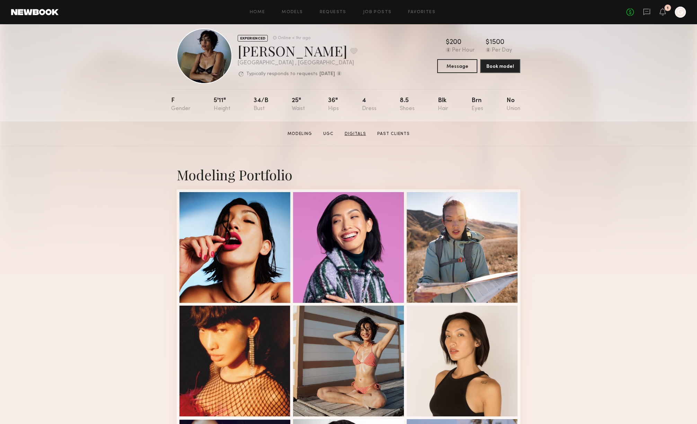
click at [357, 133] on link "Digitals" at bounding box center [355, 134] width 27 height 6
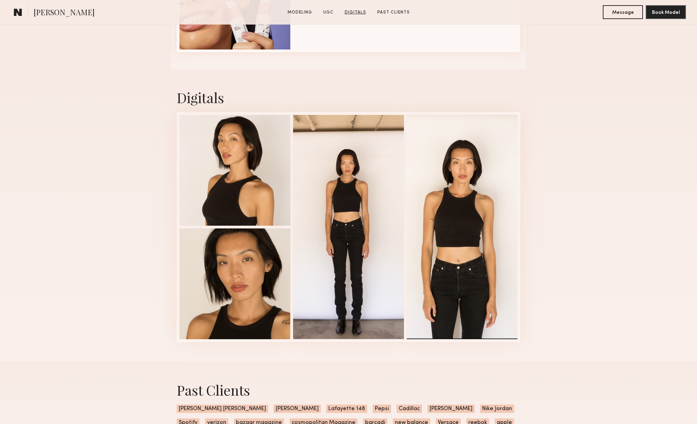
scroll to position [1337, 0]
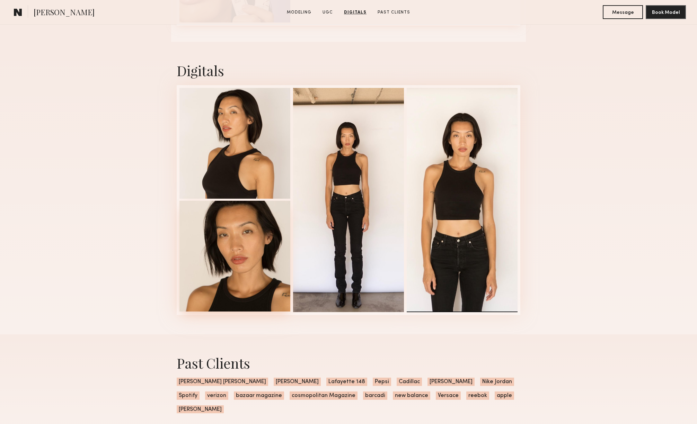
click at [220, 231] on div at bounding box center [234, 256] width 111 height 111
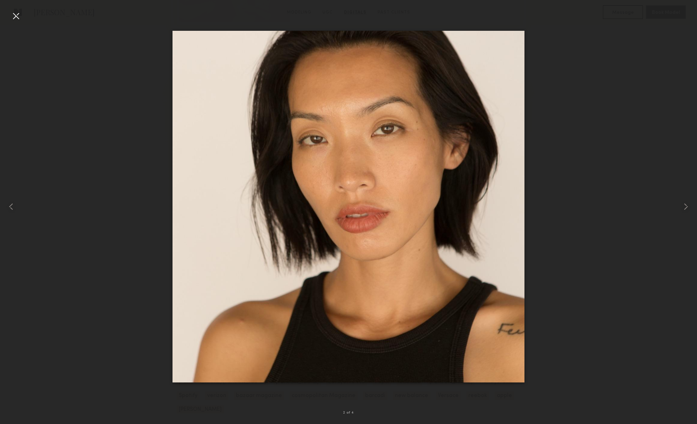
click at [146, 257] on div at bounding box center [348, 206] width 697 height 391
click at [15, 14] on div at bounding box center [15, 15] width 11 height 11
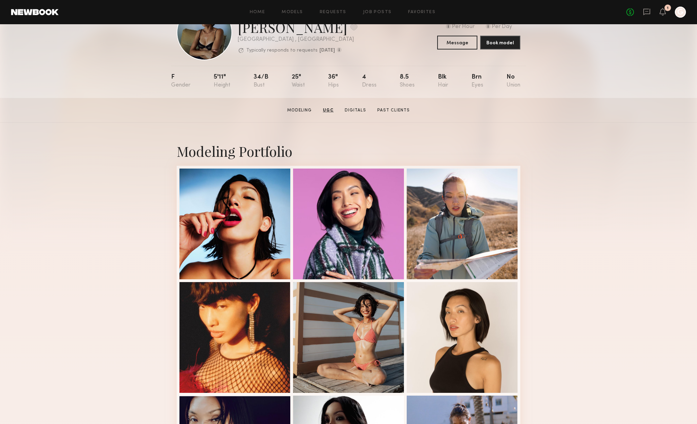
scroll to position [30, 0]
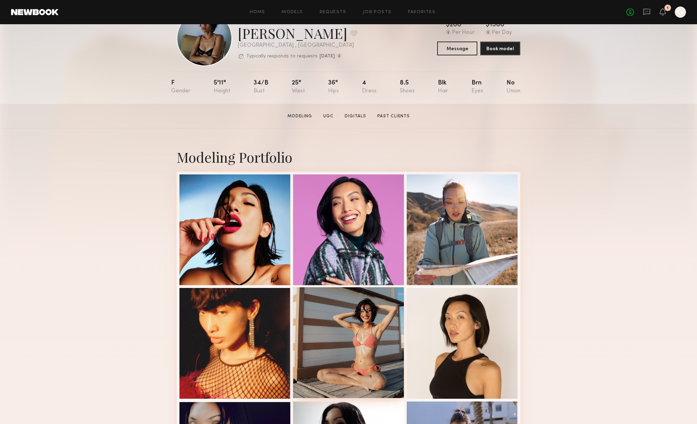
click at [326, 299] on div at bounding box center [348, 343] width 111 height 111
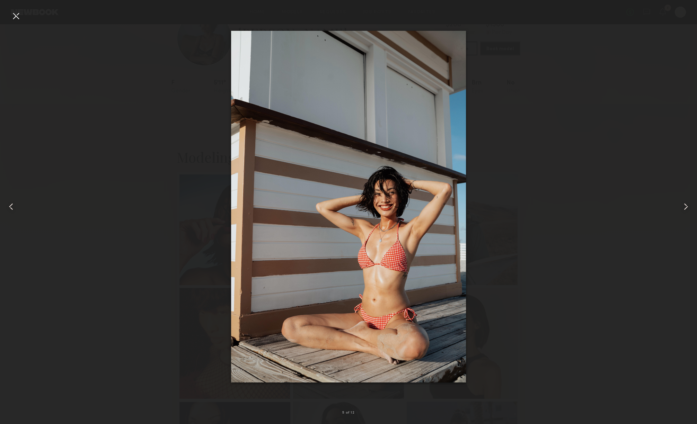
click at [18, 17] on div at bounding box center [15, 15] width 11 height 11
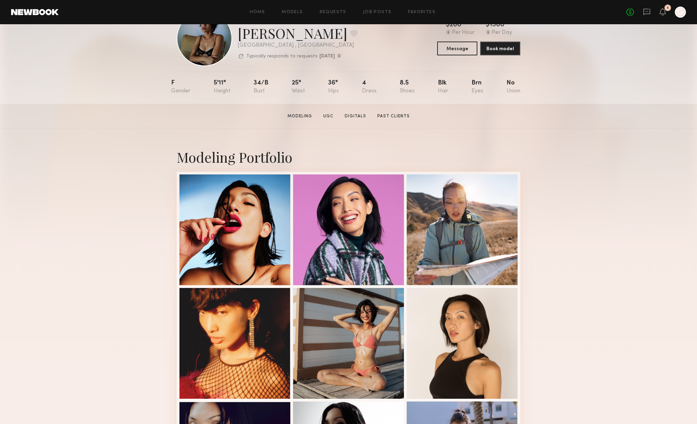
scroll to position [0, 0]
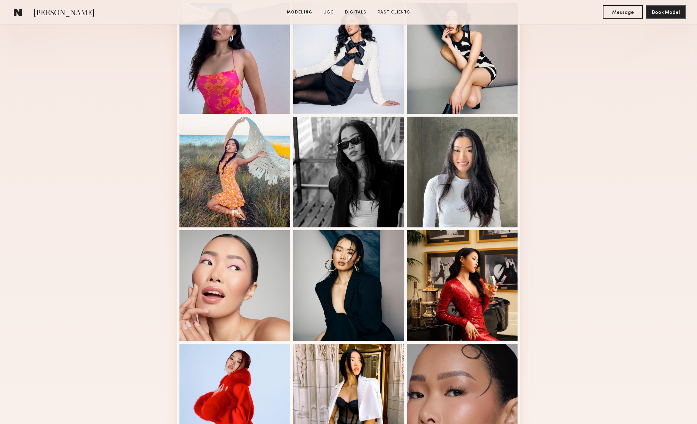
scroll to position [202, 0]
click at [466, 173] on div at bounding box center [462, 171] width 111 height 111
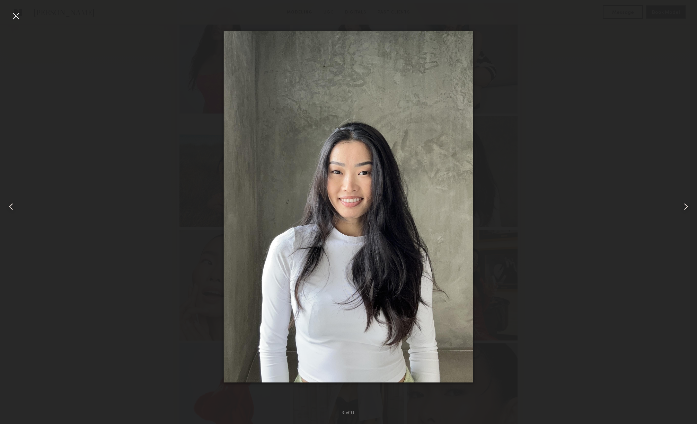
click at [16, 14] on div at bounding box center [15, 15] width 11 height 11
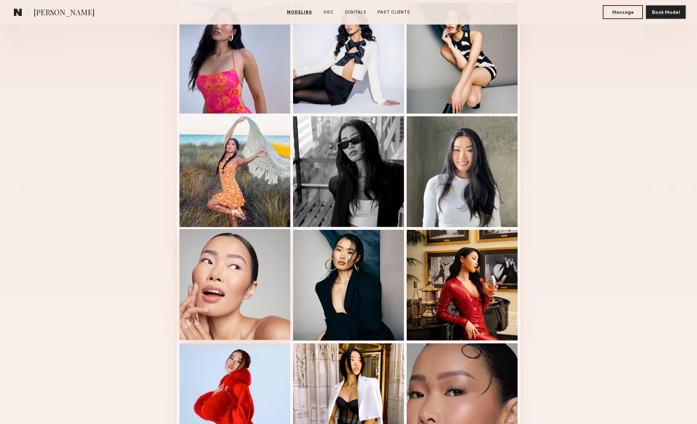
click at [218, 258] on div at bounding box center [234, 284] width 111 height 111
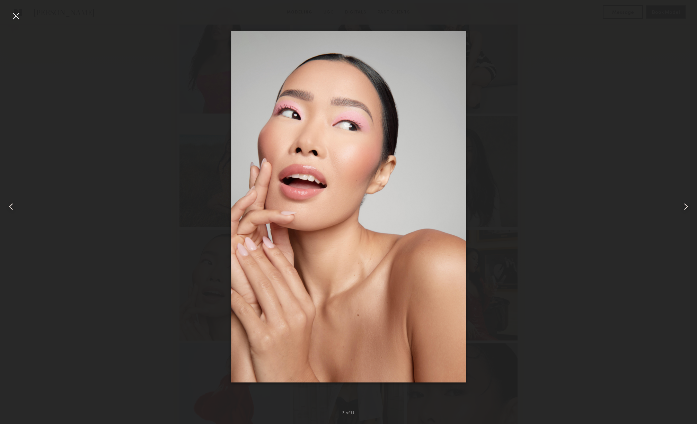
click at [17, 17] on div at bounding box center [15, 15] width 11 height 11
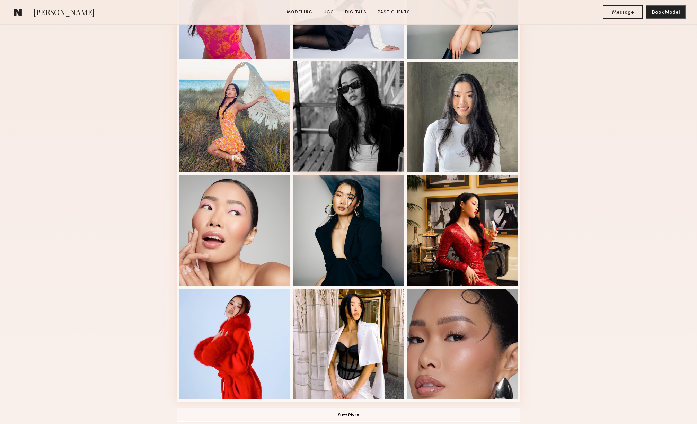
scroll to position [359, 0]
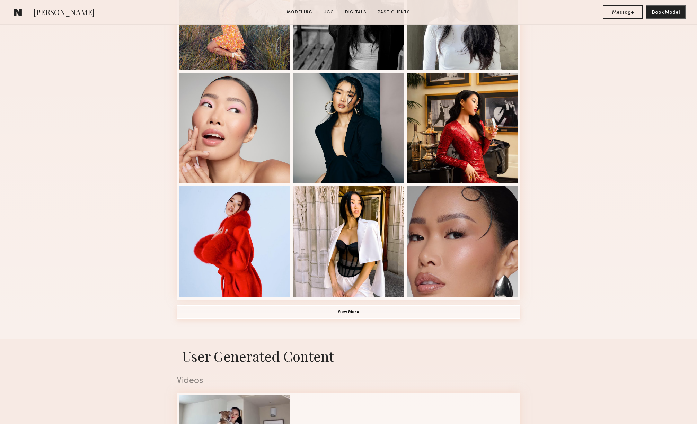
click at [426, 313] on button "View More" at bounding box center [349, 312] width 344 height 14
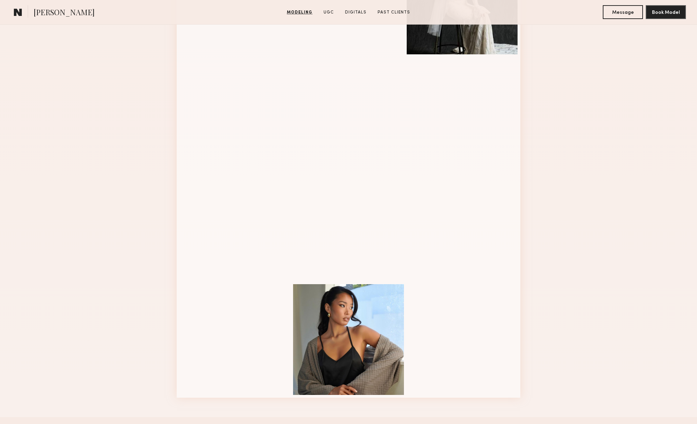
scroll to position [746, 0]
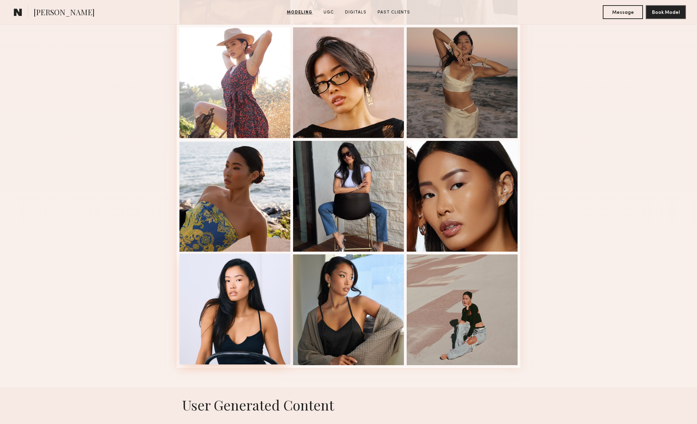
click at [266, 302] on div at bounding box center [234, 309] width 111 height 111
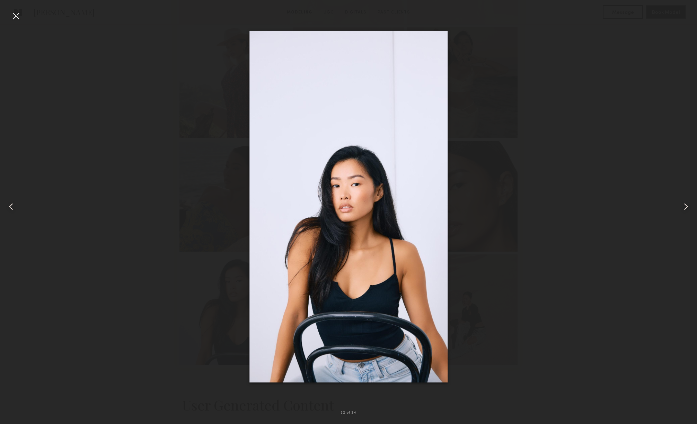
click at [14, 15] on div at bounding box center [15, 15] width 11 height 11
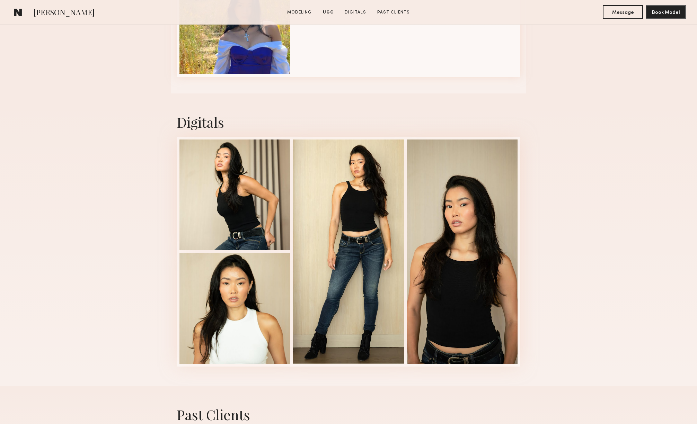
scroll to position [1519, 0]
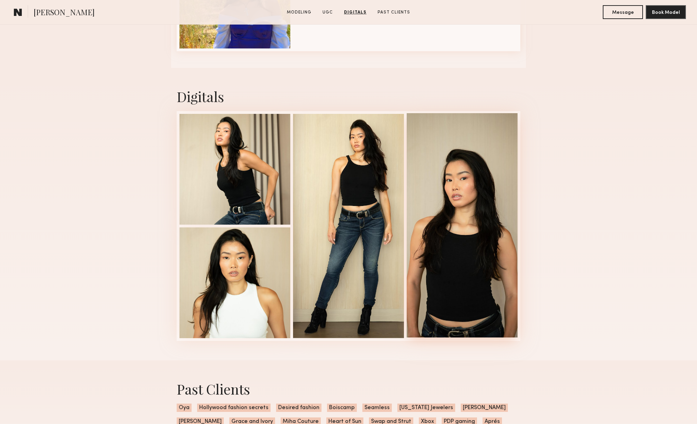
click at [449, 151] on div at bounding box center [462, 225] width 111 height 225
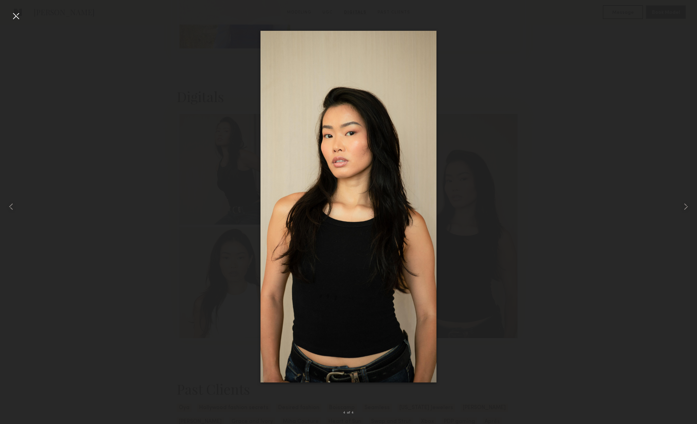
click at [16, 14] on div at bounding box center [15, 15] width 11 height 11
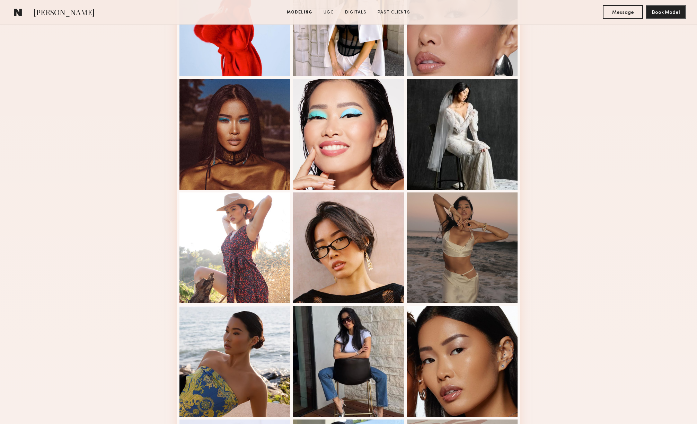
scroll to position [497, 0]
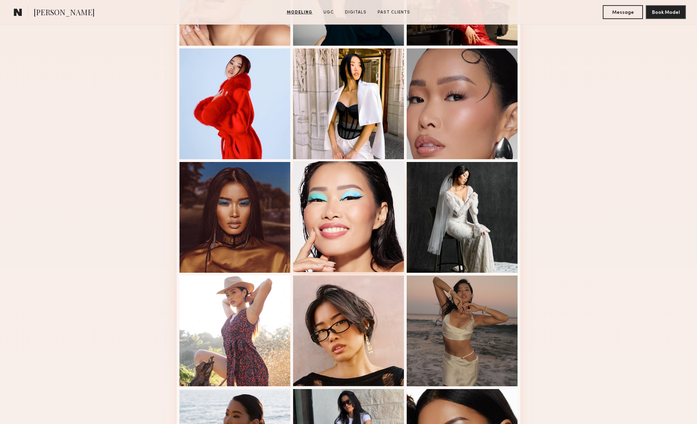
click at [335, 188] on div at bounding box center [348, 216] width 111 height 111
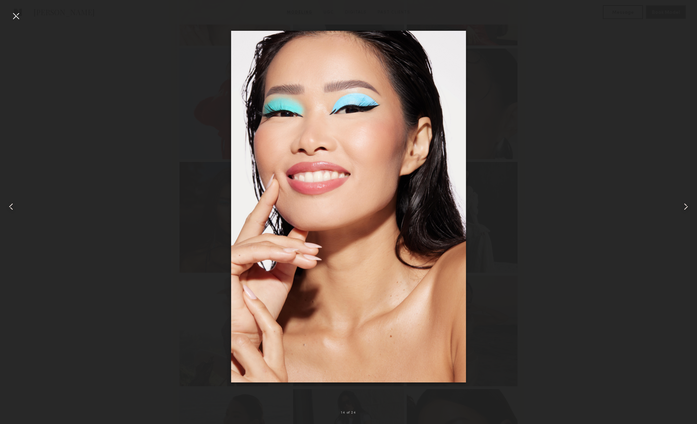
drag, startPoint x: 357, startPoint y: 170, endPoint x: 168, endPoint y: 22, distance: 240.1
click at [0, 0] on nb-gallery-light "14 of 24" at bounding box center [348, 212] width 697 height 424
click at [17, 19] on div at bounding box center [15, 15] width 11 height 11
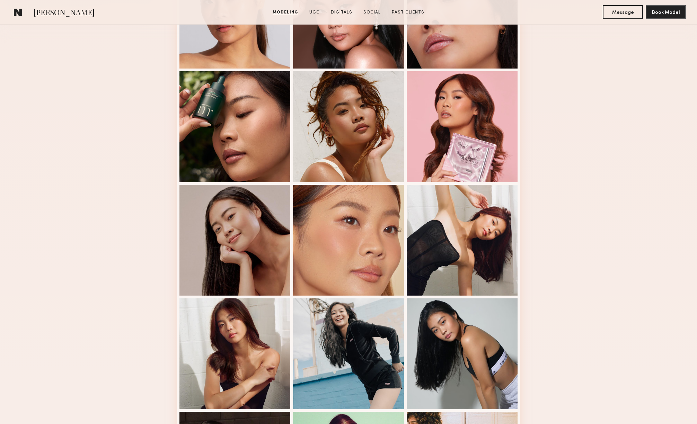
scroll to position [265, 0]
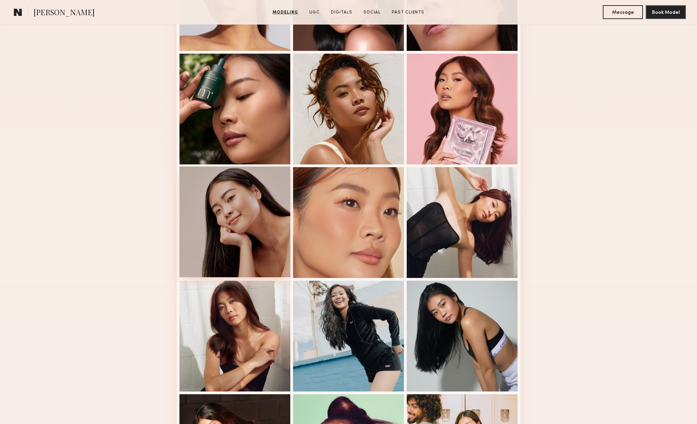
click at [248, 199] on div at bounding box center [234, 222] width 111 height 111
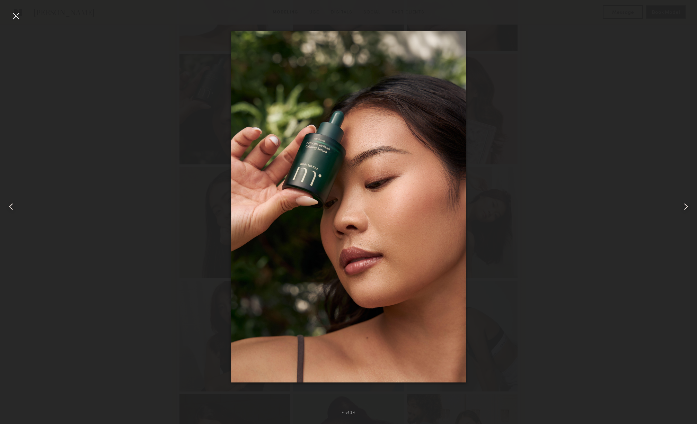
click at [19, 18] on div at bounding box center [15, 15] width 11 height 11
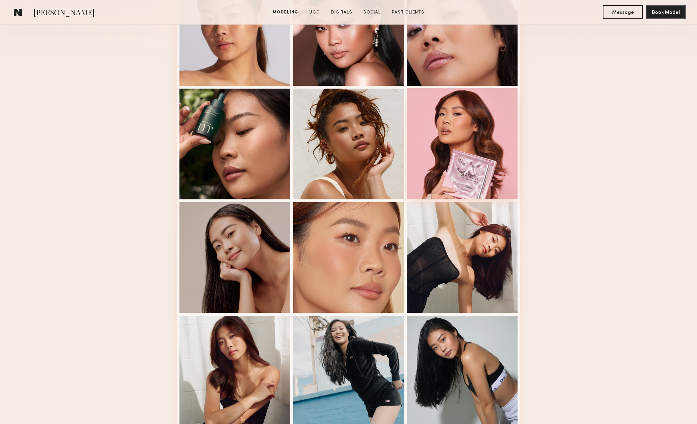
scroll to position [135, 0]
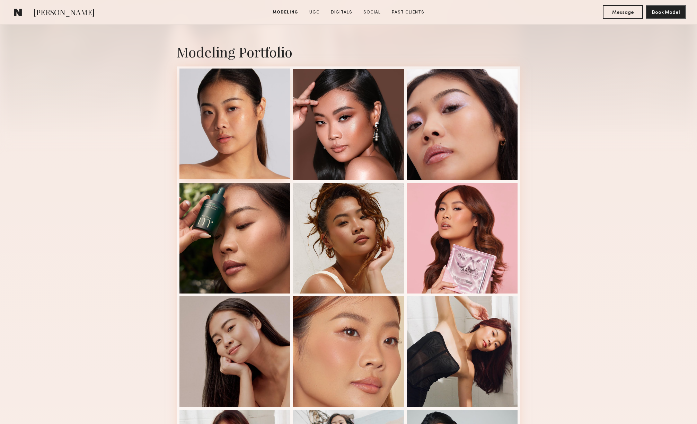
click at [270, 104] on div at bounding box center [234, 124] width 111 height 111
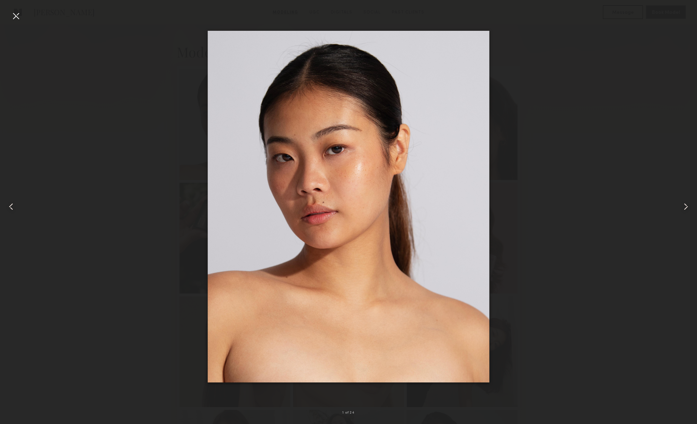
click at [15, 12] on div at bounding box center [15, 15] width 11 height 11
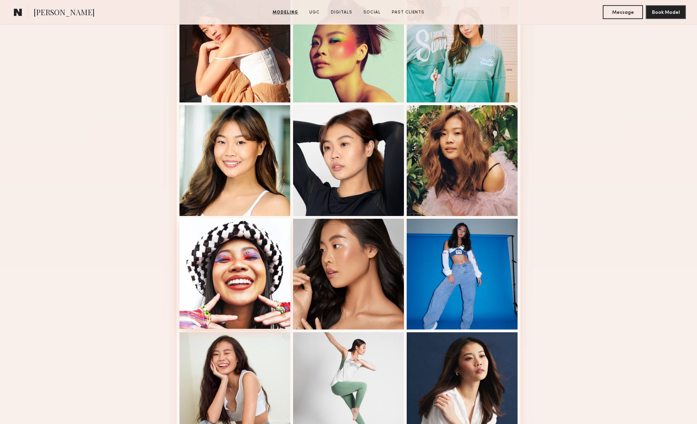
scroll to position [668, 0]
click at [216, 361] on div at bounding box center [234, 387] width 111 height 111
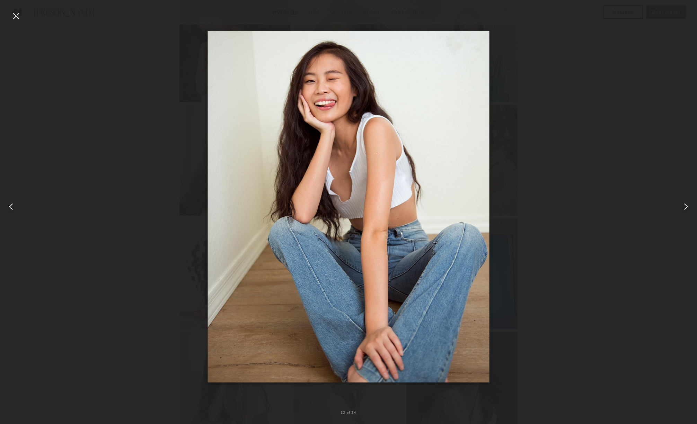
click at [20, 16] on div at bounding box center [15, 15] width 11 height 11
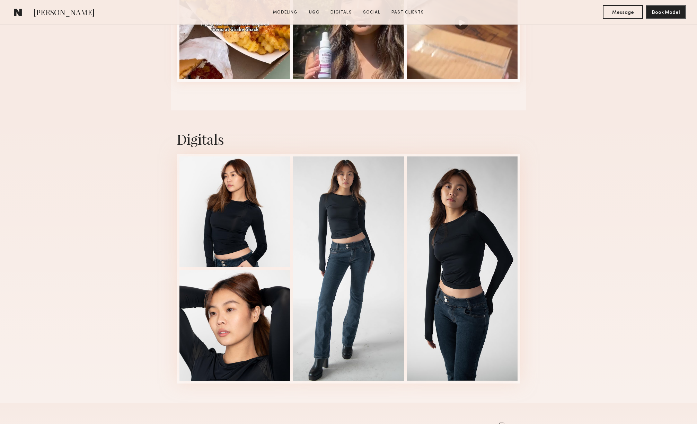
scroll to position [1451, 0]
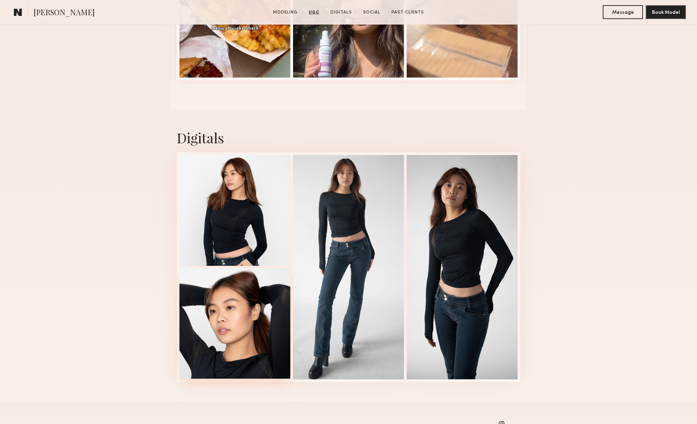
click at [215, 302] on div at bounding box center [234, 323] width 111 height 111
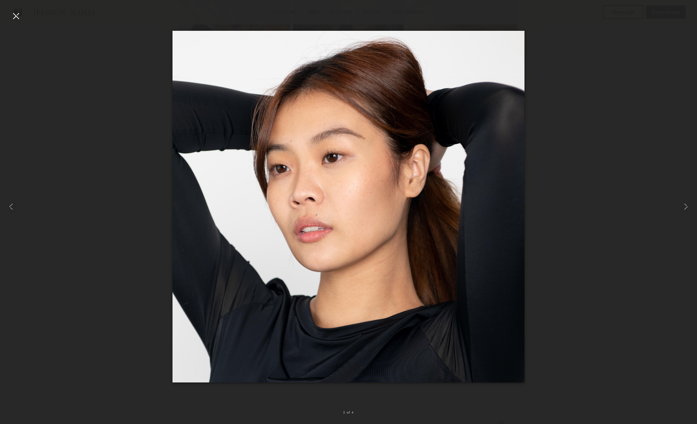
click at [15, 18] on div at bounding box center [15, 15] width 11 height 11
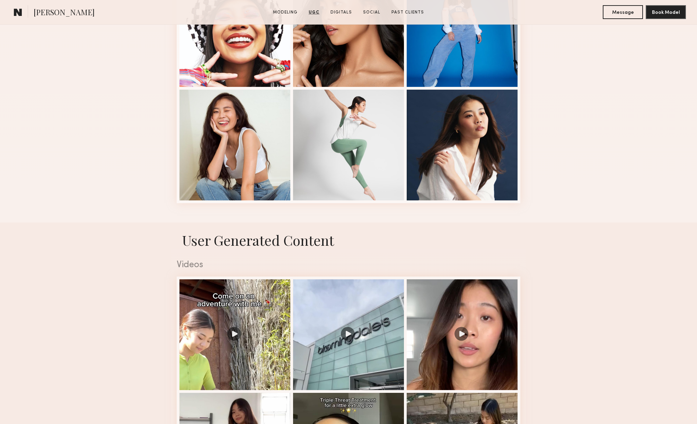
scroll to position [717, 0]
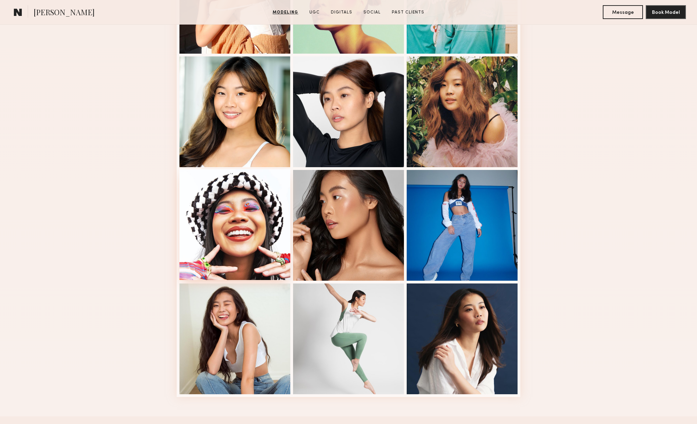
click at [224, 212] on div at bounding box center [234, 224] width 111 height 111
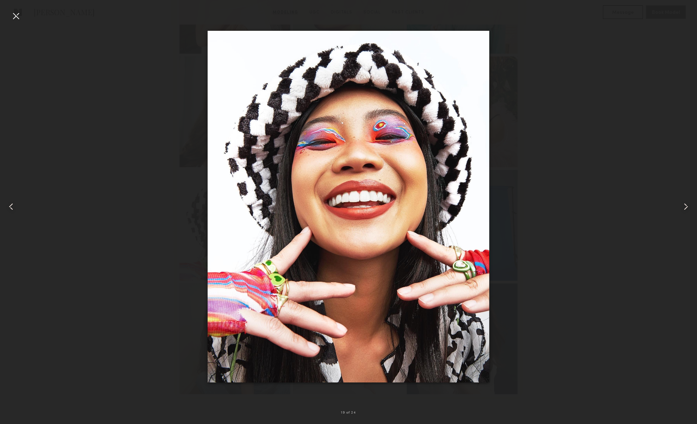
click at [15, 14] on div at bounding box center [15, 15] width 11 height 11
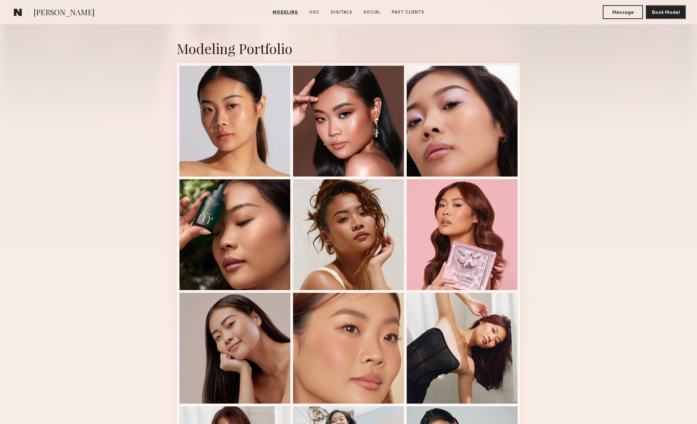
scroll to position [0, 0]
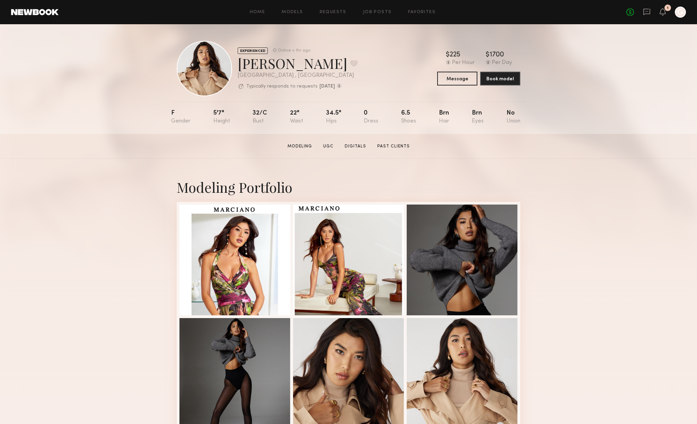
scroll to position [19, 0]
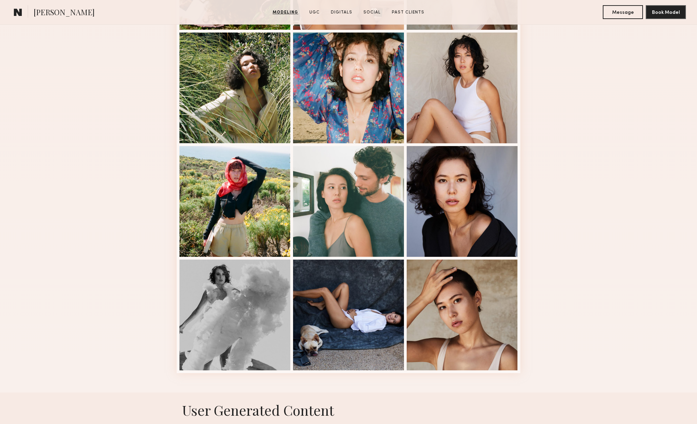
scroll to position [669, 0]
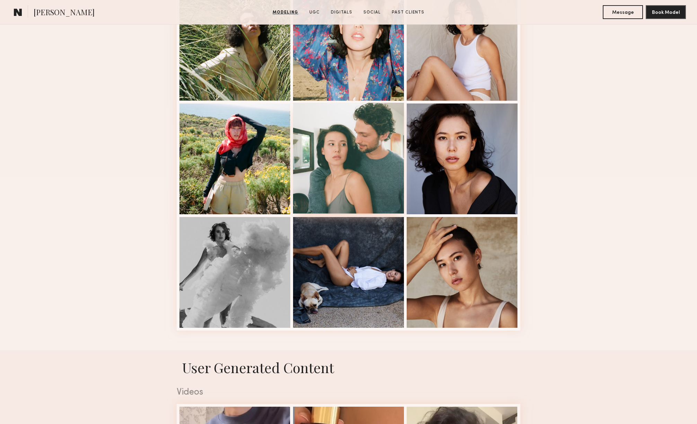
click at [339, 166] on div at bounding box center [348, 158] width 111 height 111
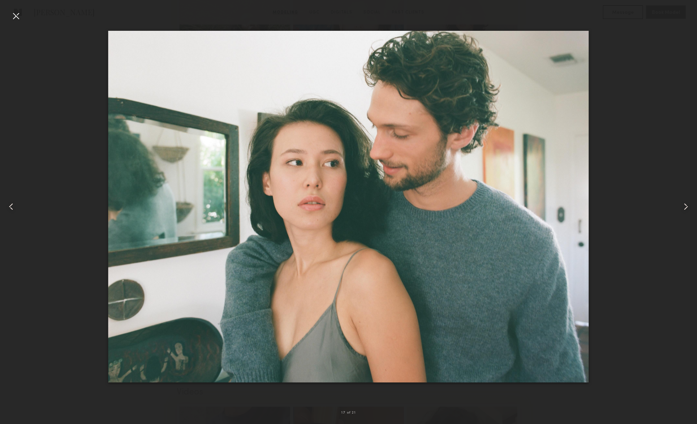
click at [632, 48] on div at bounding box center [348, 206] width 697 height 391
click at [18, 13] on div at bounding box center [15, 15] width 11 height 11
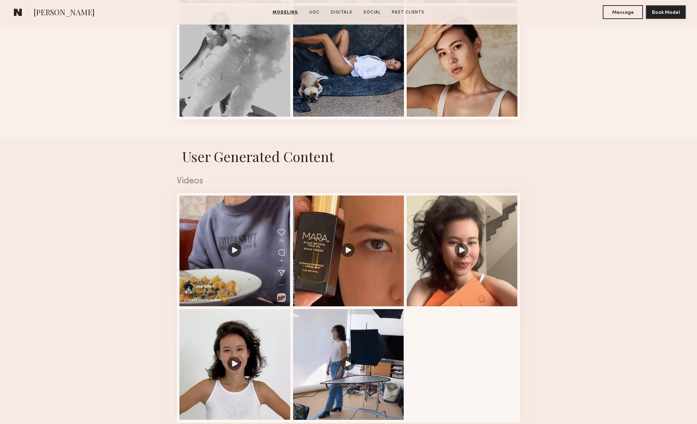
scroll to position [897, 0]
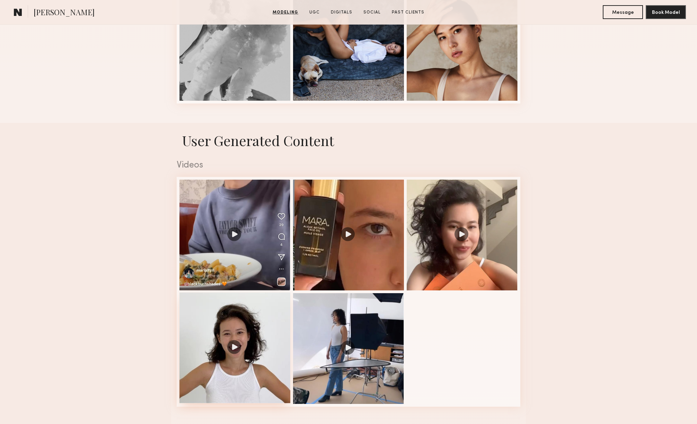
click at [246, 370] on div at bounding box center [234, 348] width 111 height 111
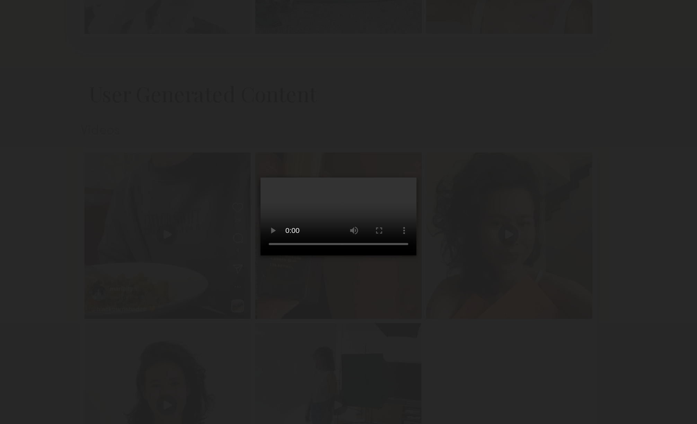
click at [258, 114] on div at bounding box center [348, 206] width 697 height 391
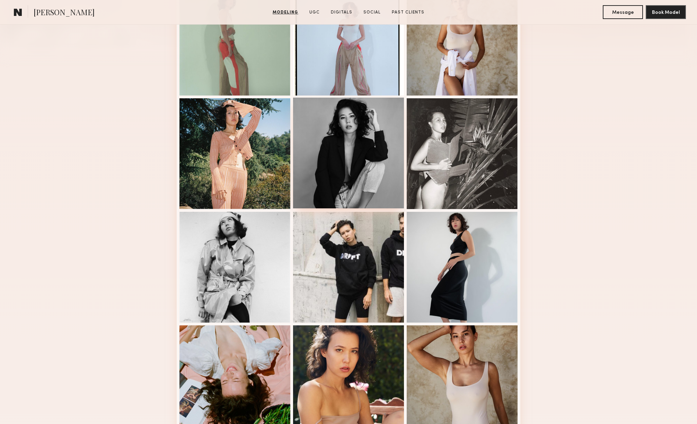
scroll to position [105, 0]
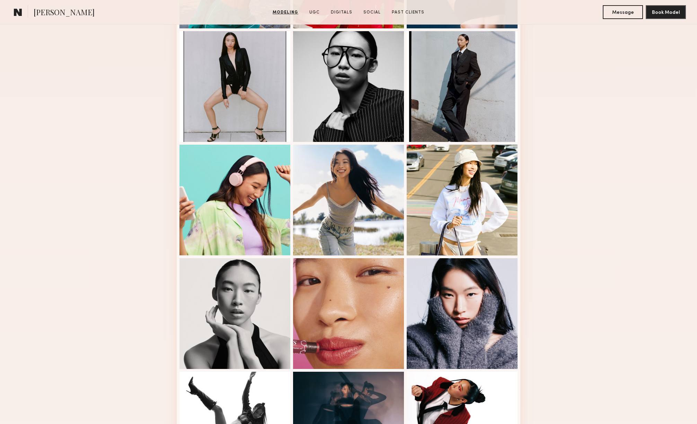
scroll to position [484, 0]
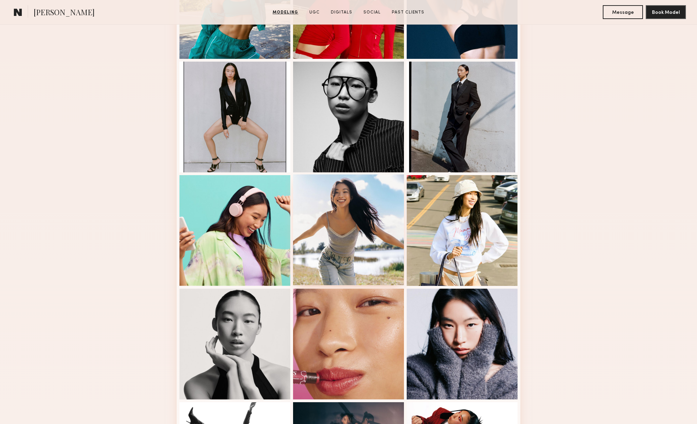
click at [347, 202] on div at bounding box center [348, 230] width 111 height 111
click at [243, 212] on div at bounding box center [234, 230] width 111 height 111
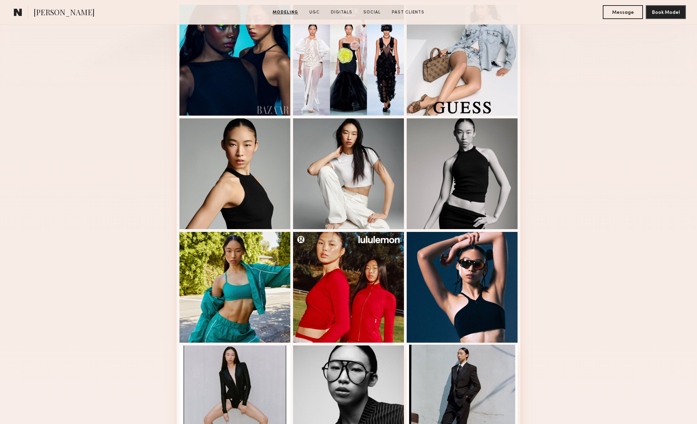
scroll to position [197, 0]
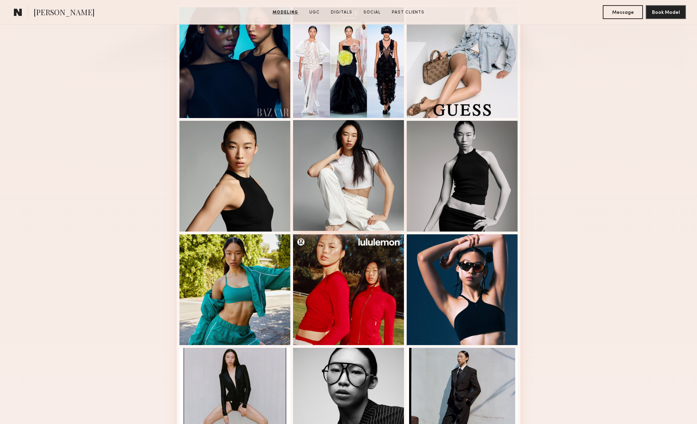
click at [352, 153] on div at bounding box center [348, 175] width 111 height 111
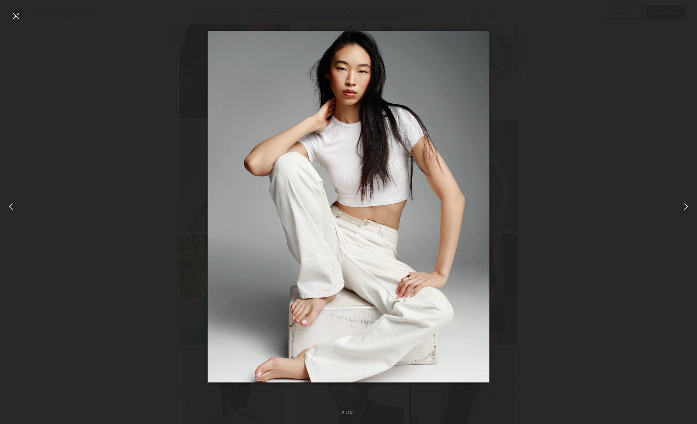
click at [517, 90] on div at bounding box center [348, 206] width 697 height 391
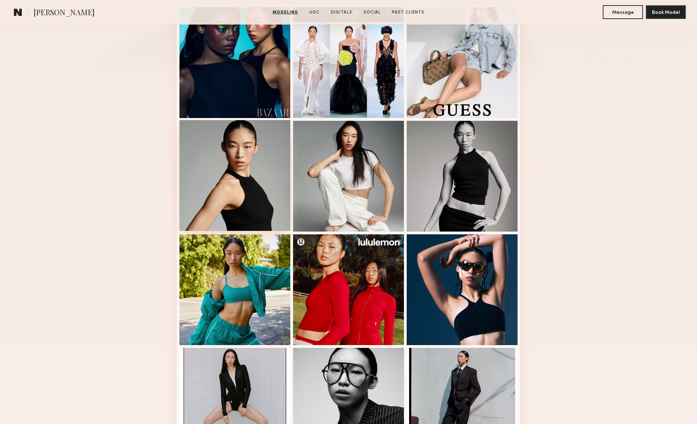
click at [238, 148] on div at bounding box center [234, 175] width 111 height 111
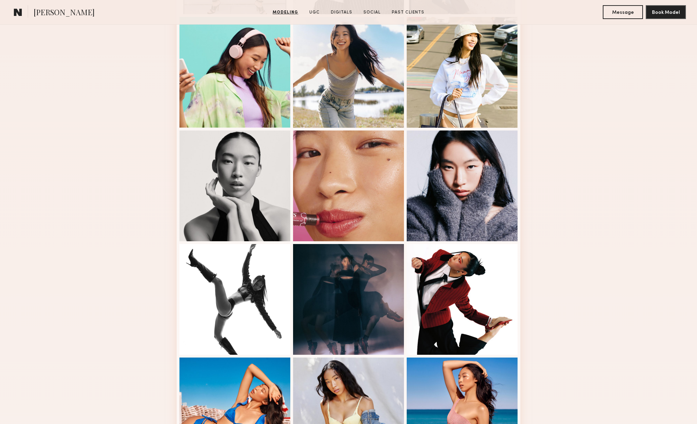
scroll to position [660, 0]
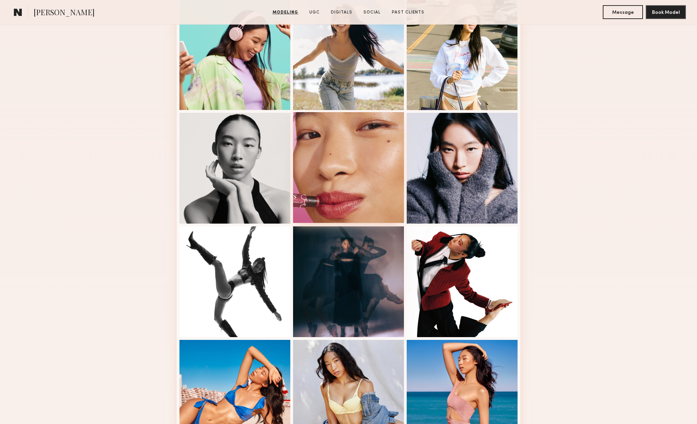
click at [371, 168] on div at bounding box center [348, 167] width 111 height 111
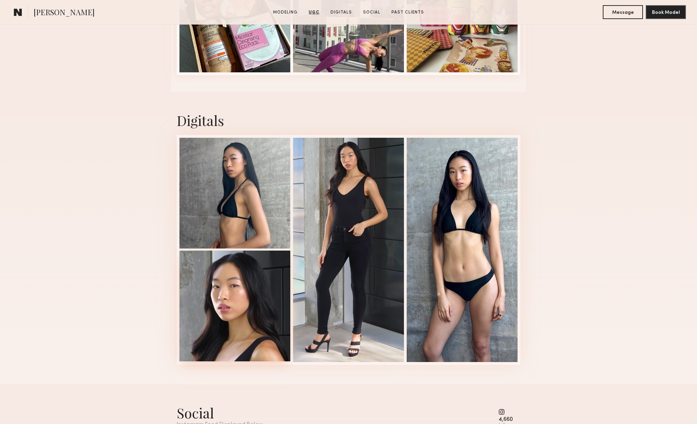
scroll to position [1843, 0]
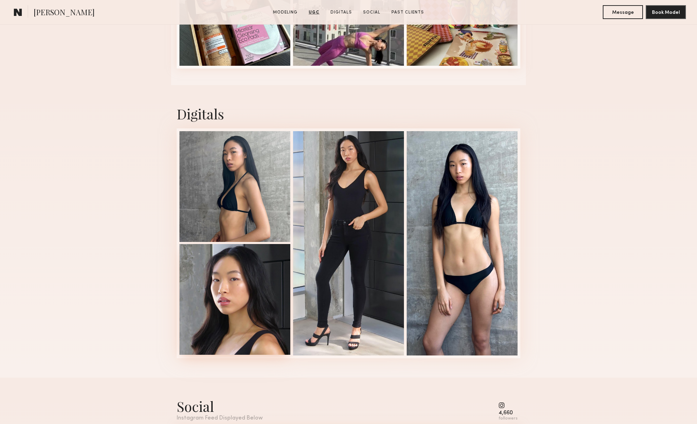
click at [232, 278] on div at bounding box center [234, 299] width 111 height 111
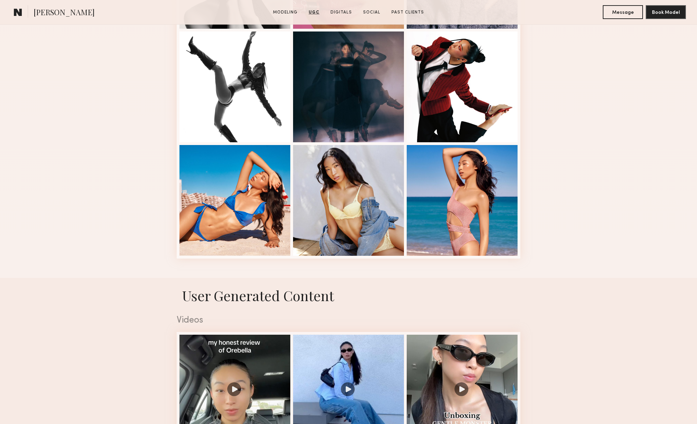
scroll to position [677, 0]
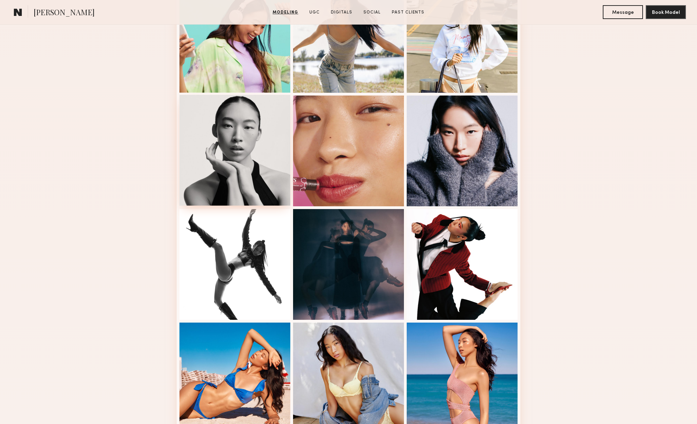
click at [266, 144] on div at bounding box center [234, 150] width 111 height 111
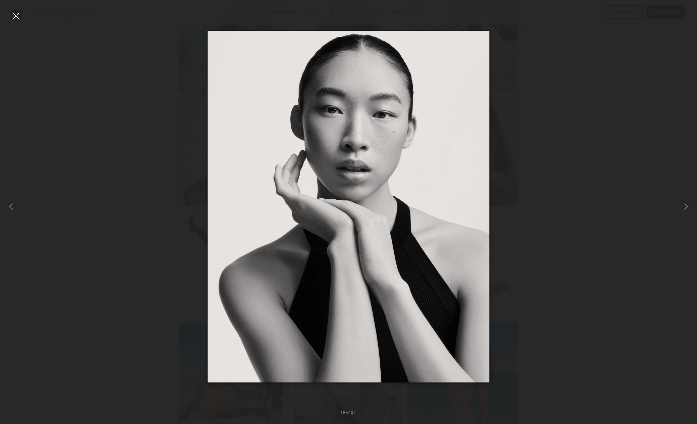
click at [17, 16] on div at bounding box center [15, 15] width 11 height 11
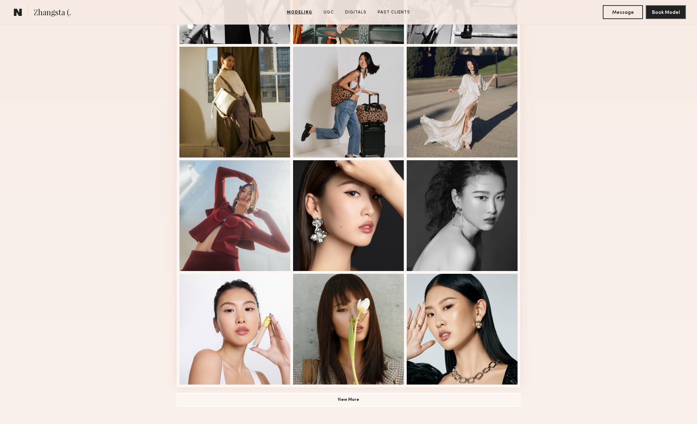
scroll to position [269, 0]
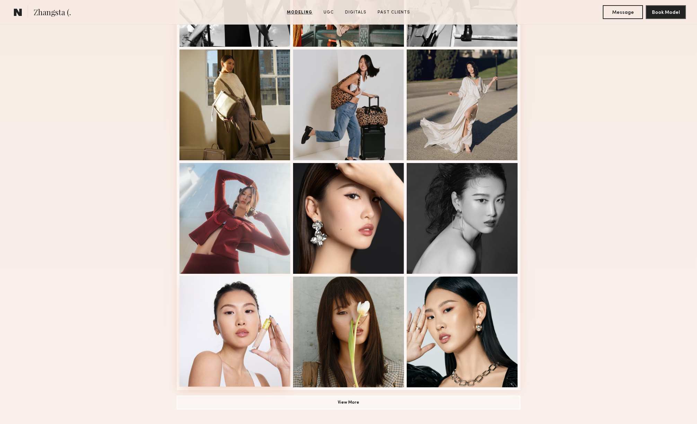
click at [270, 286] on div at bounding box center [234, 331] width 111 height 111
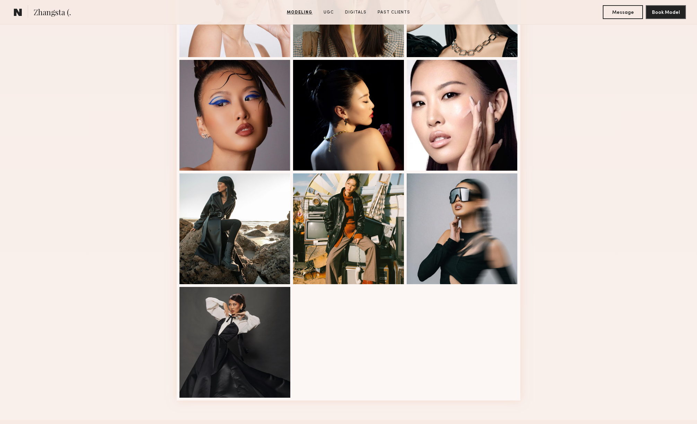
scroll to position [590, 0]
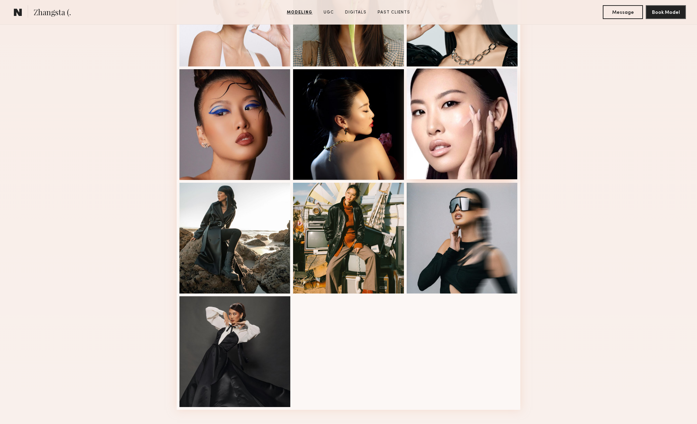
click at [497, 80] on div at bounding box center [462, 124] width 111 height 111
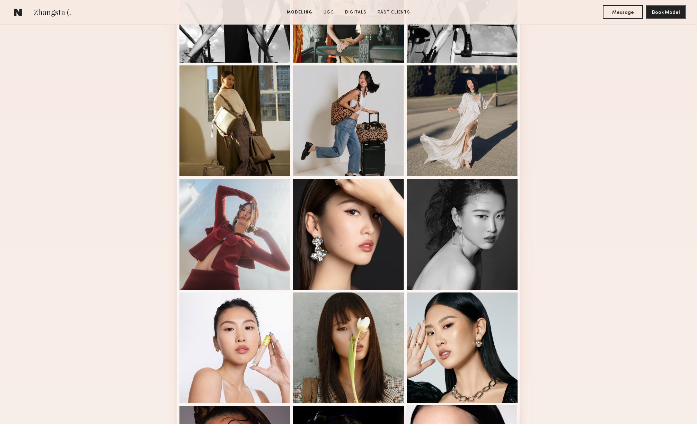
scroll to position [255, 0]
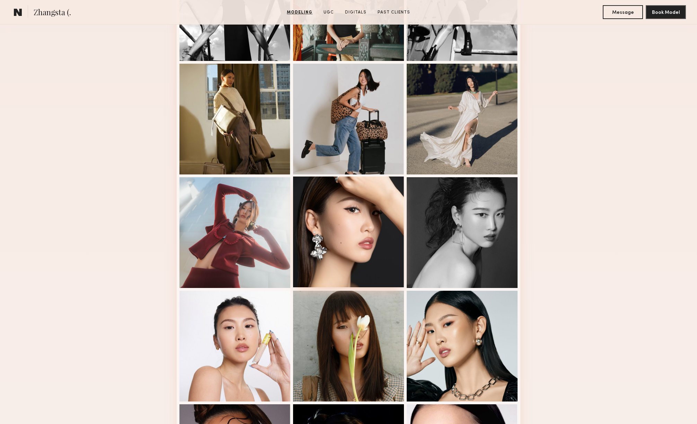
click at [377, 219] on div at bounding box center [348, 232] width 111 height 111
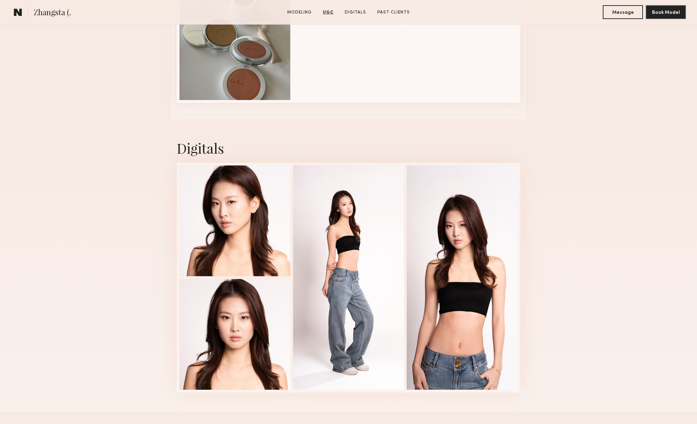
scroll to position [1256, 0]
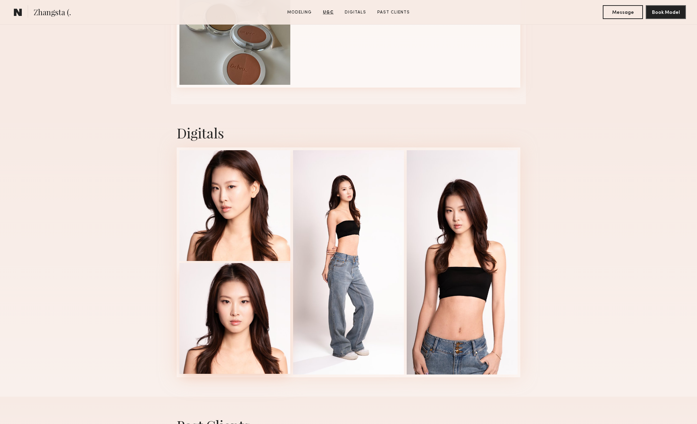
click at [246, 289] on div at bounding box center [234, 318] width 111 height 111
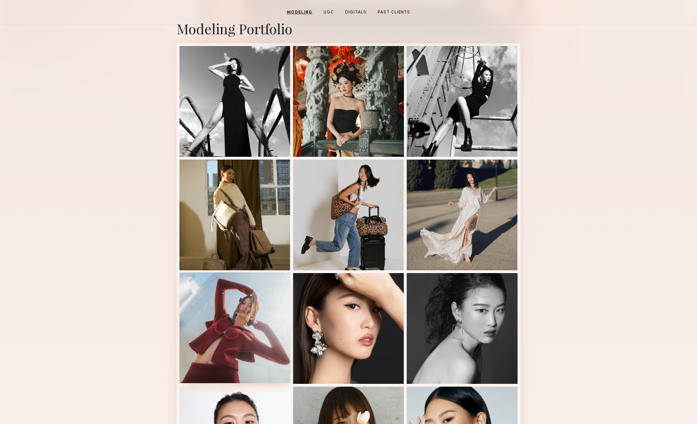
scroll to position [93, 0]
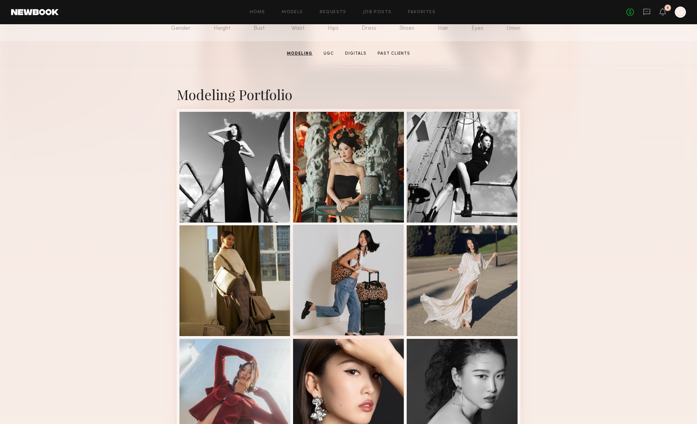
click at [336, 268] on div at bounding box center [348, 280] width 111 height 111
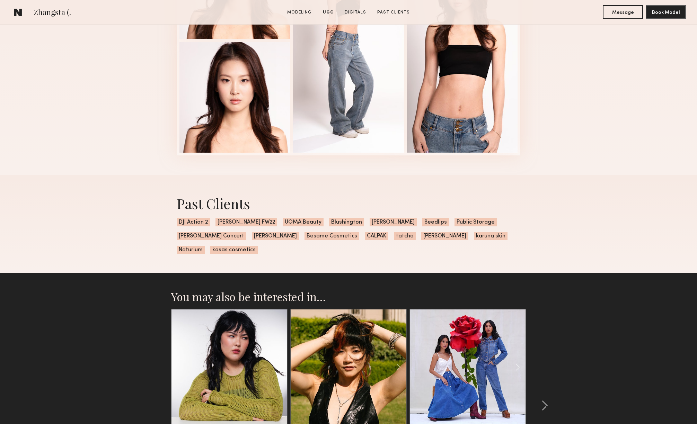
scroll to position [1604, 0]
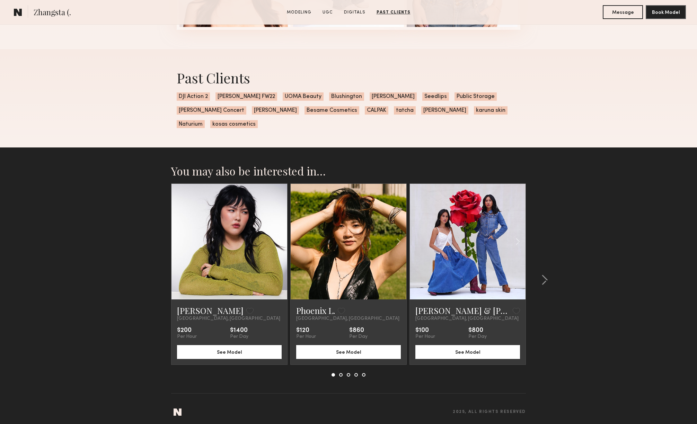
click at [261, 225] on div at bounding box center [268, 242] width 38 height 116
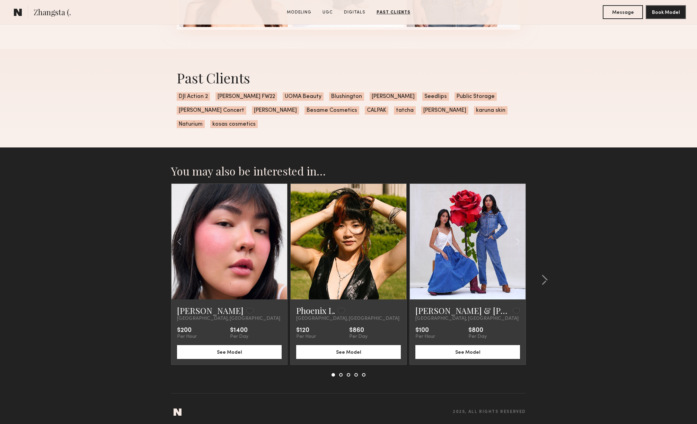
click at [238, 248] on link at bounding box center [229, 242] width 39 height 116
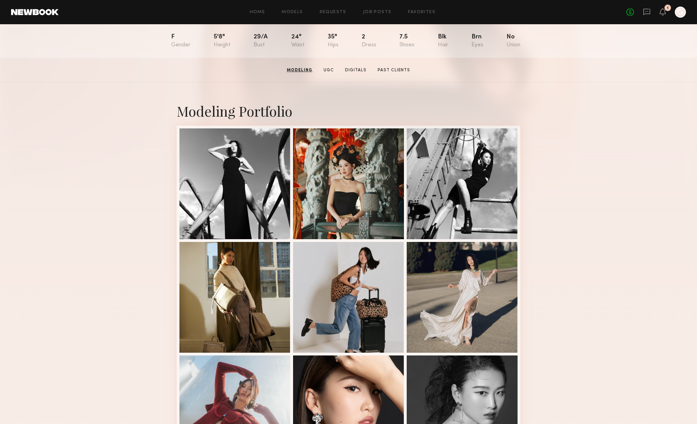
scroll to position [0, 0]
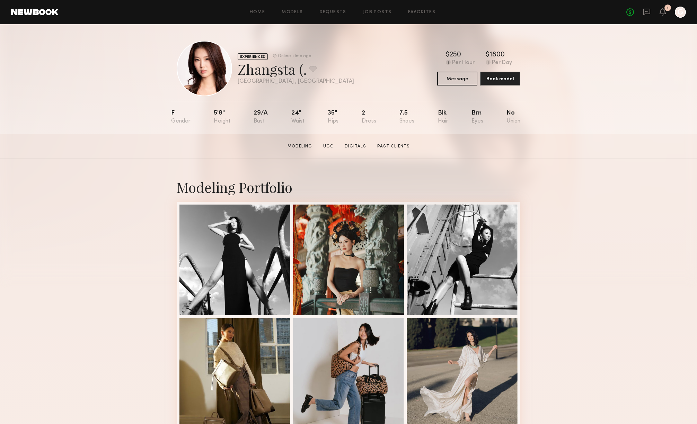
click at [350, 142] on section "Zhangsta (. Modeling UGC Digitals Past Clients Message Book Model" at bounding box center [348, 146] width 697 height 25
click at [333, 146] on link "UGC" at bounding box center [328, 146] width 16 height 6
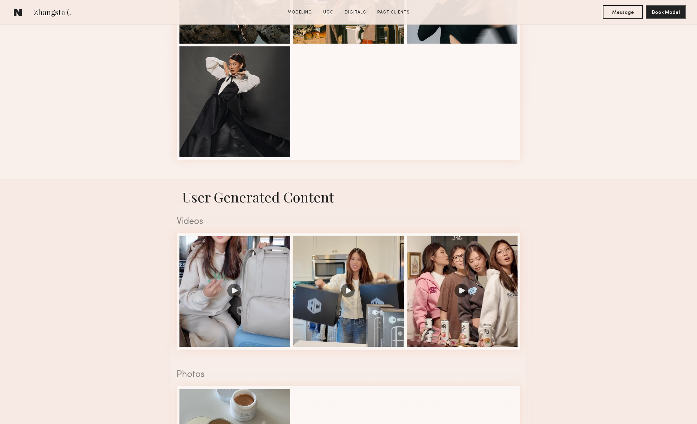
scroll to position [978, 0]
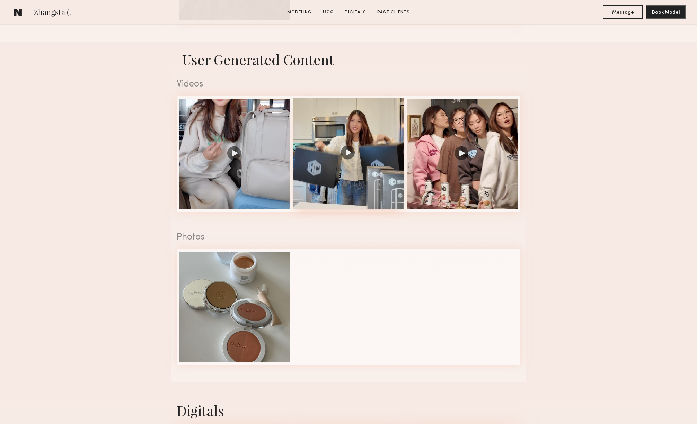
click at [367, 121] on div at bounding box center [348, 153] width 111 height 111
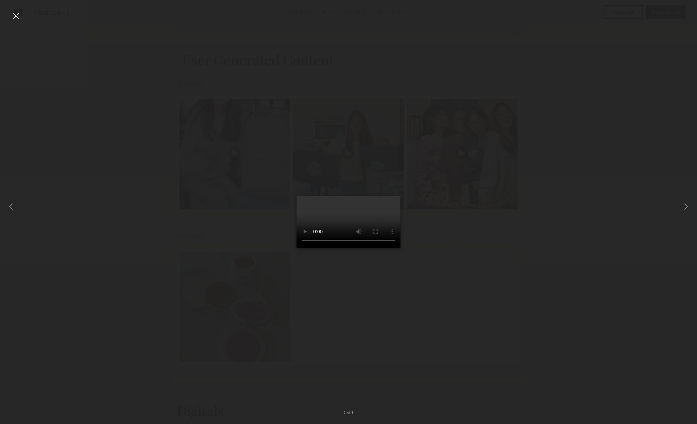
click at [19, 15] on div at bounding box center [15, 15] width 11 height 11
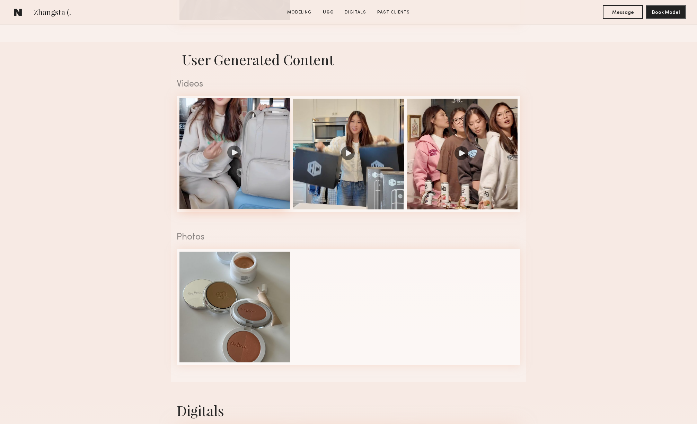
click at [235, 117] on div at bounding box center [234, 153] width 111 height 111
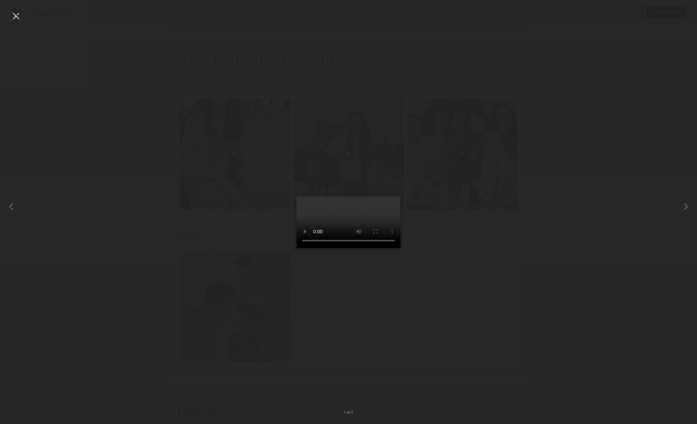
click at [18, 15] on div at bounding box center [15, 15] width 11 height 11
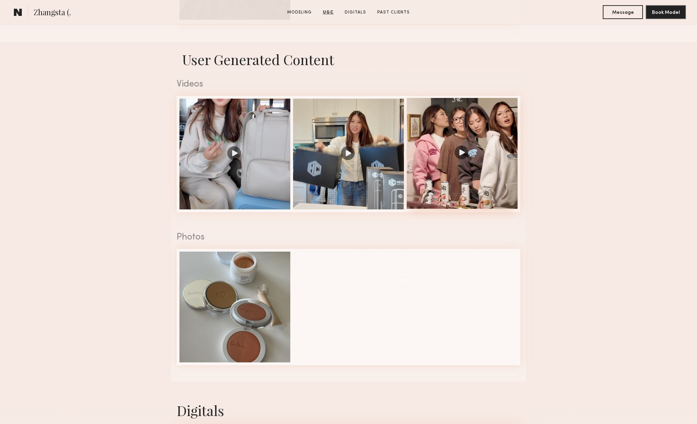
click at [484, 120] on div at bounding box center [462, 153] width 111 height 111
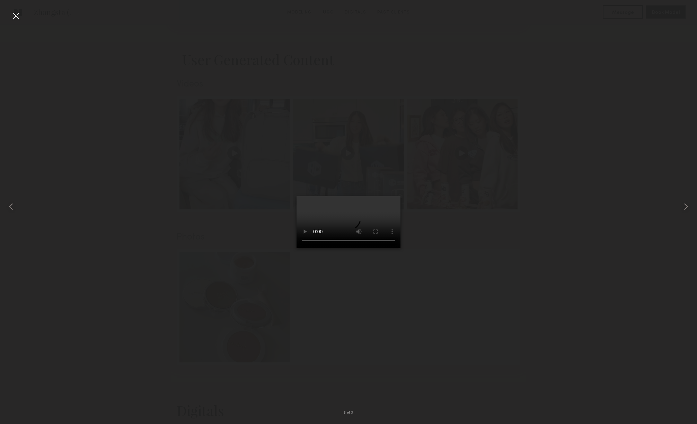
click at [297, 248] on video at bounding box center [349, 222] width 104 height 52
click at [16, 15] on div at bounding box center [15, 15] width 11 height 11
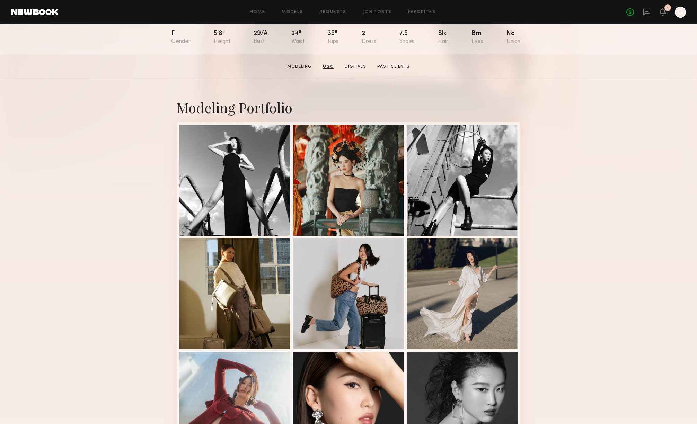
scroll to position [0, 0]
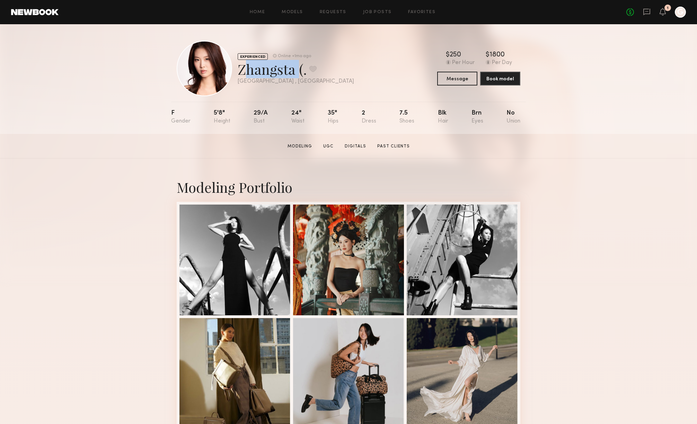
drag, startPoint x: 294, startPoint y: 70, endPoint x: 238, endPoint y: 69, distance: 55.8
click at [238, 69] on div "Zhangsta (. Favorite" at bounding box center [296, 69] width 116 height 18
copy div "Zhangsta"
click at [648, 13] on icon at bounding box center [647, 12] width 8 height 8
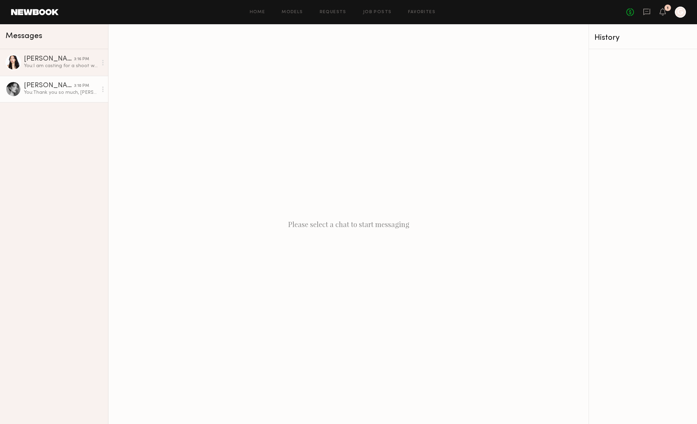
click at [43, 90] on div "You: Thank you so much, Ginger" at bounding box center [61, 92] width 74 height 7
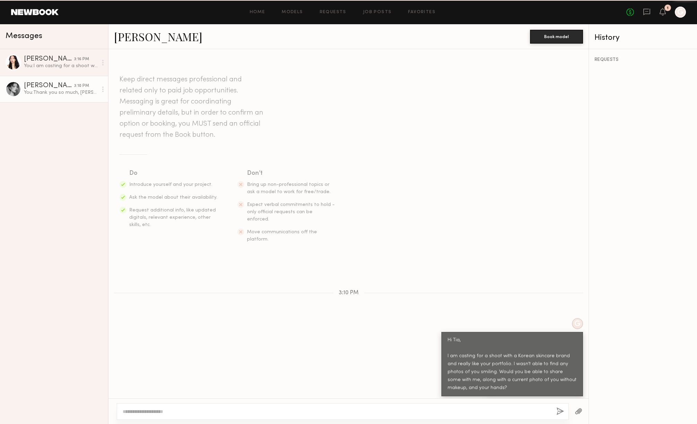
scroll to position [8, 0]
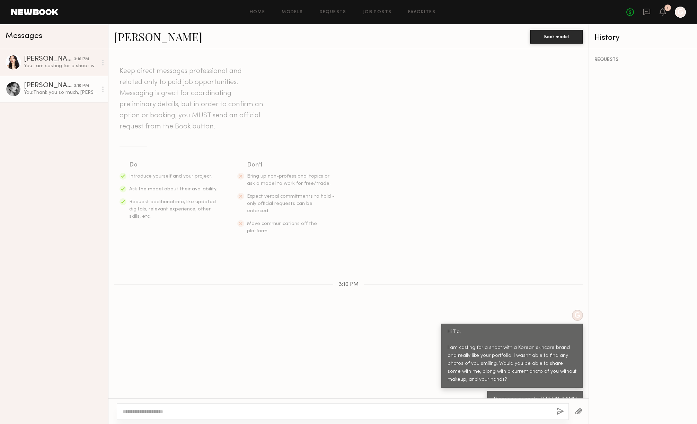
click at [54, 48] on div "Messages" at bounding box center [54, 36] width 108 height 25
click at [46, 63] on div "You: I am casting for a shoot with a Korean skincare brand and really like your…" at bounding box center [61, 66] width 74 height 7
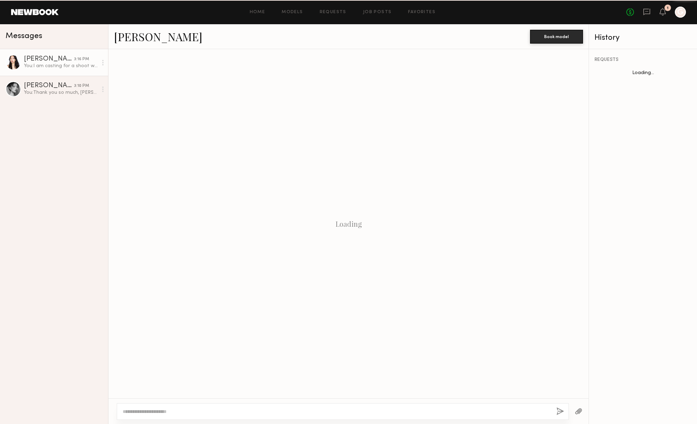
scroll to position [0, 0]
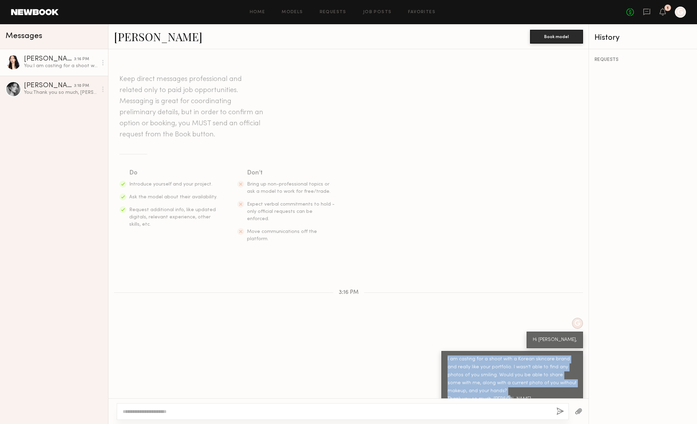
drag, startPoint x: 447, startPoint y: 341, endPoint x: 525, endPoint y: 385, distance: 89.5
click at [525, 385] on div "I am casting for a shoot with a Korean skincare brand and really like your port…" at bounding box center [512, 379] width 142 height 56
copy div "I am casting for a shoot with a Korean skincare brand and really like your port…"
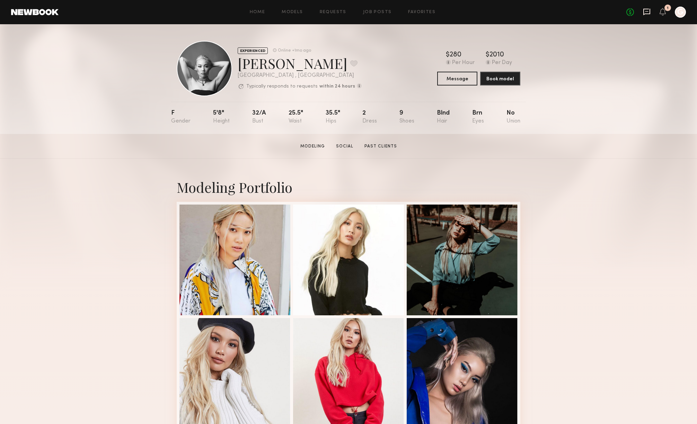
click at [645, 12] on icon at bounding box center [647, 12] width 8 height 8
click at [390, 141] on section "[PERSON_NAME] Modeling Social Past Clients Message Book Model" at bounding box center [348, 146] width 697 height 25
click at [314, 145] on link "Modeling" at bounding box center [313, 146] width 30 height 6
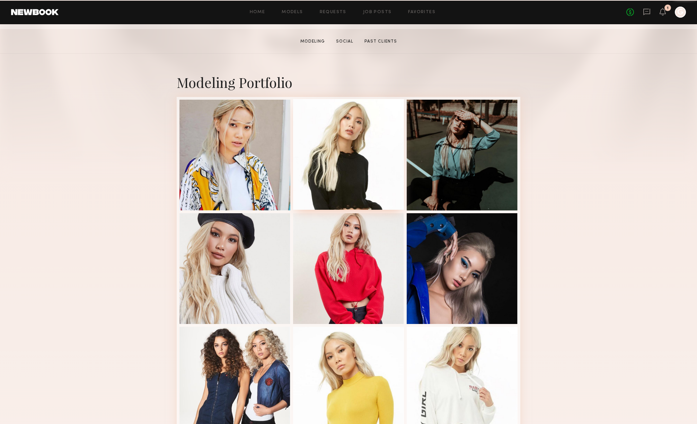
scroll to position [117, 0]
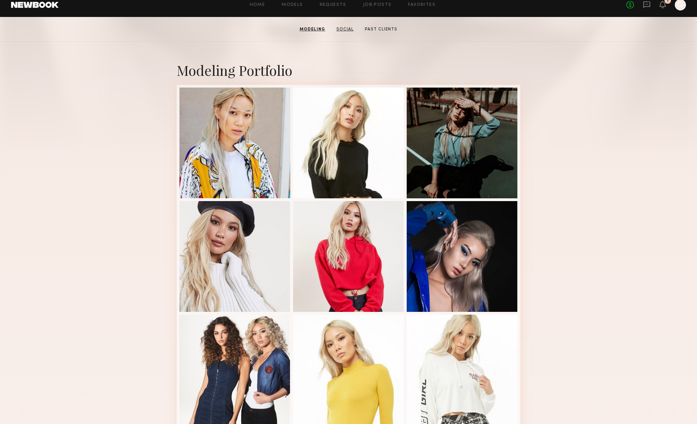
click at [348, 26] on link "Social" at bounding box center [345, 29] width 23 height 6
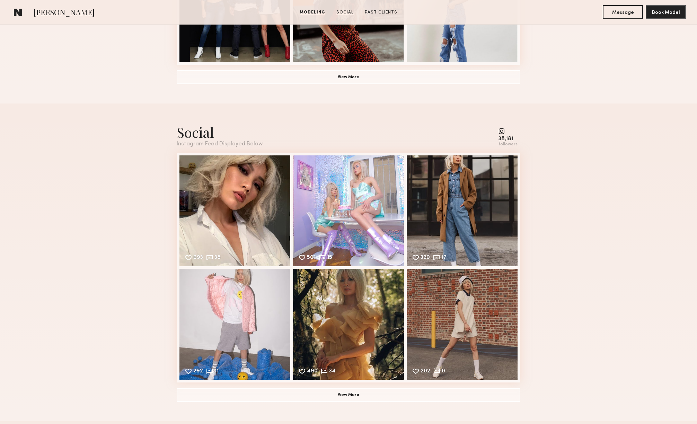
scroll to position [656, 0]
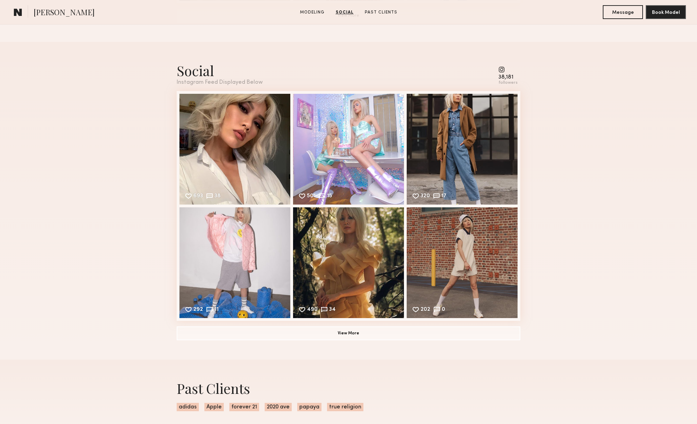
click at [502, 71] on common-icon at bounding box center [508, 70] width 19 height 6
click at [503, 80] on div "followers" at bounding box center [508, 82] width 19 height 5
click at [503, 78] on div "38,181" at bounding box center [508, 77] width 19 height 5
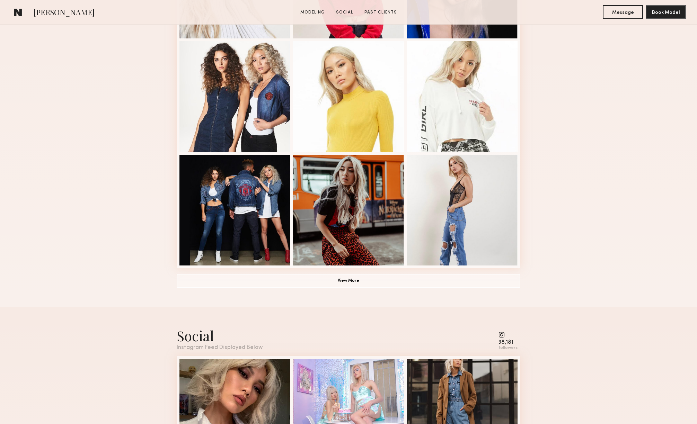
scroll to position [550, 0]
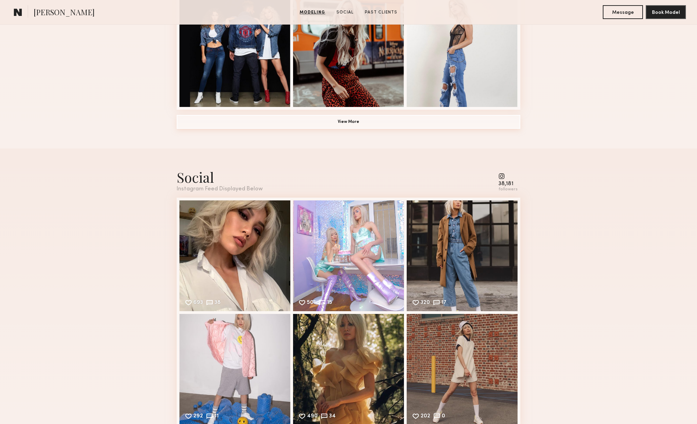
click at [357, 115] on button "View More" at bounding box center [349, 122] width 344 height 14
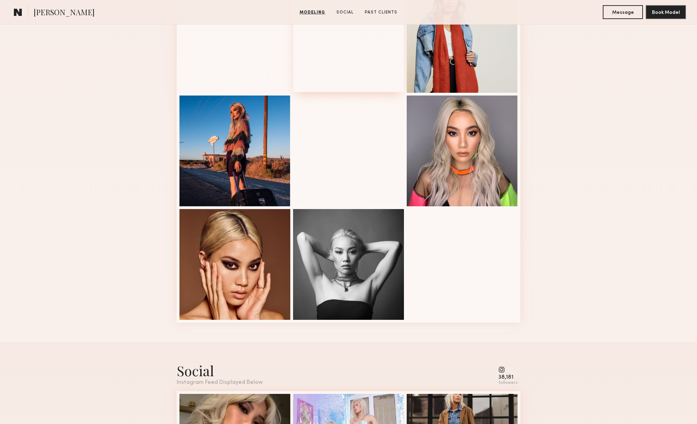
scroll to position [718, 0]
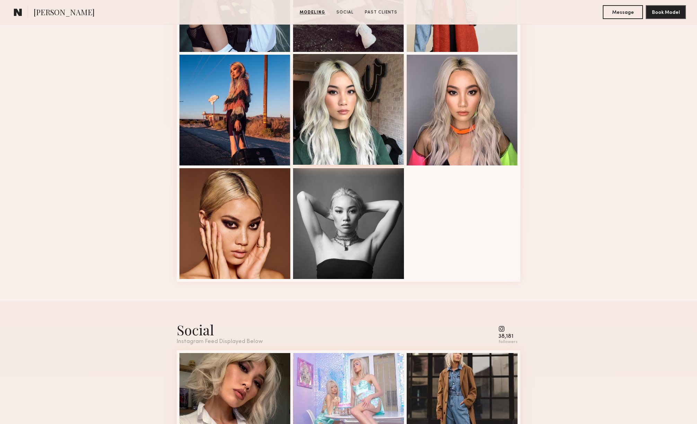
click at [351, 108] on div at bounding box center [348, 109] width 111 height 111
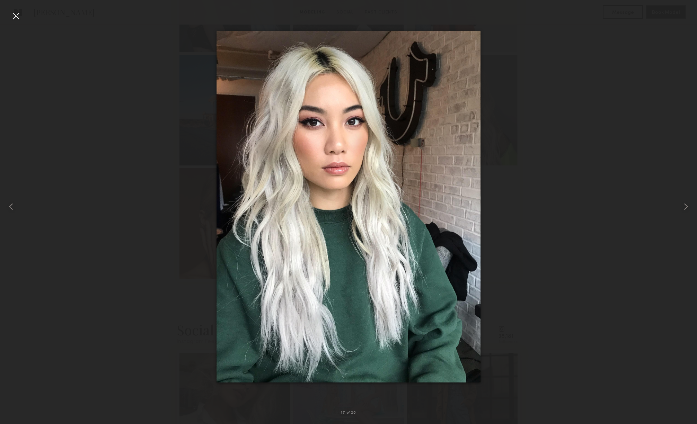
click at [17, 14] on div at bounding box center [15, 15] width 11 height 11
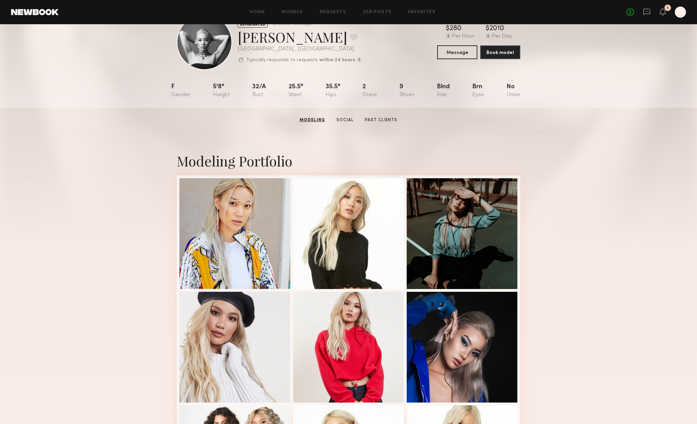
scroll to position [0, 0]
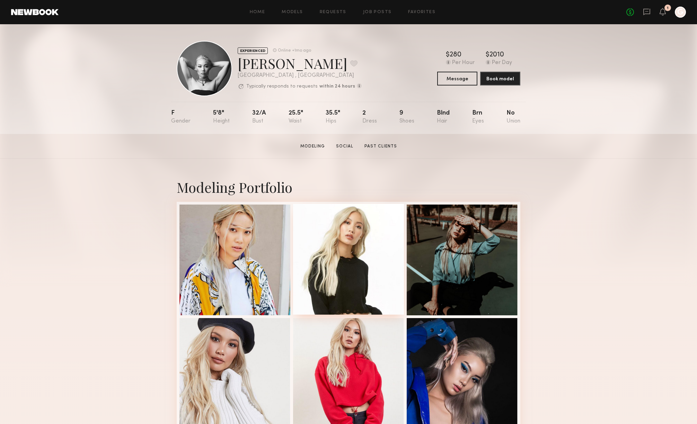
click at [368, 229] on div at bounding box center [348, 259] width 111 height 111
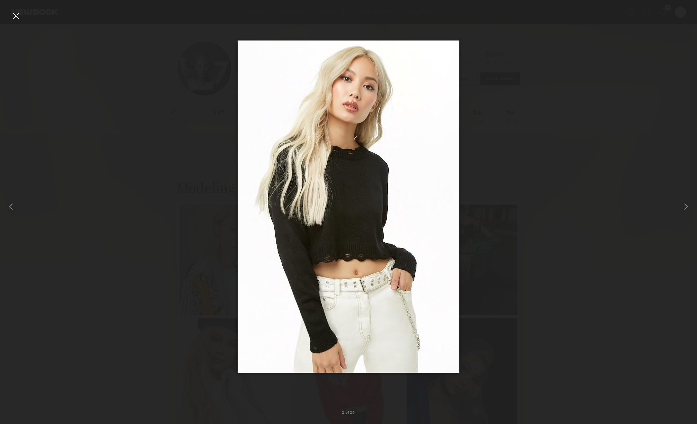
click at [487, 121] on div at bounding box center [348, 206] width 697 height 391
click at [14, 14] on div at bounding box center [15, 15] width 11 height 11
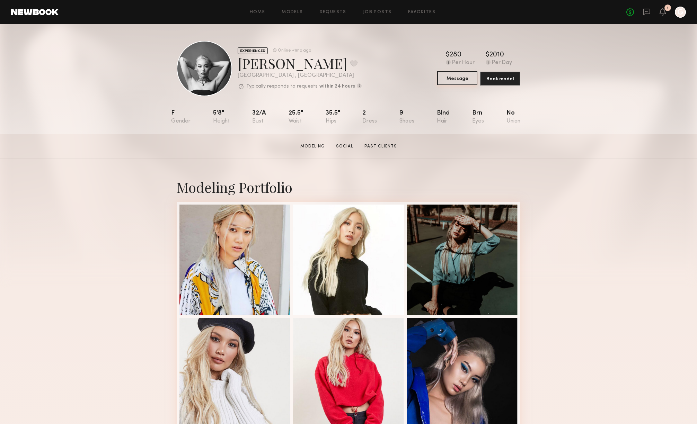
click at [454, 82] on button "Message" at bounding box center [457, 78] width 40 height 14
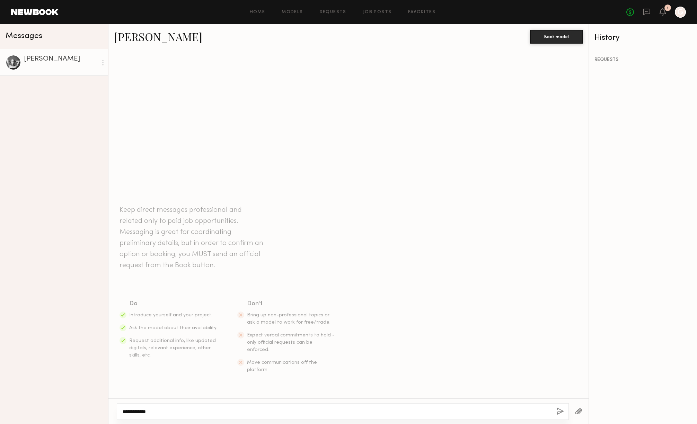
type textarea "**********"
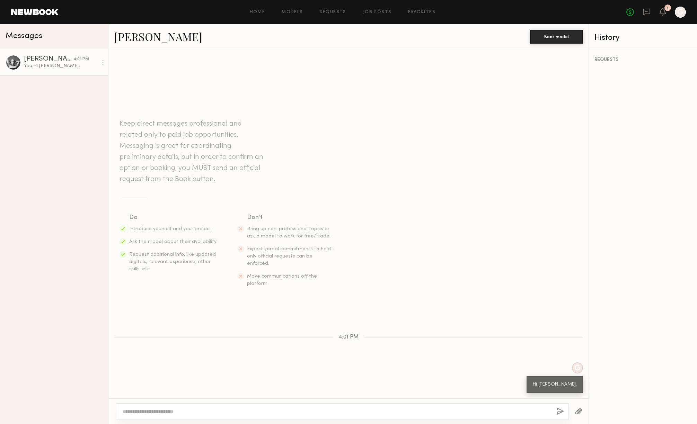
paste textarea "**********"
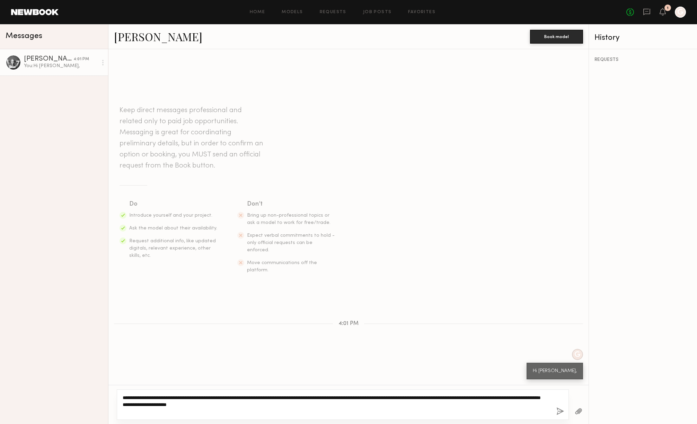
click at [234, 402] on textarea "**********" at bounding box center [337, 405] width 428 height 21
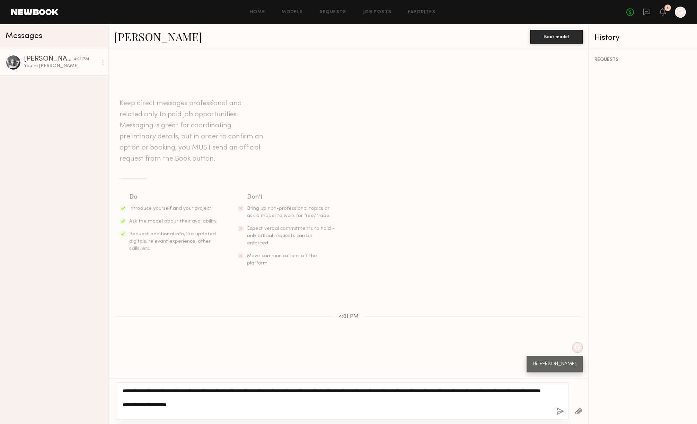
type textarea "**********"
click at [559, 410] on button "button" at bounding box center [560, 412] width 8 height 9
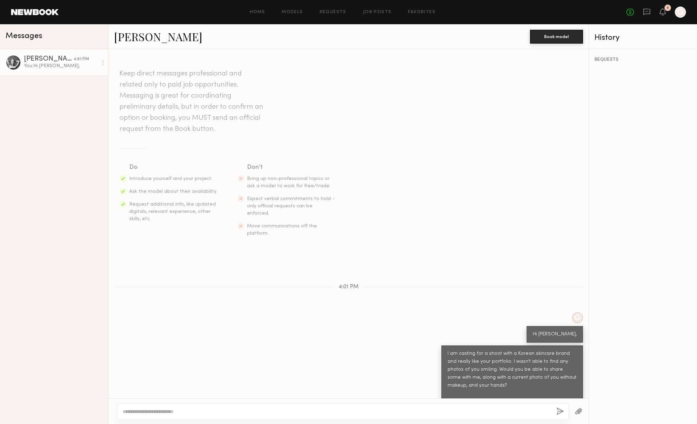
scroll to position [8, 0]
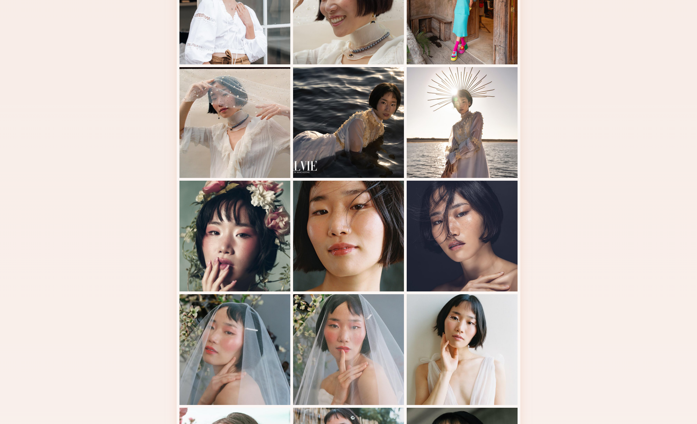
scroll to position [570, 0]
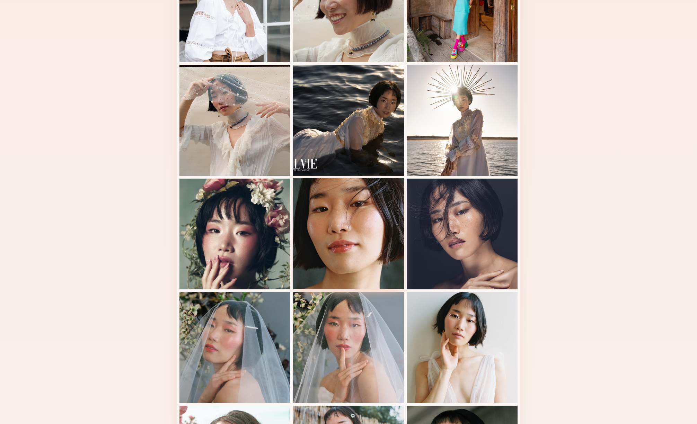
click at [368, 216] on div at bounding box center [348, 233] width 111 height 111
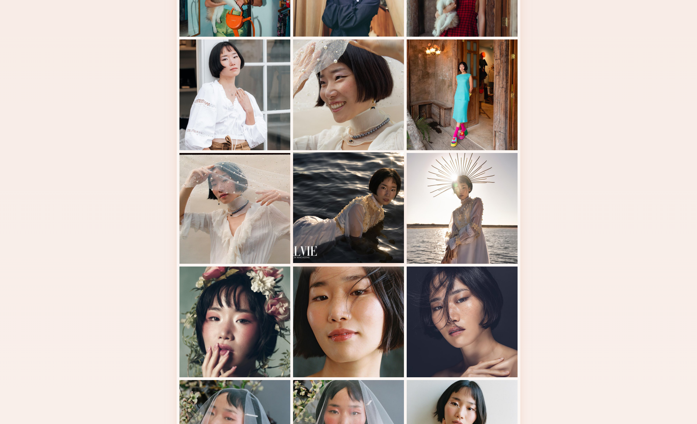
scroll to position [443, 0]
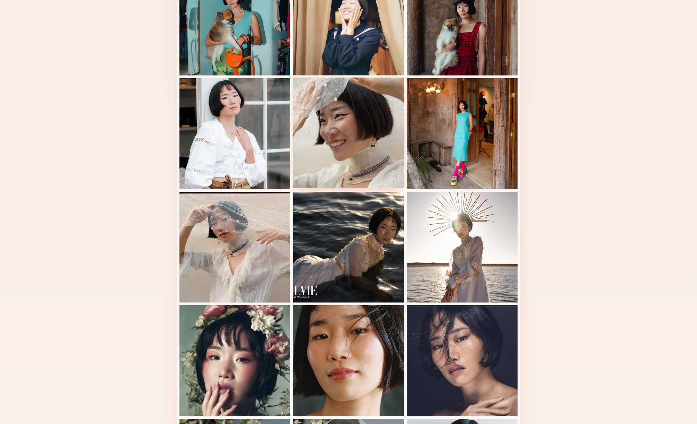
click at [365, 139] on div at bounding box center [348, 133] width 111 height 111
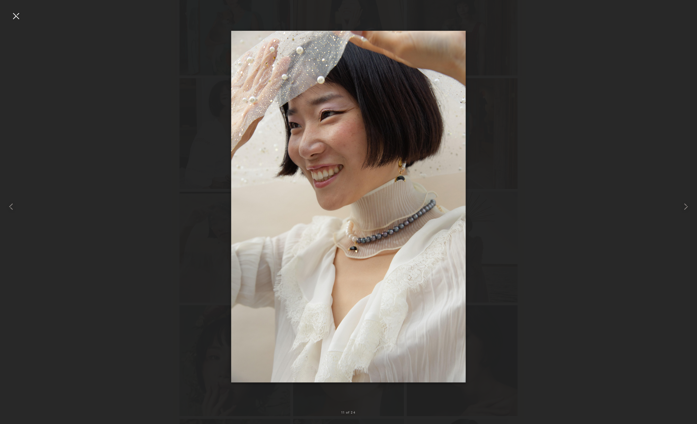
click at [15, 16] on div at bounding box center [15, 15] width 11 height 11
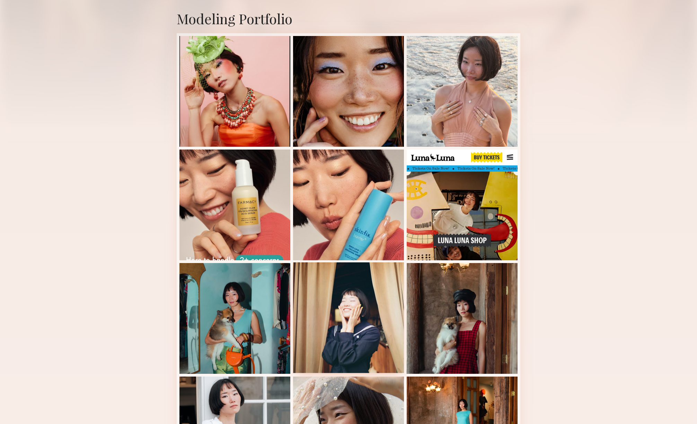
scroll to position [135, 0]
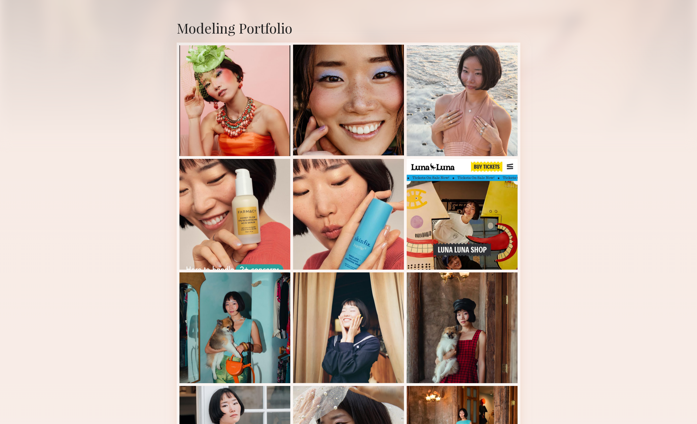
click at [337, 120] on div at bounding box center [348, 100] width 111 height 111
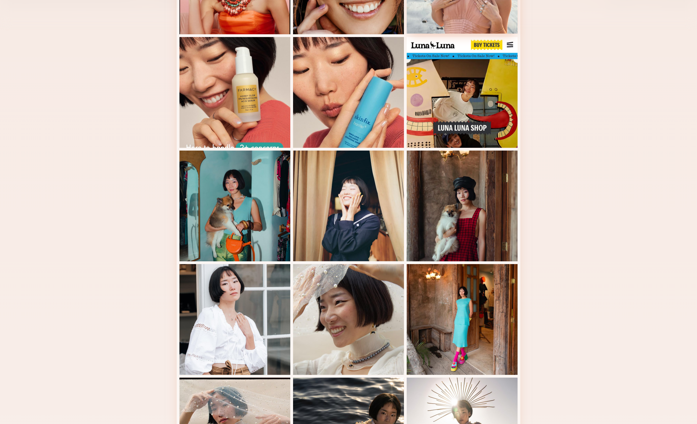
scroll to position [282, 0]
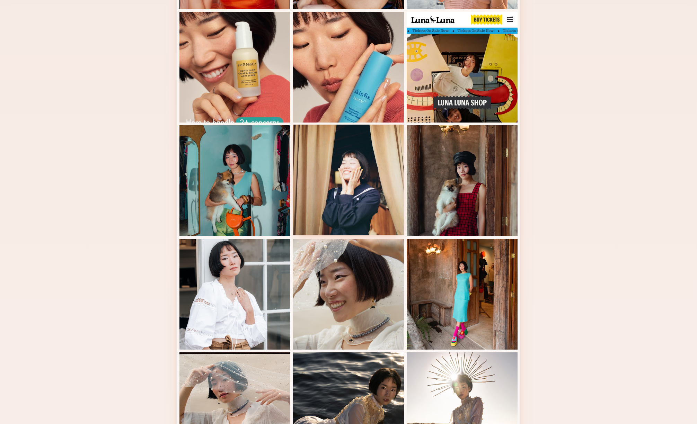
click at [353, 163] on div at bounding box center [348, 180] width 111 height 111
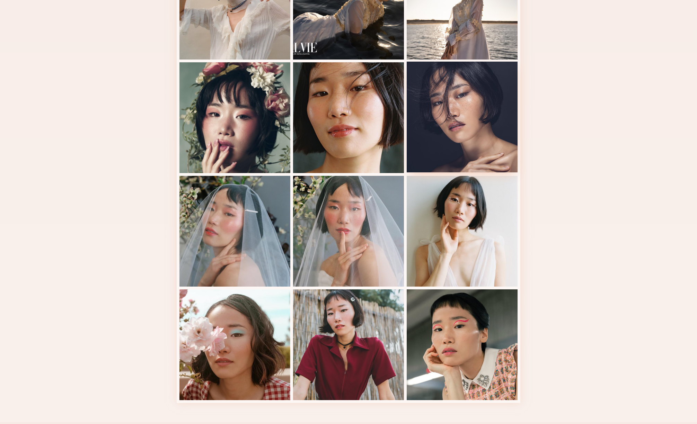
scroll to position [686, 0]
click at [475, 143] on div at bounding box center [462, 117] width 111 height 111
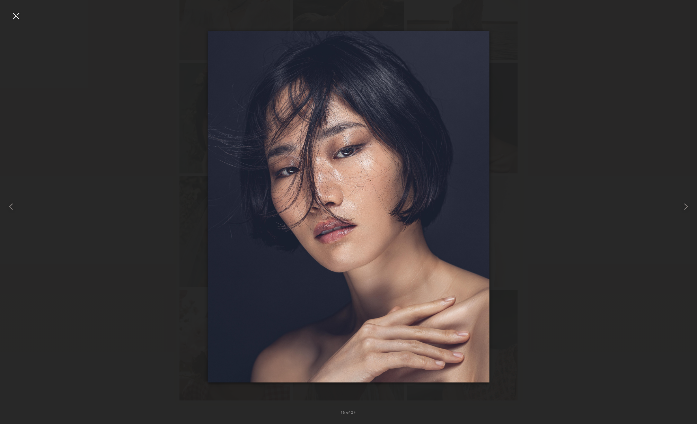
click at [400, 142] on img at bounding box center [349, 206] width 282 height 352
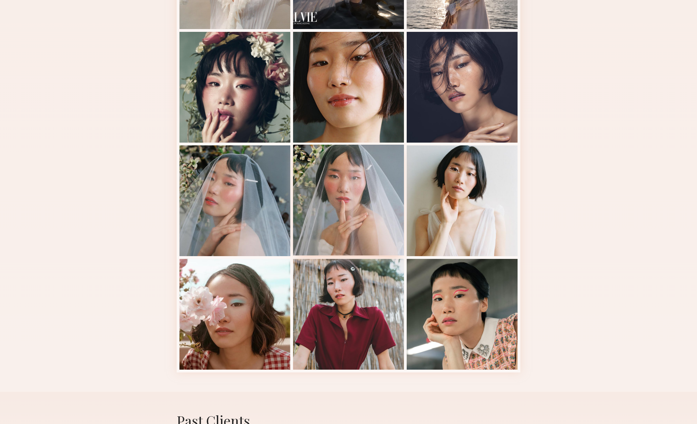
scroll to position [719, 0]
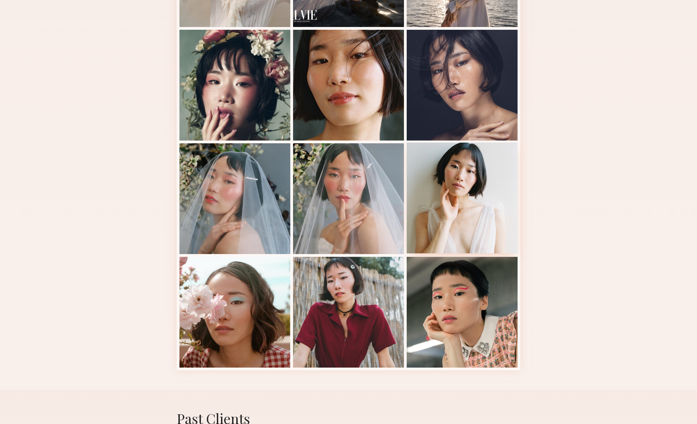
click at [480, 208] on div at bounding box center [462, 198] width 111 height 111
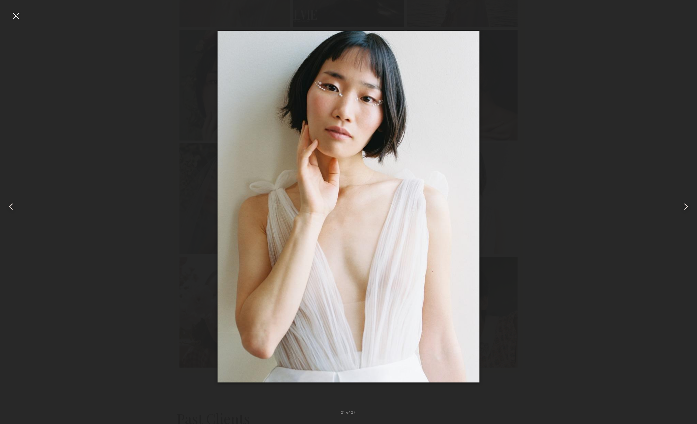
click at [18, 21] on div at bounding box center [15, 15] width 11 height 11
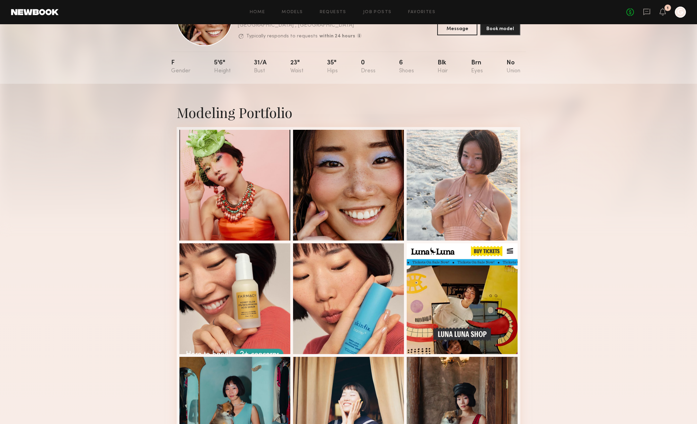
scroll to position [0, 0]
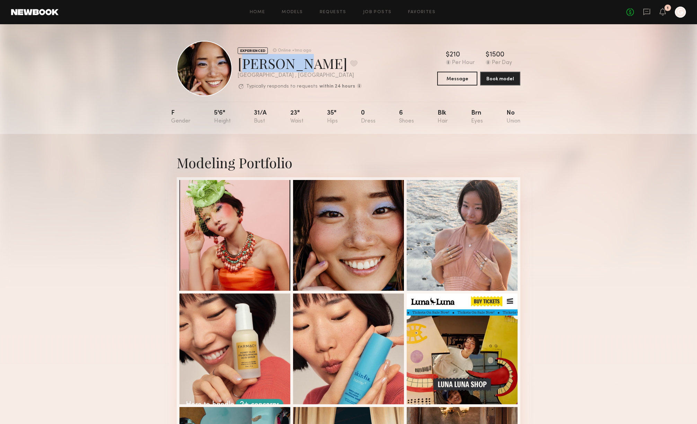
drag, startPoint x: 286, startPoint y: 65, endPoint x: 238, endPoint y: 62, distance: 48.3
click at [238, 62] on div "JiMin K. Favorite" at bounding box center [300, 63] width 124 height 18
copy div "[PERSON_NAME]"
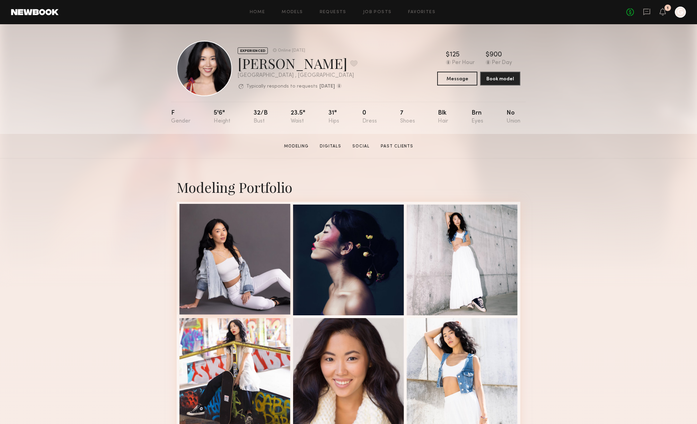
click at [236, 239] on div at bounding box center [234, 259] width 111 height 111
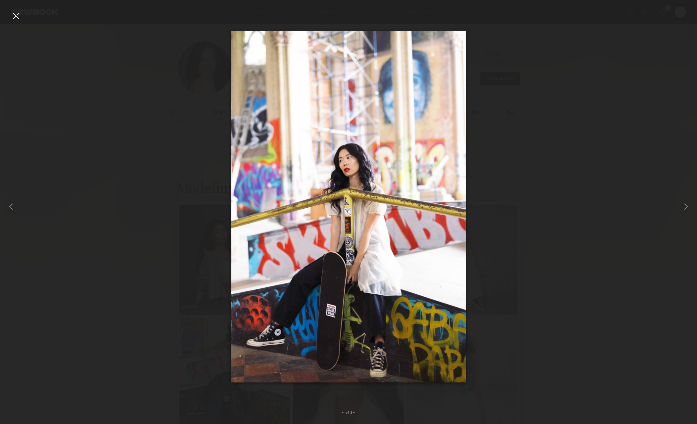
click at [506, 120] on div at bounding box center [348, 206] width 697 height 391
click at [18, 14] on div at bounding box center [15, 15] width 11 height 11
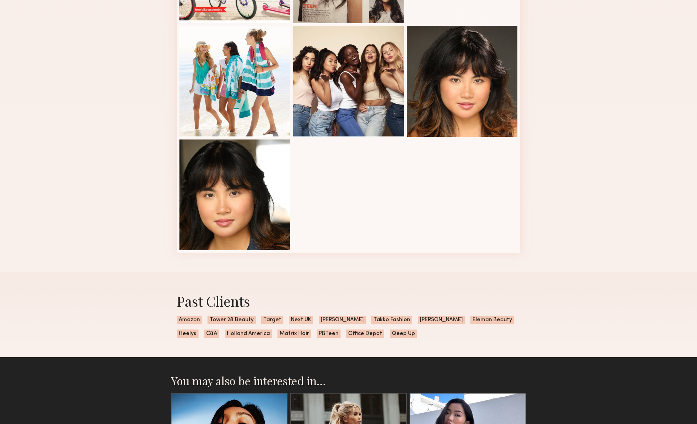
scroll to position [635, 0]
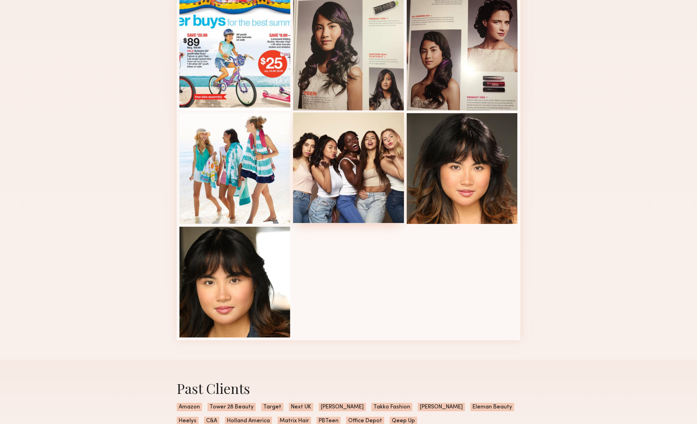
click at [352, 165] on div at bounding box center [348, 168] width 111 height 111
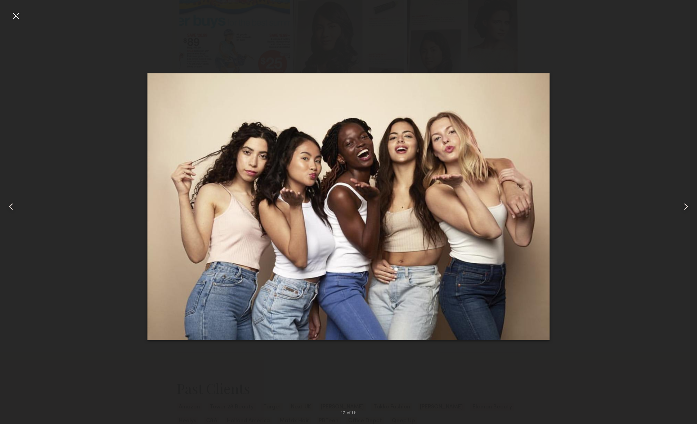
click at [16, 16] on div at bounding box center [15, 15] width 11 height 11
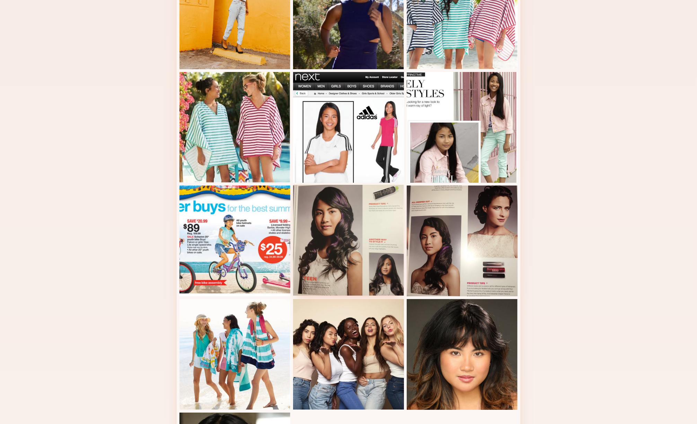
scroll to position [437, 0]
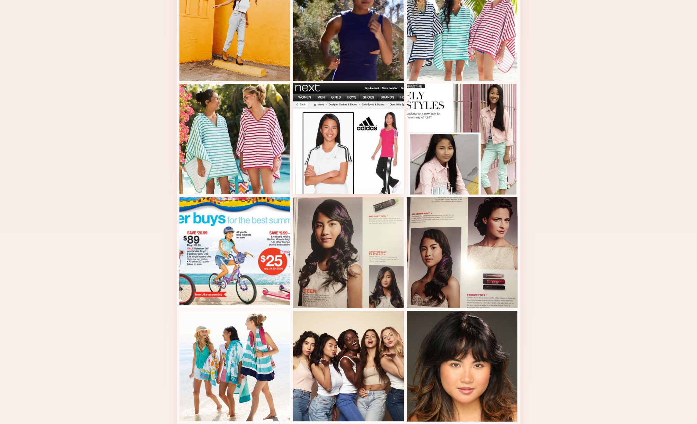
click at [333, 163] on div at bounding box center [348, 138] width 111 height 111
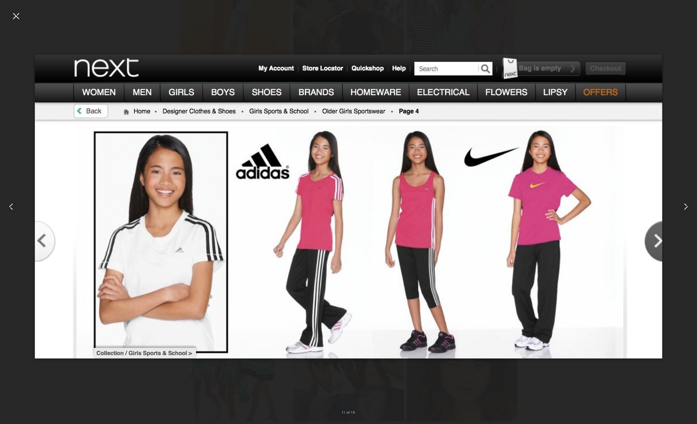
click at [12, 13] on div at bounding box center [15, 15] width 11 height 11
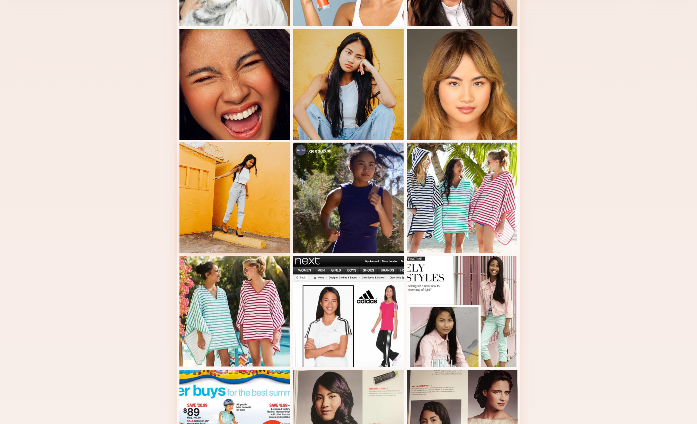
scroll to position [166, 0]
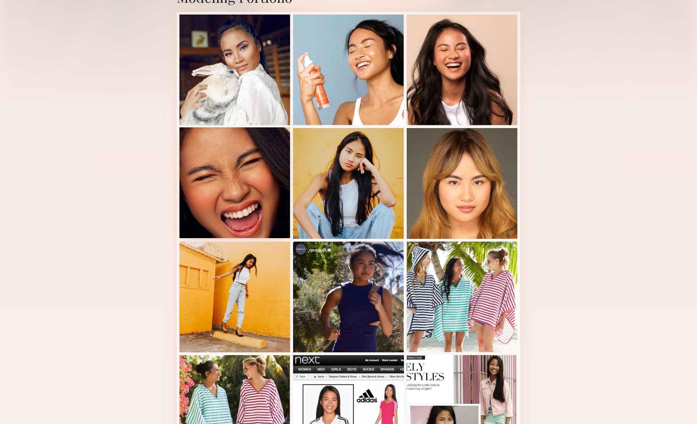
click at [226, 129] on div at bounding box center [234, 183] width 111 height 111
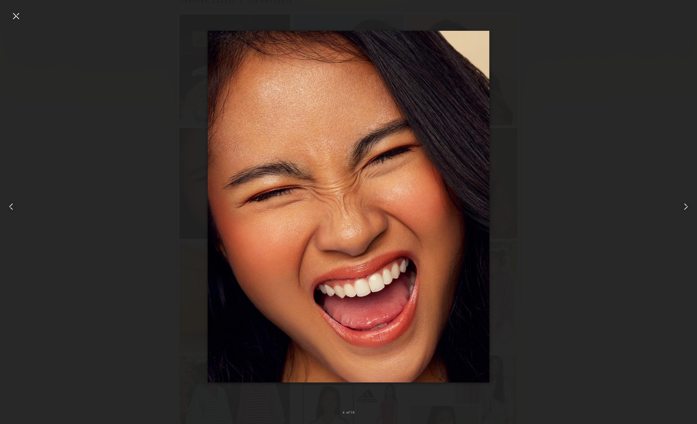
click at [17, 10] on div at bounding box center [15, 15] width 11 height 11
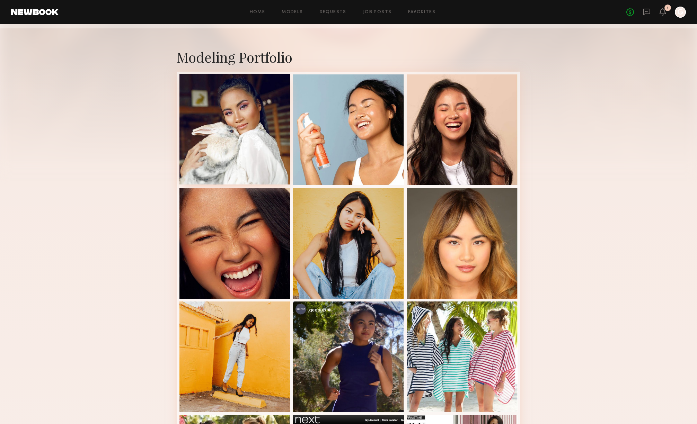
scroll to position [82, 0]
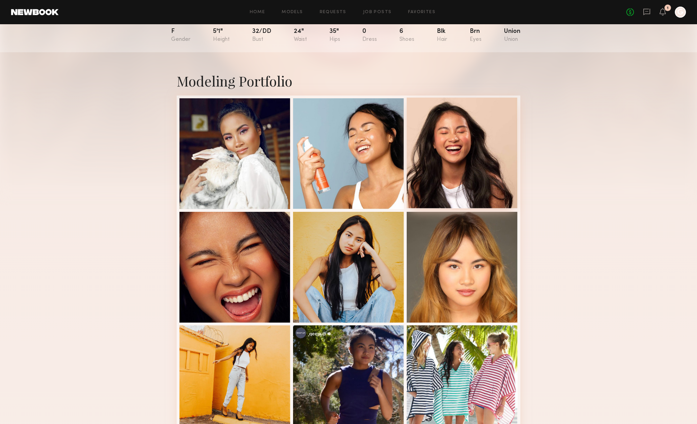
click at [465, 120] on div at bounding box center [462, 153] width 111 height 111
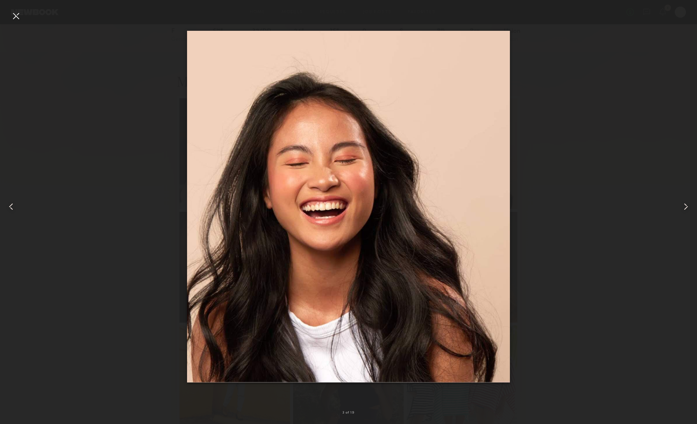
click at [17, 17] on div at bounding box center [15, 15] width 11 height 11
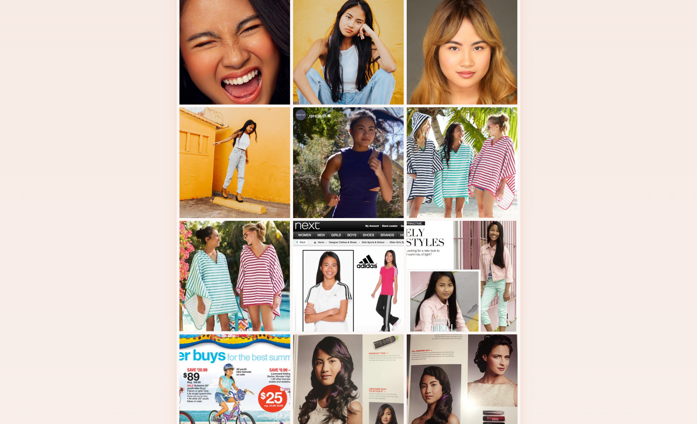
scroll to position [313, 0]
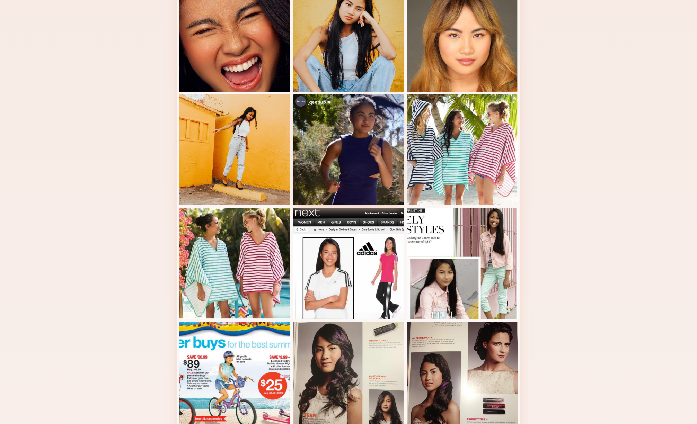
click at [369, 117] on div at bounding box center [348, 149] width 111 height 111
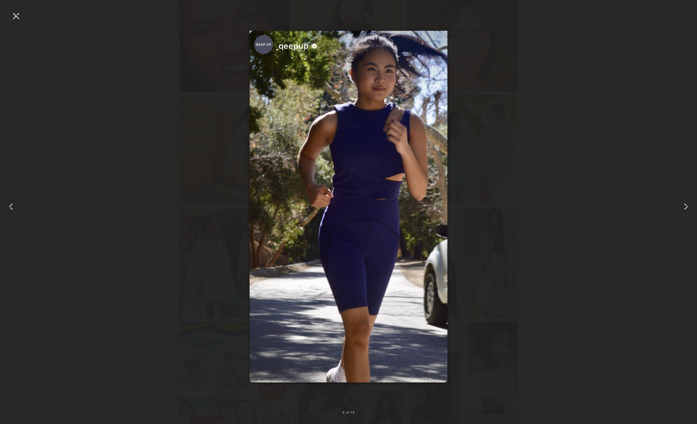
click at [508, 87] on div at bounding box center [348, 206] width 697 height 391
click at [16, 14] on div at bounding box center [15, 15] width 11 height 11
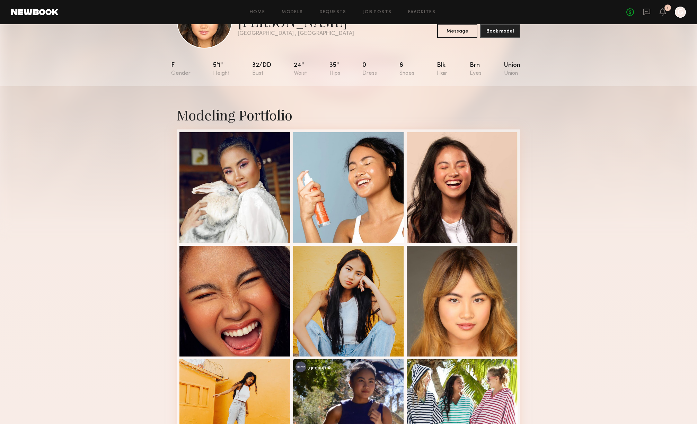
scroll to position [0, 0]
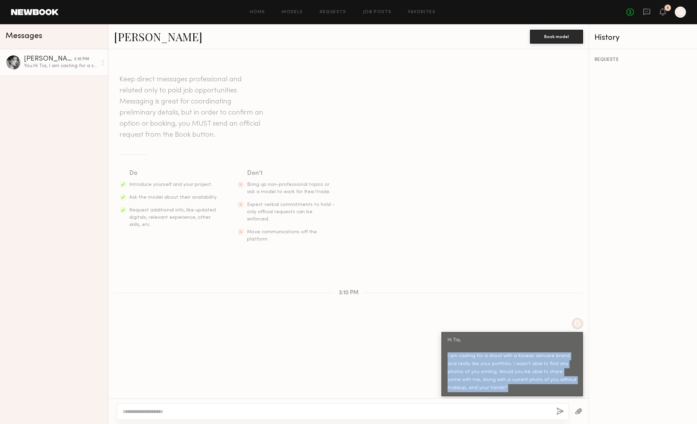
scroll to position [8, 0]
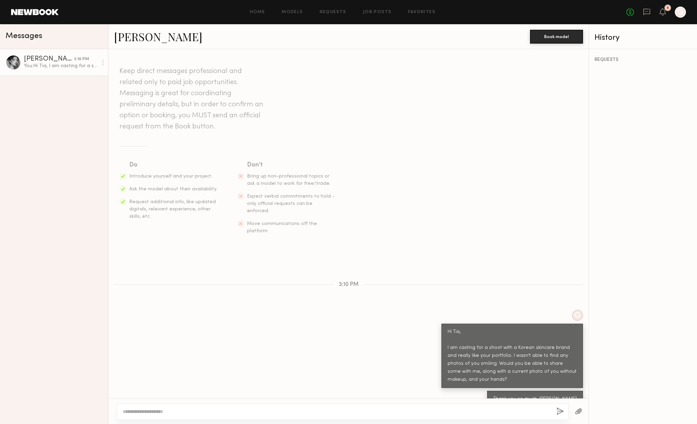
click at [415, 137] on section "Keep direct messages professional and related only to paid job opportunities. M…" at bounding box center [349, 150] width 458 height 169
click at [53, 63] on div "You: Hi Tia, I am casting for a shoot with a Korean skincare brand and really l…" at bounding box center [61, 66] width 74 height 7
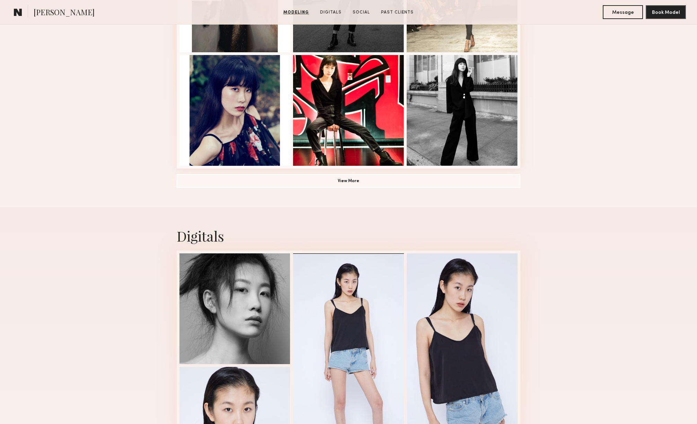
scroll to position [572, 0]
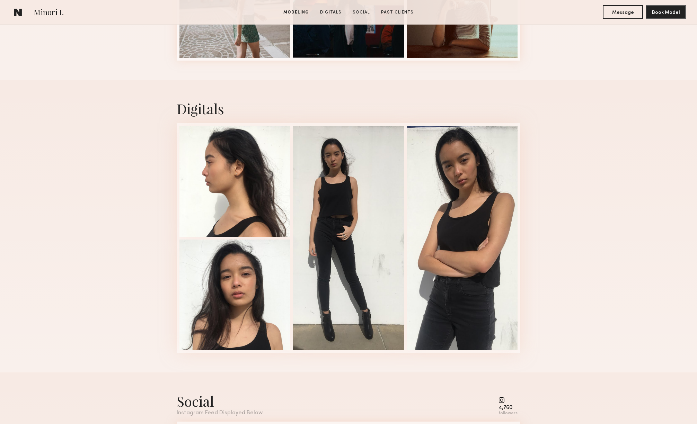
scroll to position [962, 0]
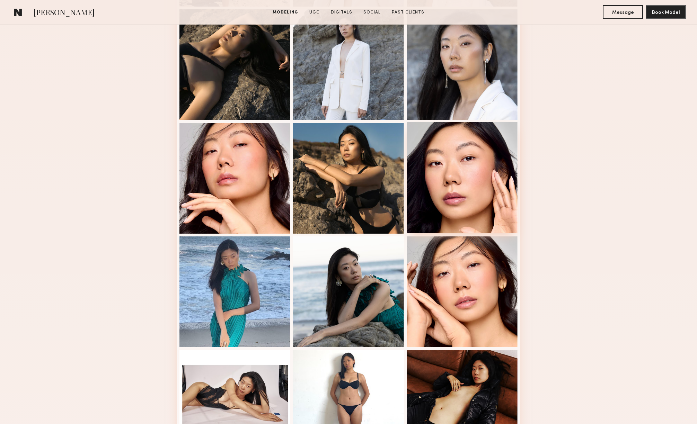
scroll to position [481, 0]
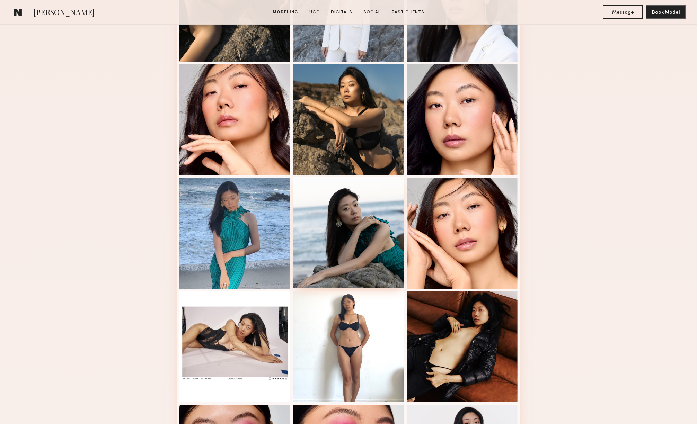
click at [346, 209] on div at bounding box center [348, 232] width 111 height 111
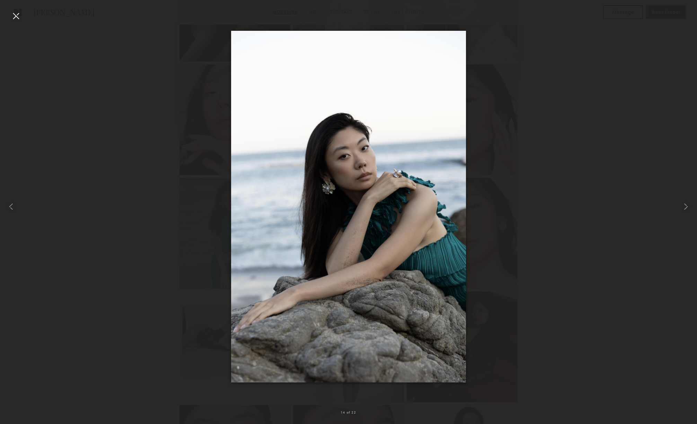
click at [509, 113] on div at bounding box center [348, 206] width 697 height 391
click at [18, 18] on div at bounding box center [15, 15] width 11 height 11
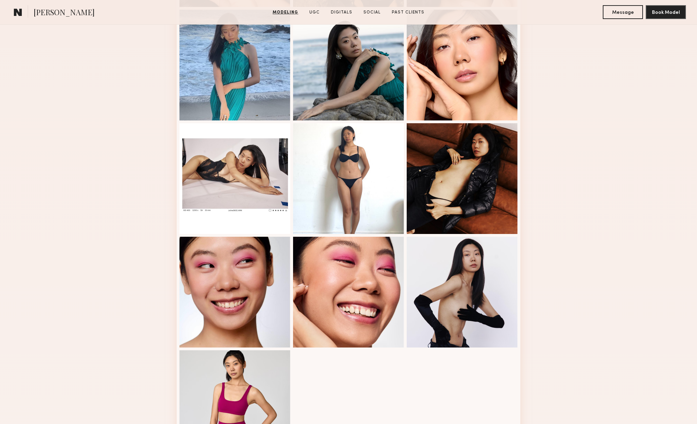
scroll to position [685, 0]
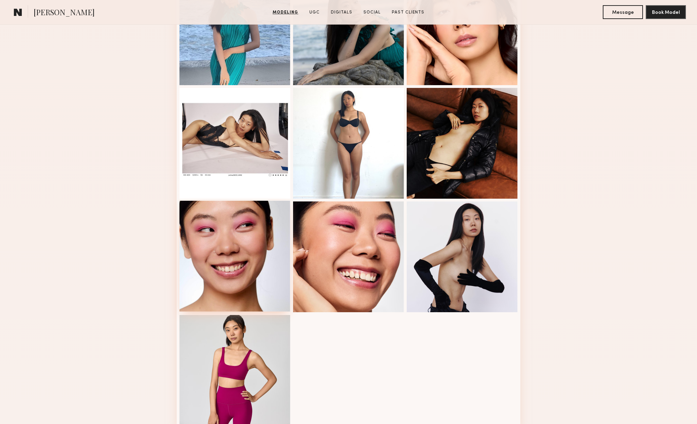
click at [240, 245] on div at bounding box center [234, 256] width 111 height 111
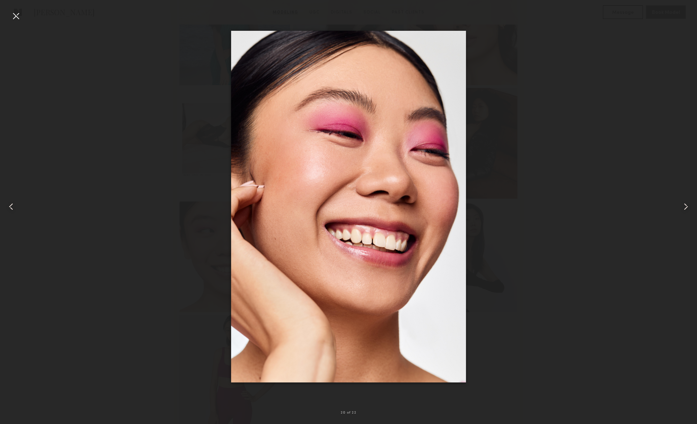
click at [558, 154] on div at bounding box center [348, 206] width 697 height 391
click at [19, 11] on div at bounding box center [15, 15] width 11 height 11
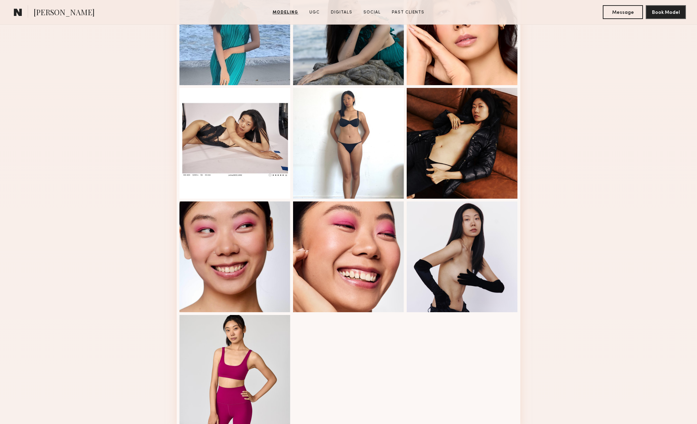
click at [447, 236] on div at bounding box center [462, 256] width 111 height 111
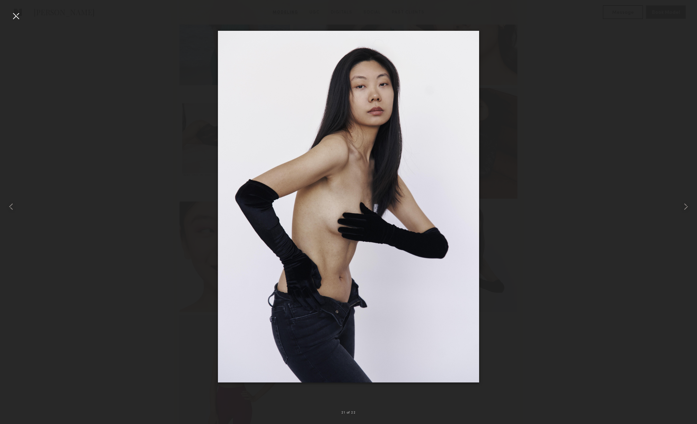
click at [16, 15] on div at bounding box center [15, 15] width 11 height 11
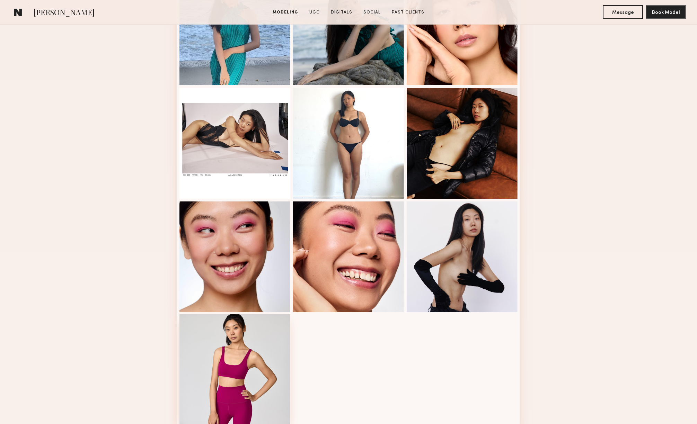
click at [221, 368] on div at bounding box center [234, 370] width 111 height 111
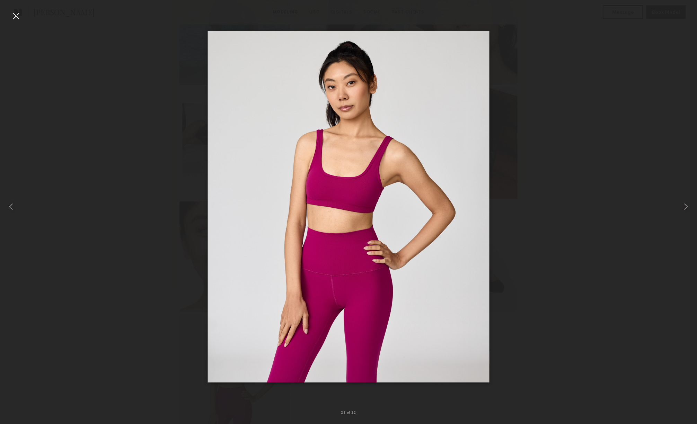
click at [165, 236] on div at bounding box center [348, 206] width 697 height 391
click at [16, 14] on div at bounding box center [15, 15] width 11 height 11
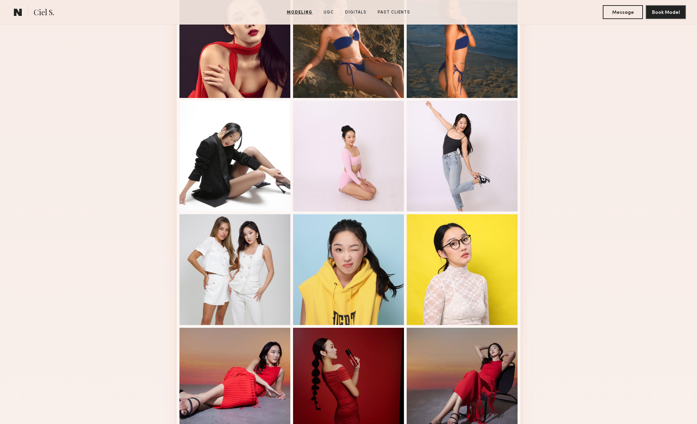
scroll to position [571, 0]
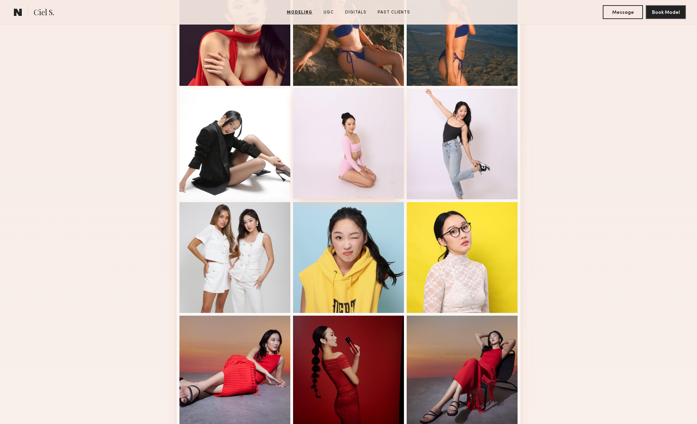
click at [381, 152] on div at bounding box center [348, 143] width 111 height 111
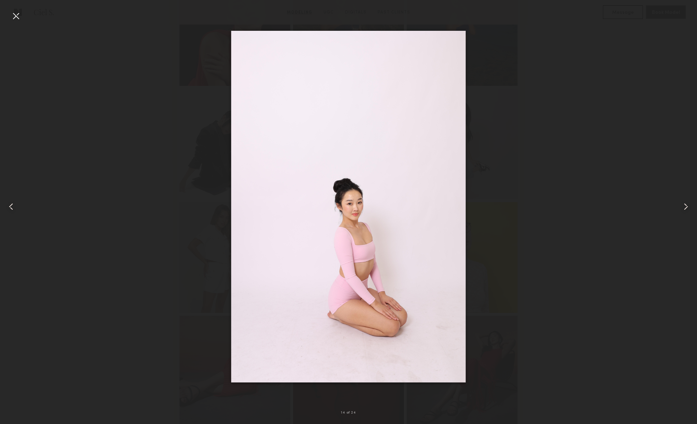
click at [545, 152] on div at bounding box center [348, 206] width 697 height 391
click at [13, 14] on div at bounding box center [15, 15] width 11 height 11
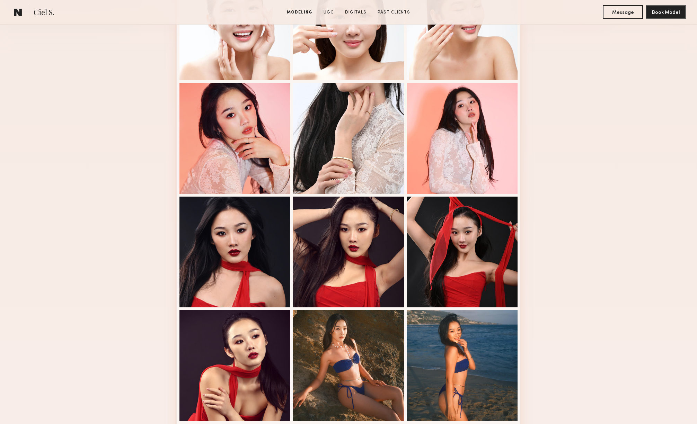
scroll to position [236, 0]
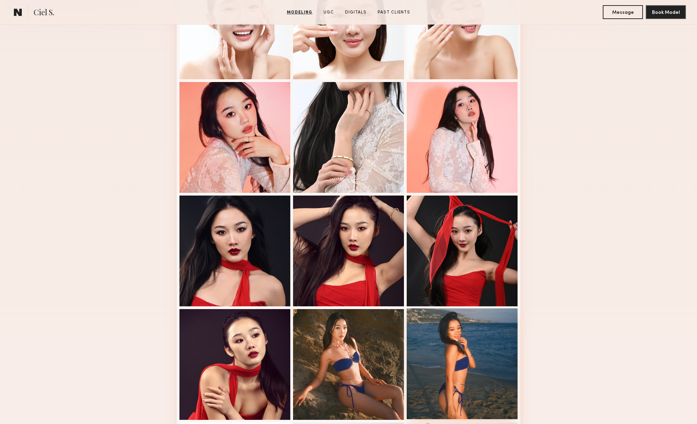
click at [435, 333] on div at bounding box center [462, 364] width 111 height 111
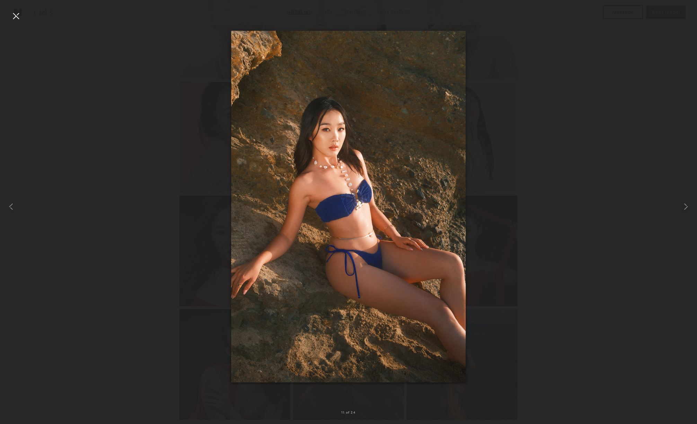
click at [15, 19] on div at bounding box center [15, 15] width 11 height 11
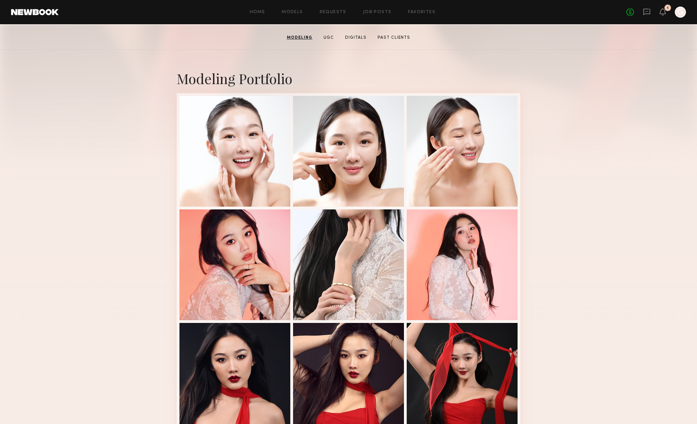
scroll to position [0, 0]
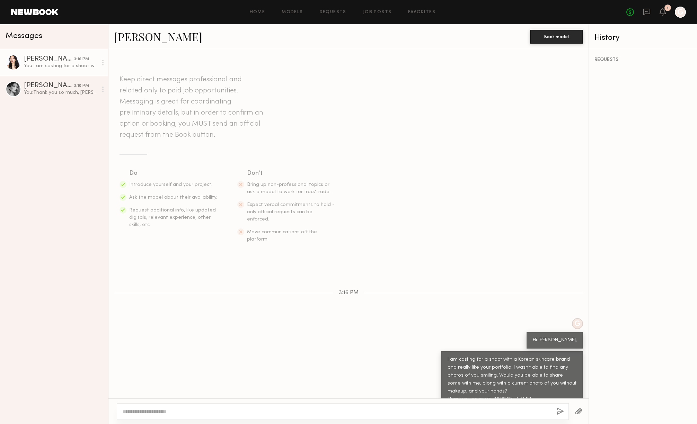
scroll to position [0, 0]
click at [121, 35] on link "[PERSON_NAME]" at bounding box center [158, 36] width 88 height 15
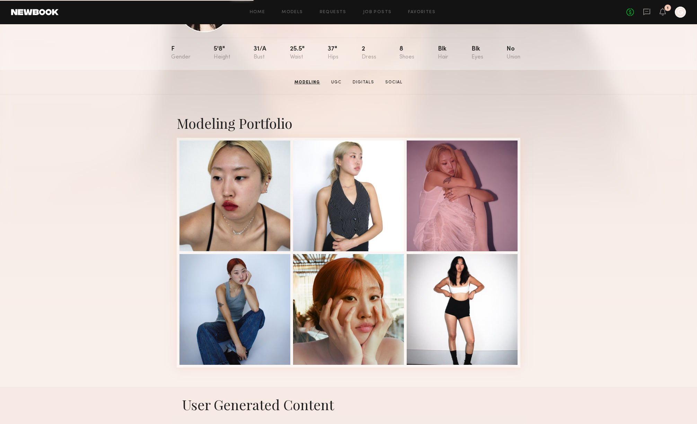
scroll to position [35, 0]
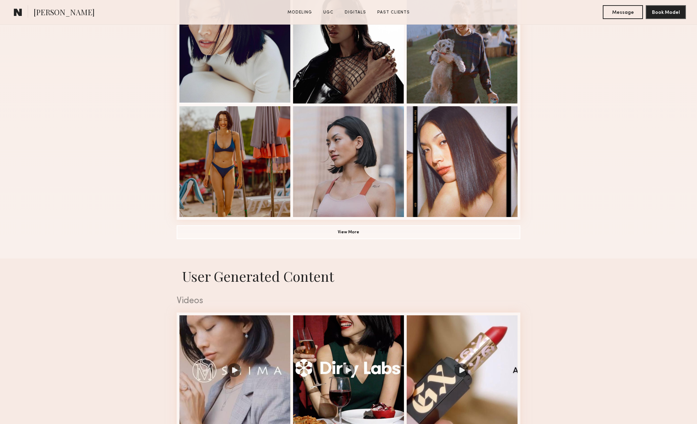
scroll to position [460, 0]
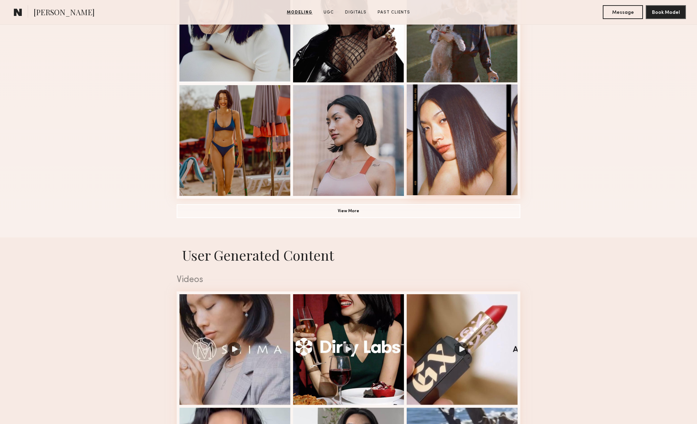
click at [446, 157] on div at bounding box center [462, 140] width 111 height 111
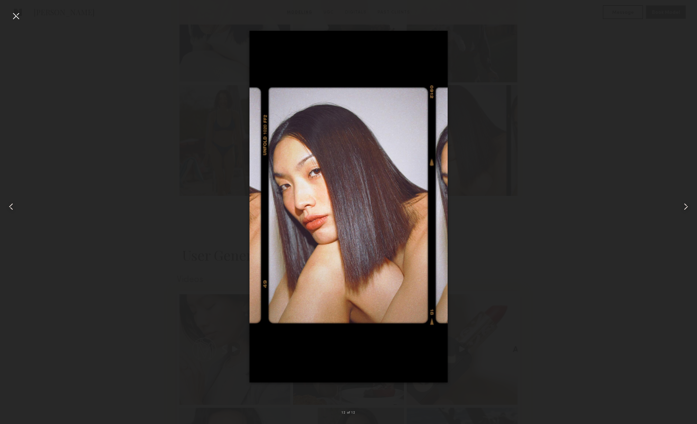
click at [23, 18] on div at bounding box center [14, 206] width 28 height 391
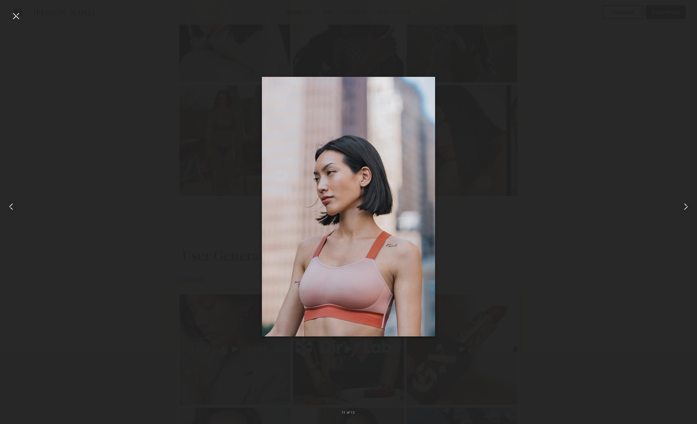
click at [24, 16] on div at bounding box center [14, 206] width 28 height 391
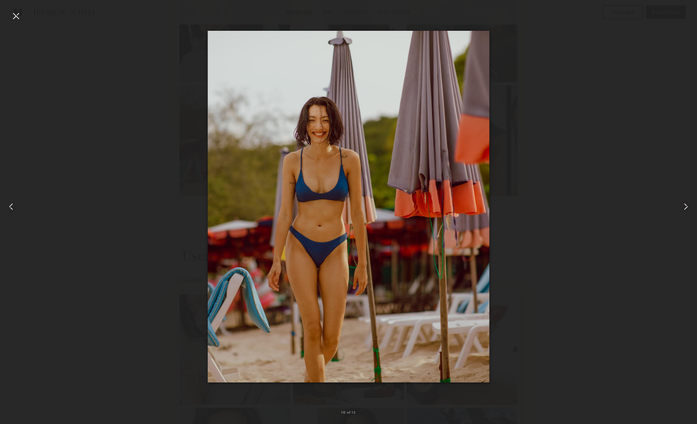
click at [19, 18] on div at bounding box center [15, 15] width 11 height 11
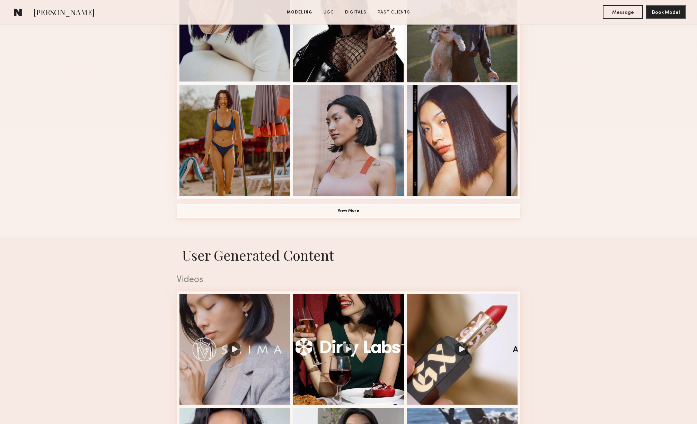
click at [385, 209] on button "View More" at bounding box center [349, 211] width 344 height 14
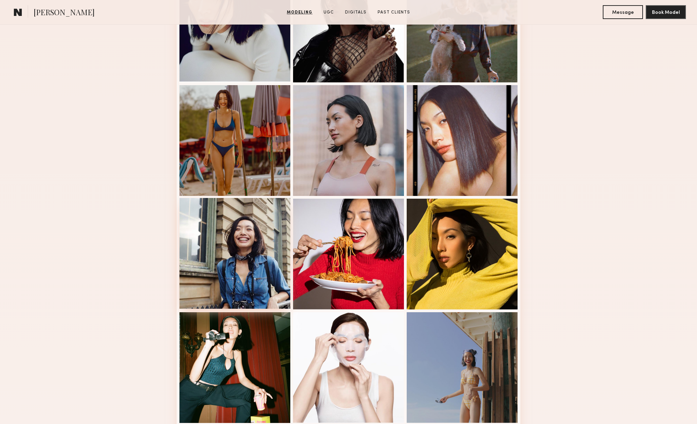
click at [247, 265] on div at bounding box center [234, 253] width 111 height 111
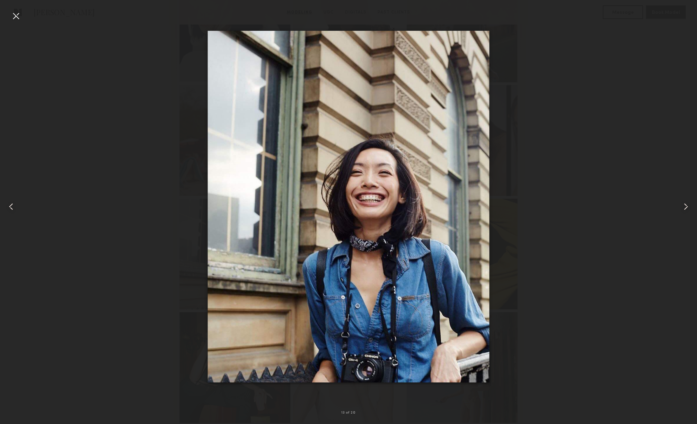
click at [17, 17] on div at bounding box center [15, 15] width 11 height 11
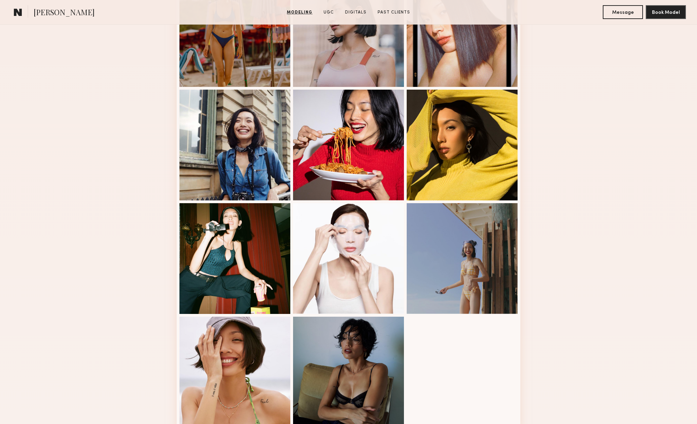
scroll to position [572, 0]
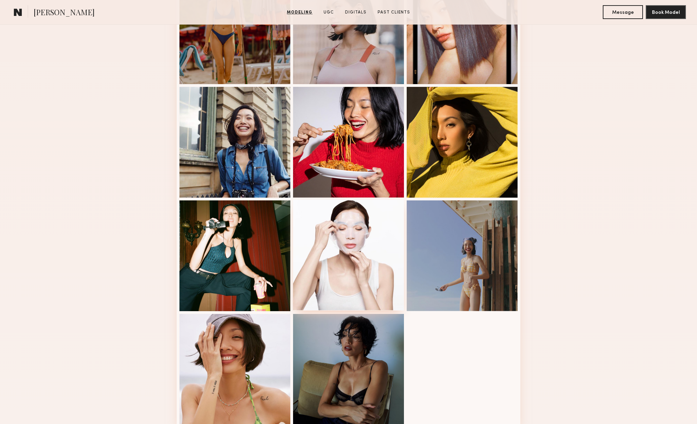
click at [321, 218] on div at bounding box center [348, 255] width 111 height 111
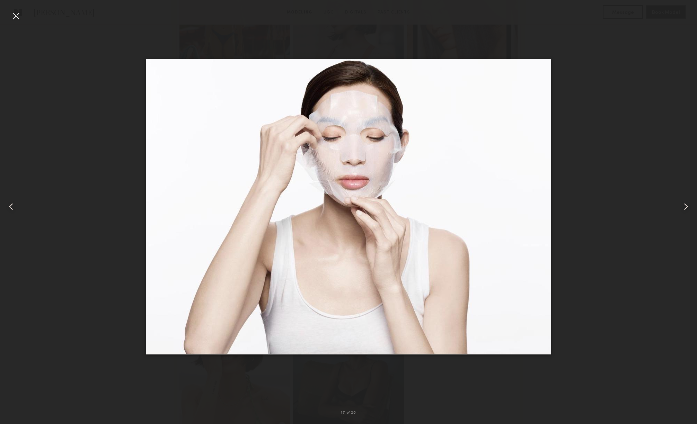
click at [15, 11] on div at bounding box center [15, 15] width 11 height 11
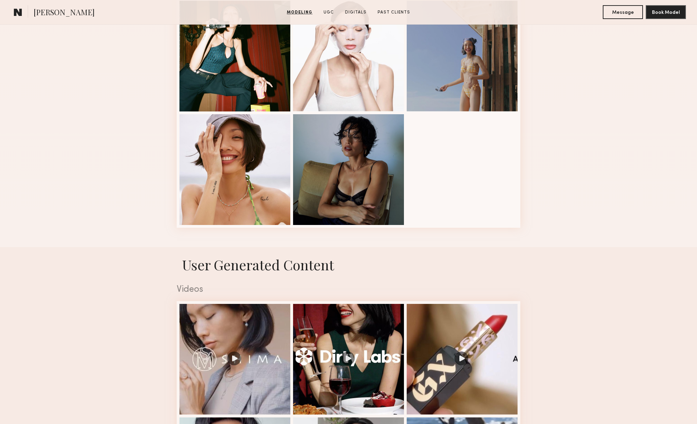
scroll to position [736, 0]
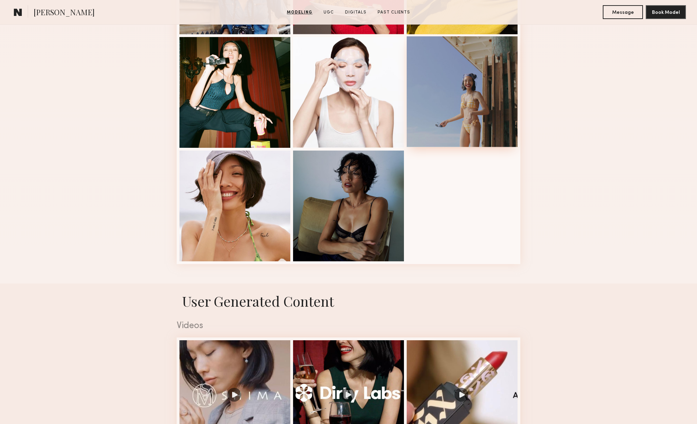
click at [429, 67] on div at bounding box center [462, 91] width 111 height 111
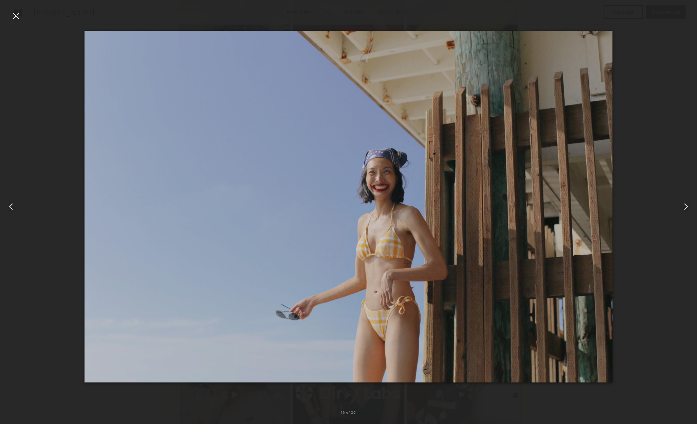
click at [17, 14] on div at bounding box center [15, 15] width 11 height 11
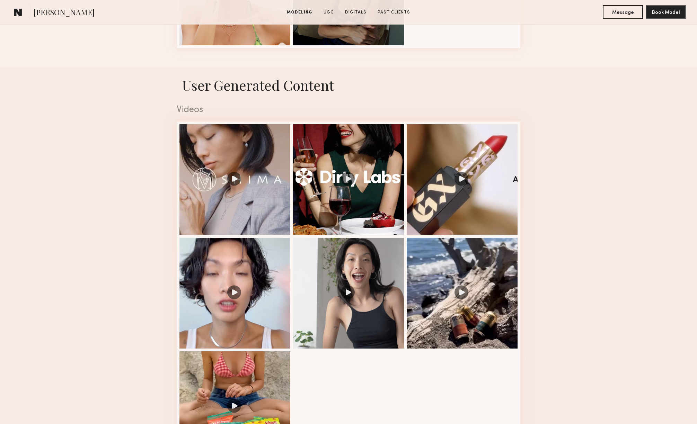
scroll to position [1009, 0]
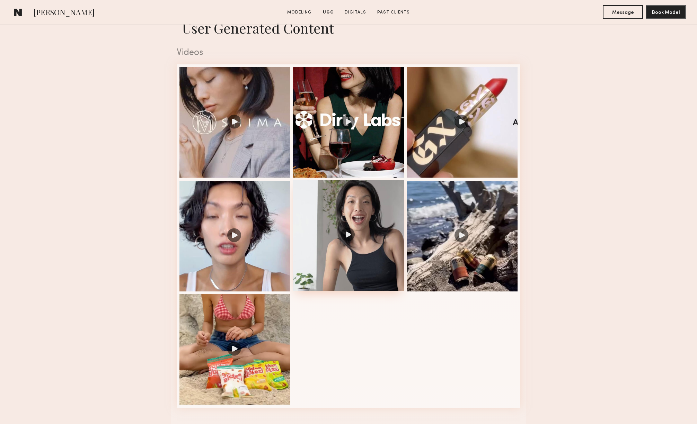
click at [337, 212] on div at bounding box center [348, 235] width 111 height 111
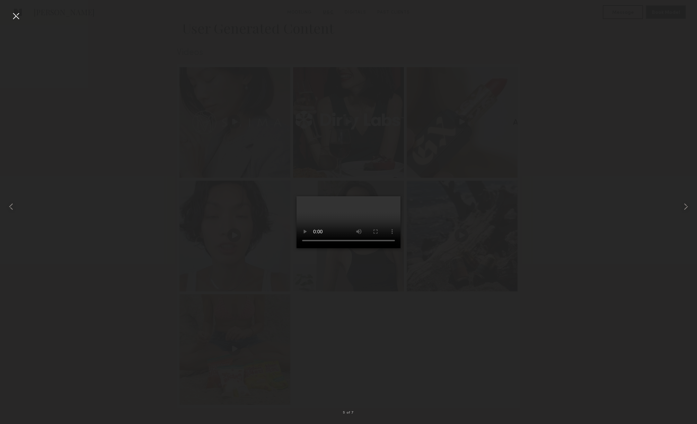
click at [16, 15] on div at bounding box center [15, 15] width 11 height 11
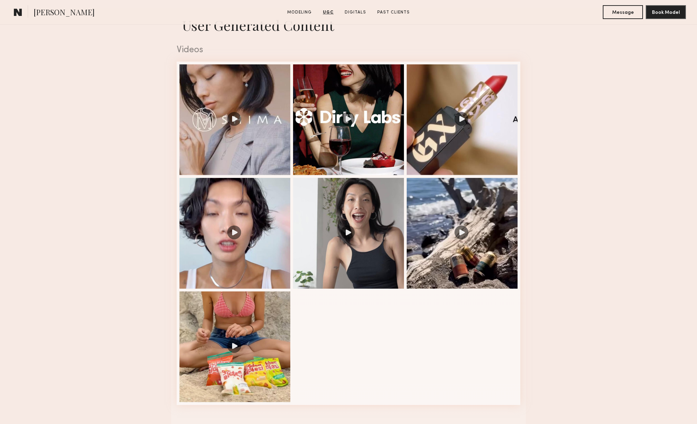
scroll to position [1014, 0]
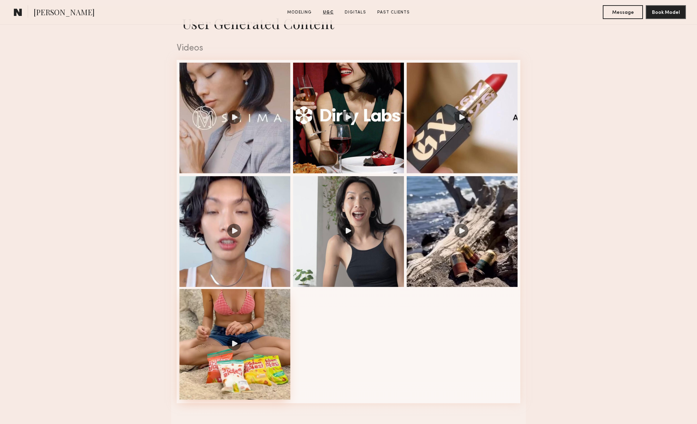
click at [194, 306] on div at bounding box center [234, 344] width 111 height 111
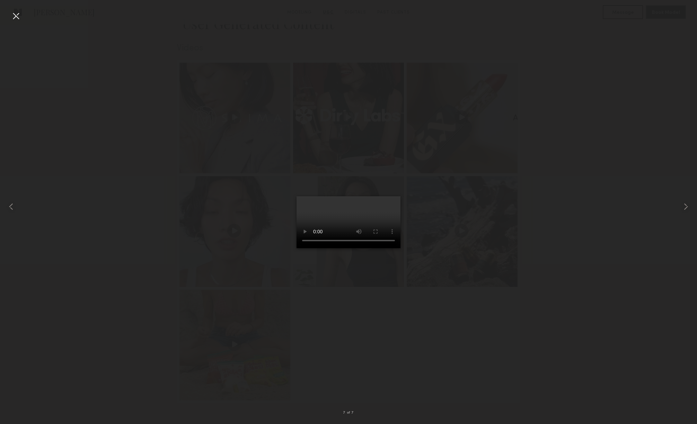
click at [17, 15] on div at bounding box center [15, 15] width 11 height 11
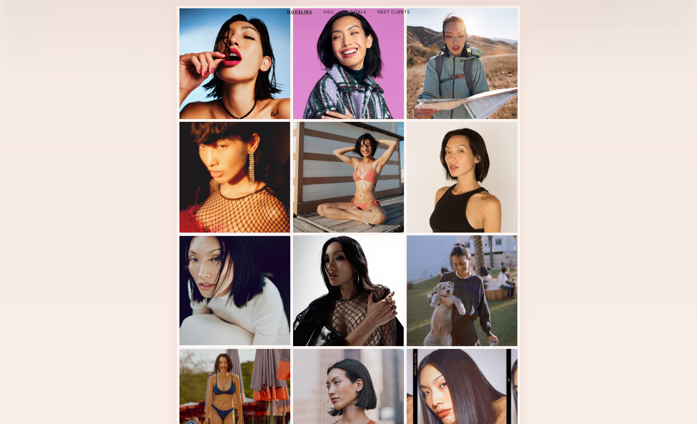
scroll to position [0, 0]
